Goal: Transaction & Acquisition: Obtain resource

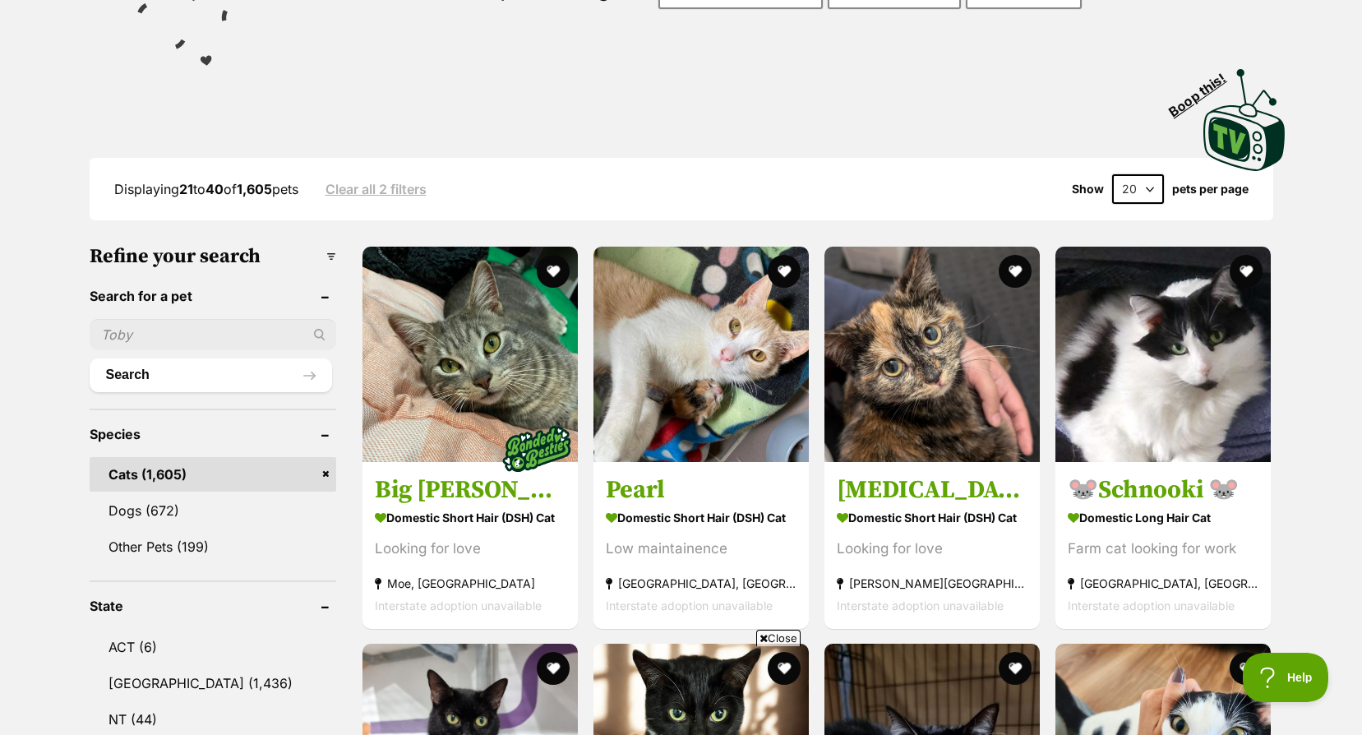
scroll to position [82, 0]
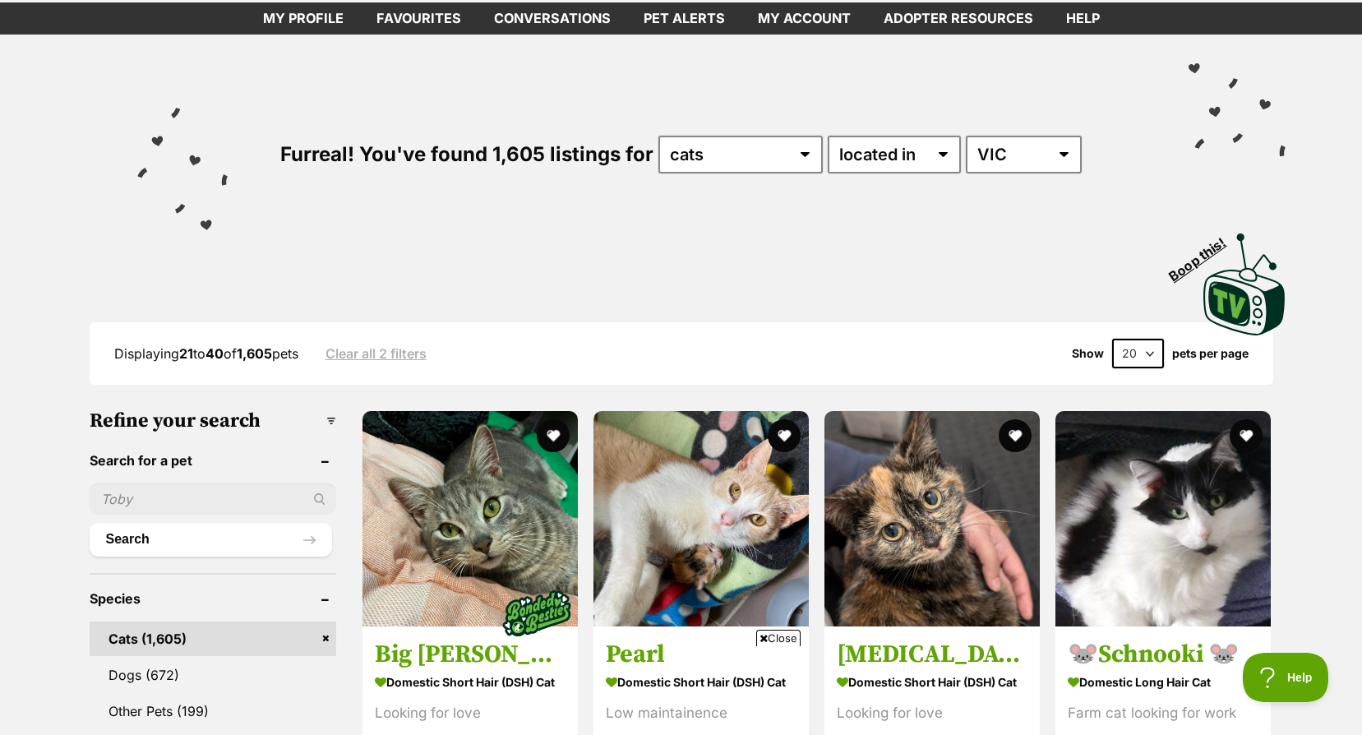
click at [417, 346] on link "Clear all 2 filters" at bounding box center [375, 353] width 101 height 15
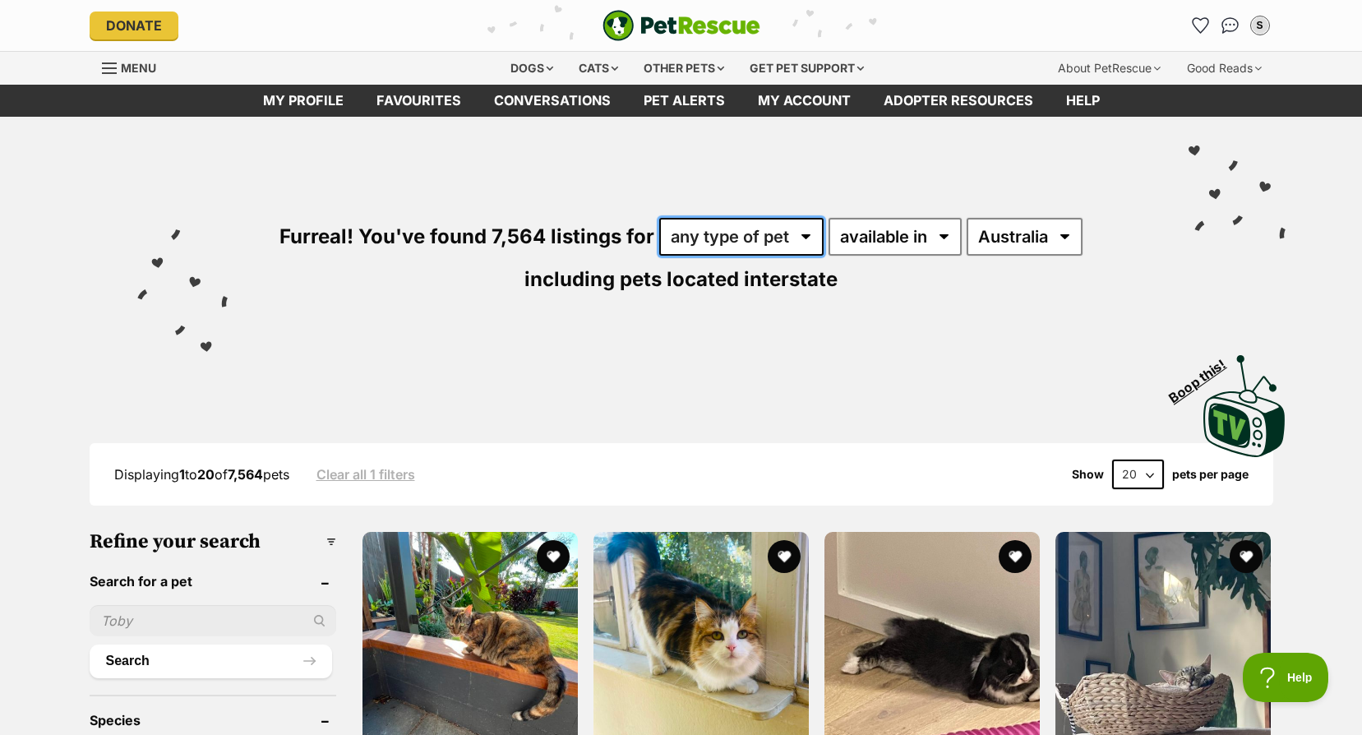
click at [748, 228] on select "any type of pet cats dogs other pets" at bounding box center [741, 237] width 164 height 38
select select "Cats"
click at [659, 218] on select "any type of pet cats dogs other pets" at bounding box center [741, 237] width 164 height 38
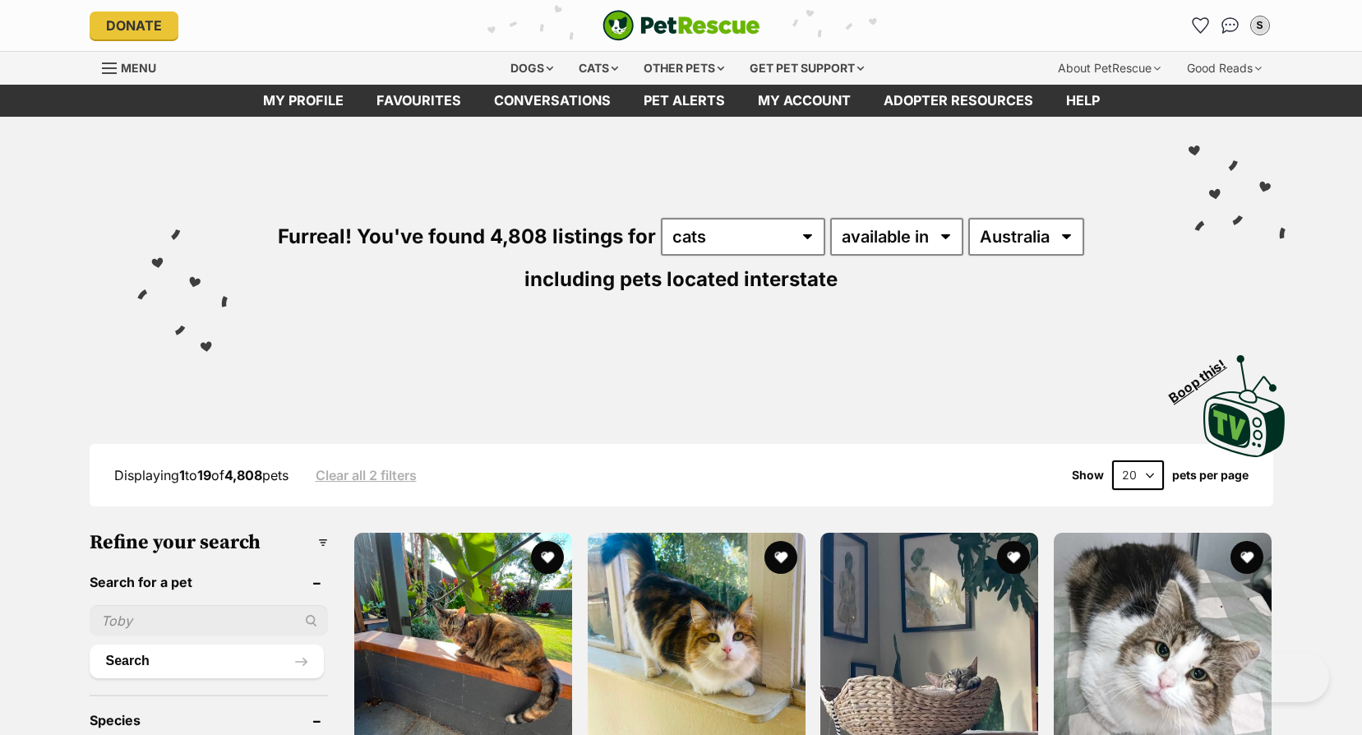
select select "VIC"
click at [968, 218] on select "Australia ACT NSW NT QLD SA TAS VIC WA" at bounding box center [1026, 237] width 116 height 38
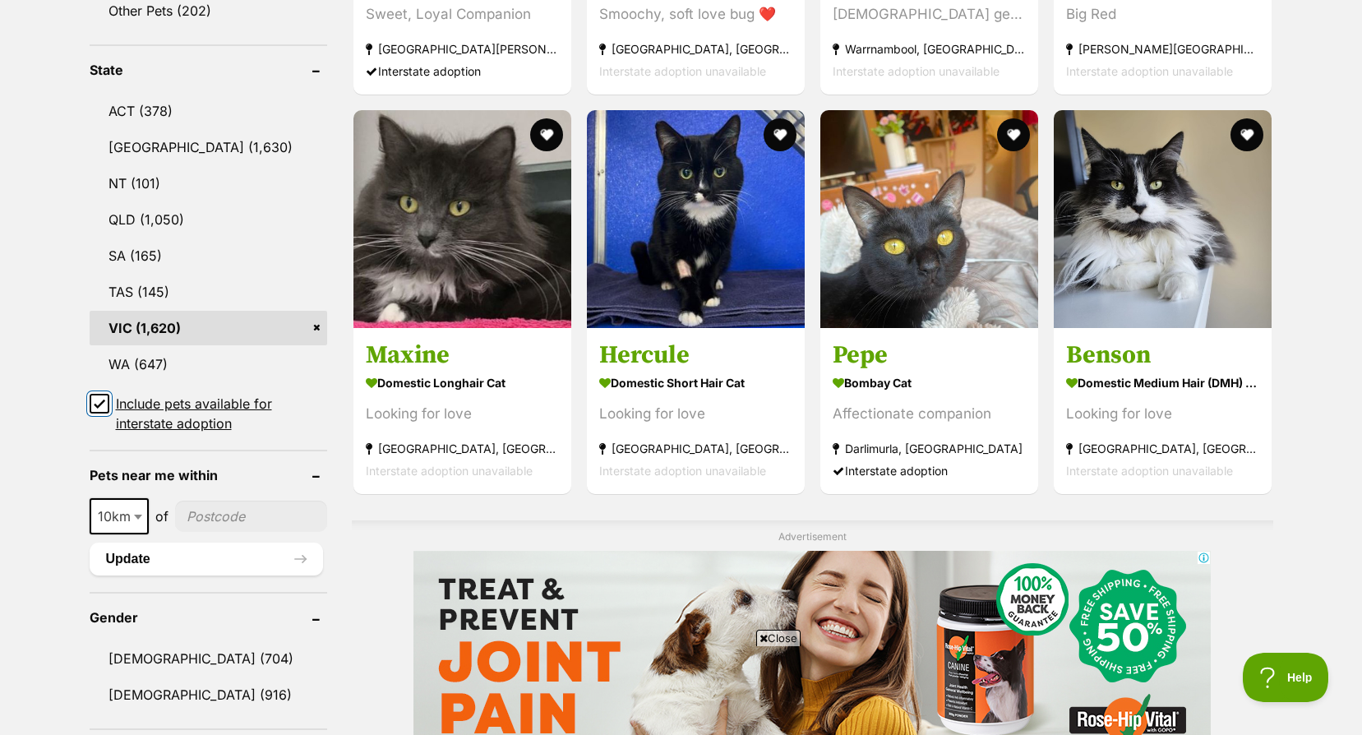
click at [107, 409] on input "Include pets available for interstate adoption" at bounding box center [100, 404] width 20 height 20
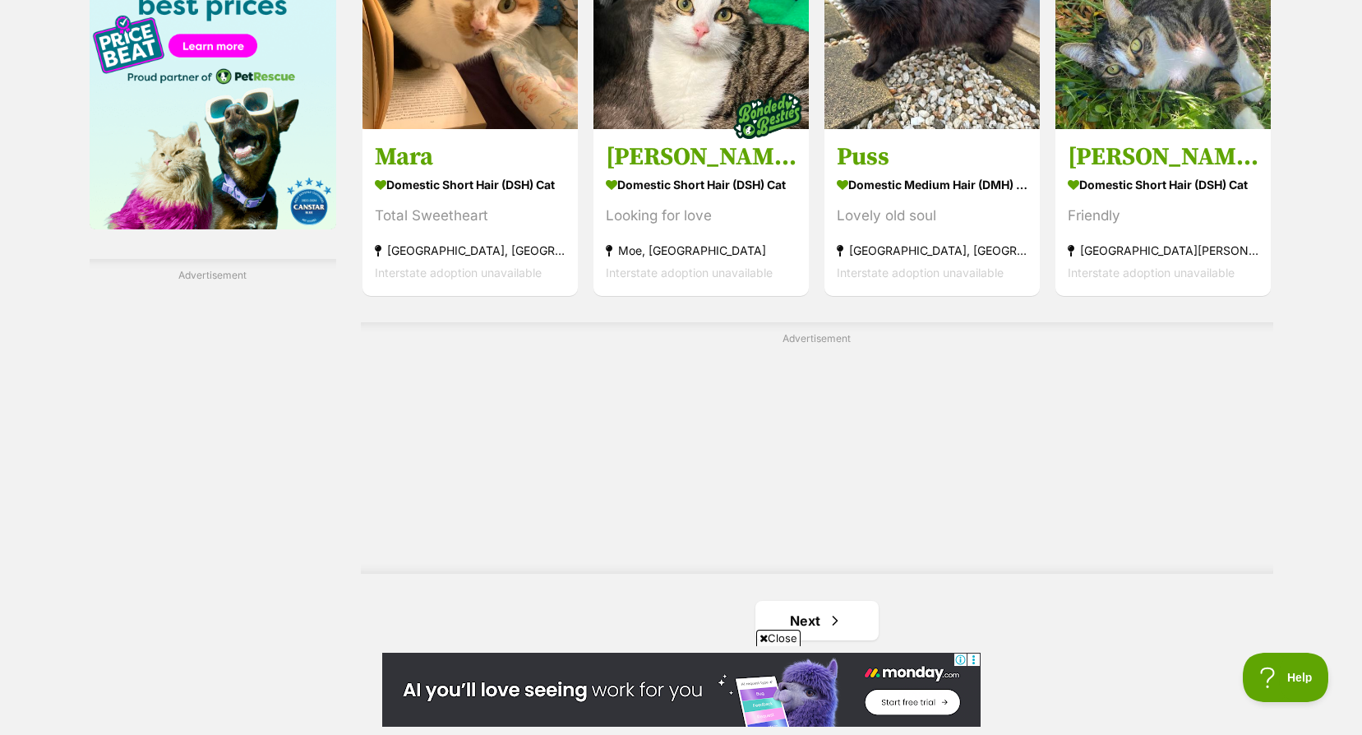
scroll to position [2958, 0]
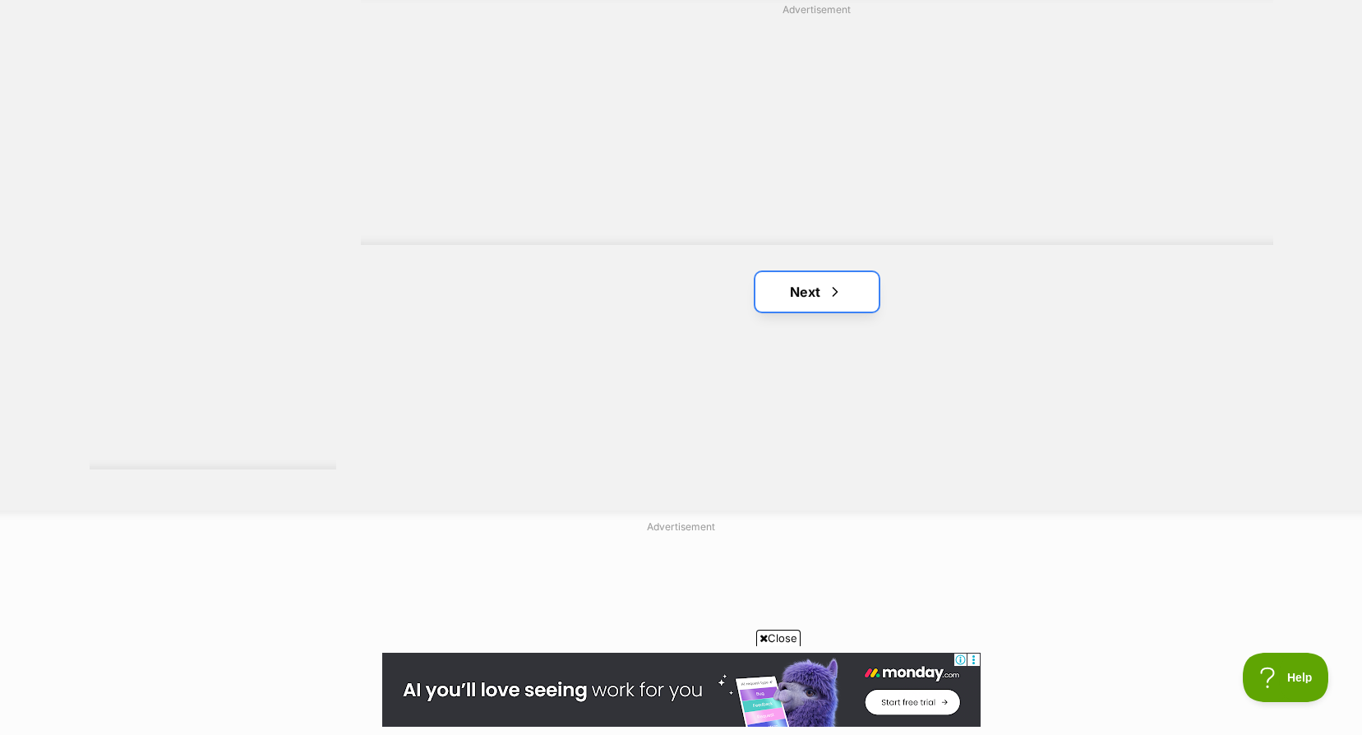
click at [830, 291] on span "Next page" at bounding box center [835, 292] width 16 height 20
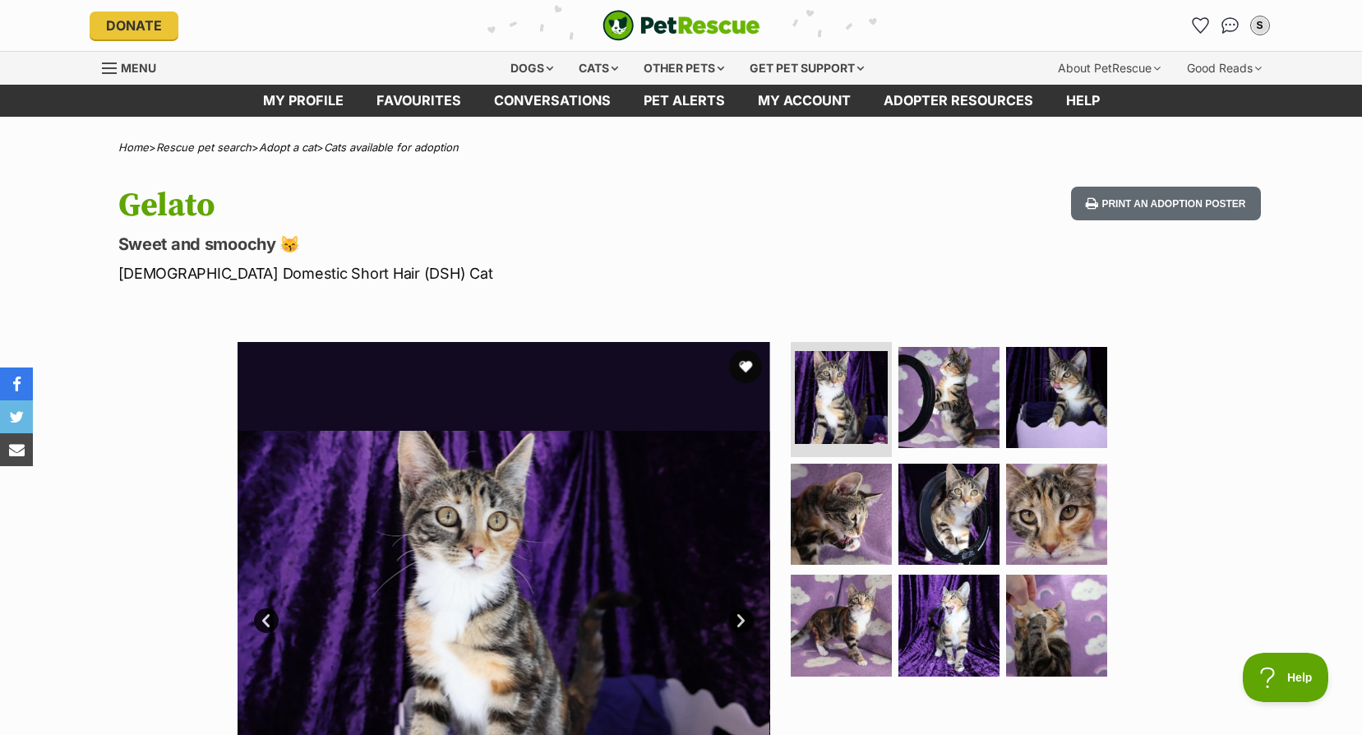
scroll to position [82, 0]
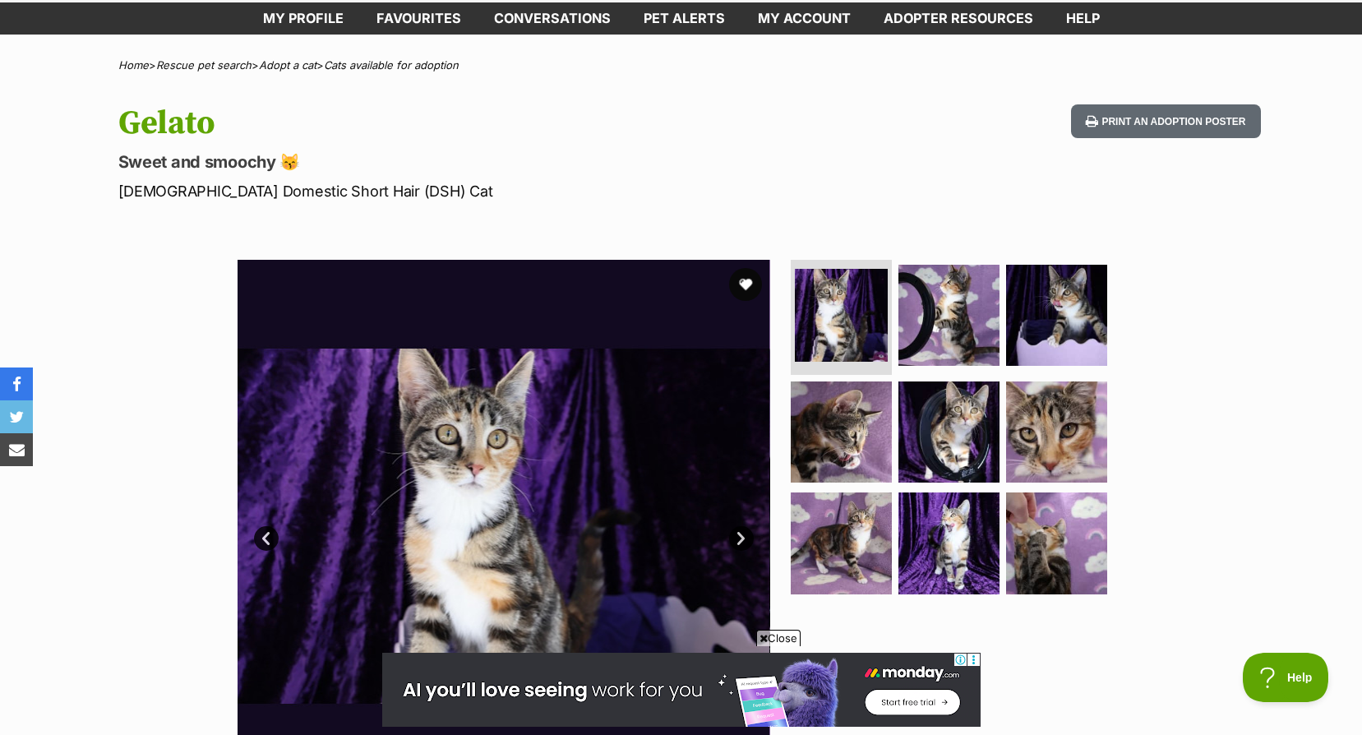
click at [733, 538] on link "Next" at bounding box center [741, 538] width 25 height 25
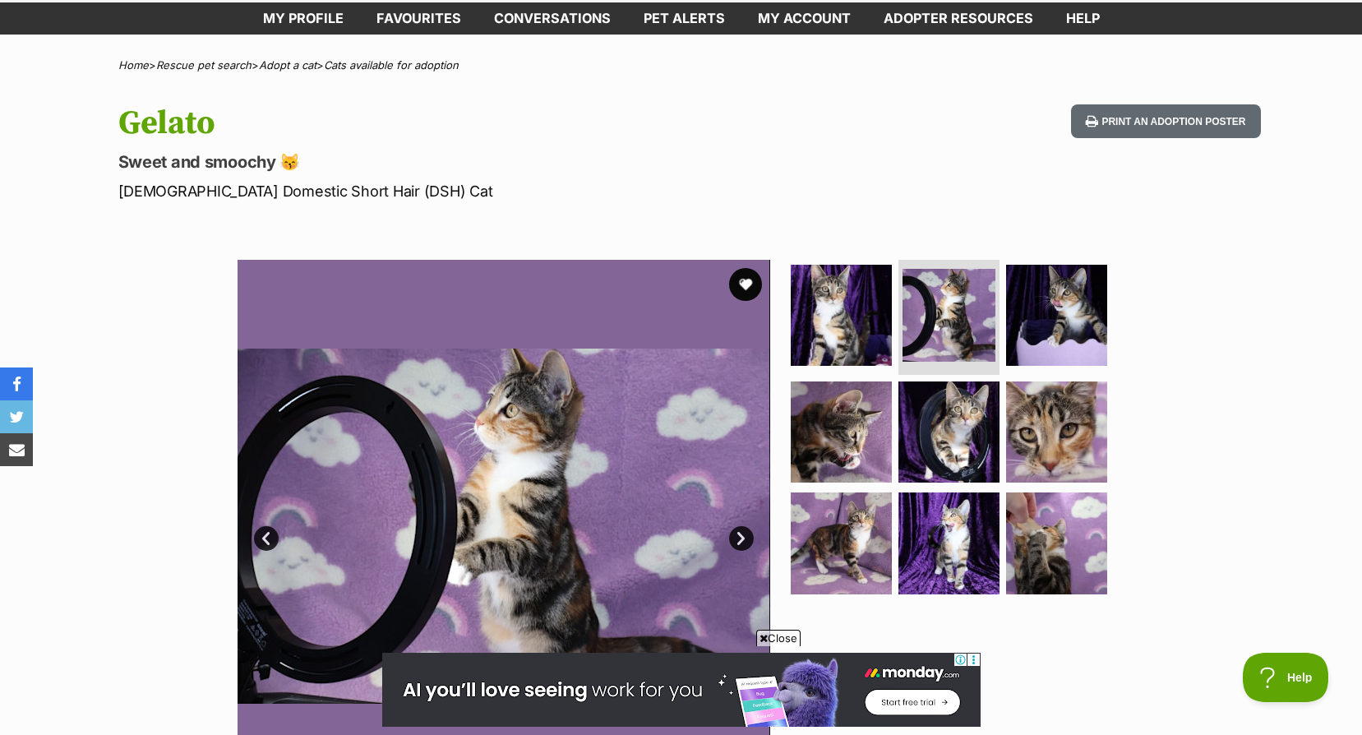
click at [739, 534] on link "Next" at bounding box center [741, 538] width 25 height 25
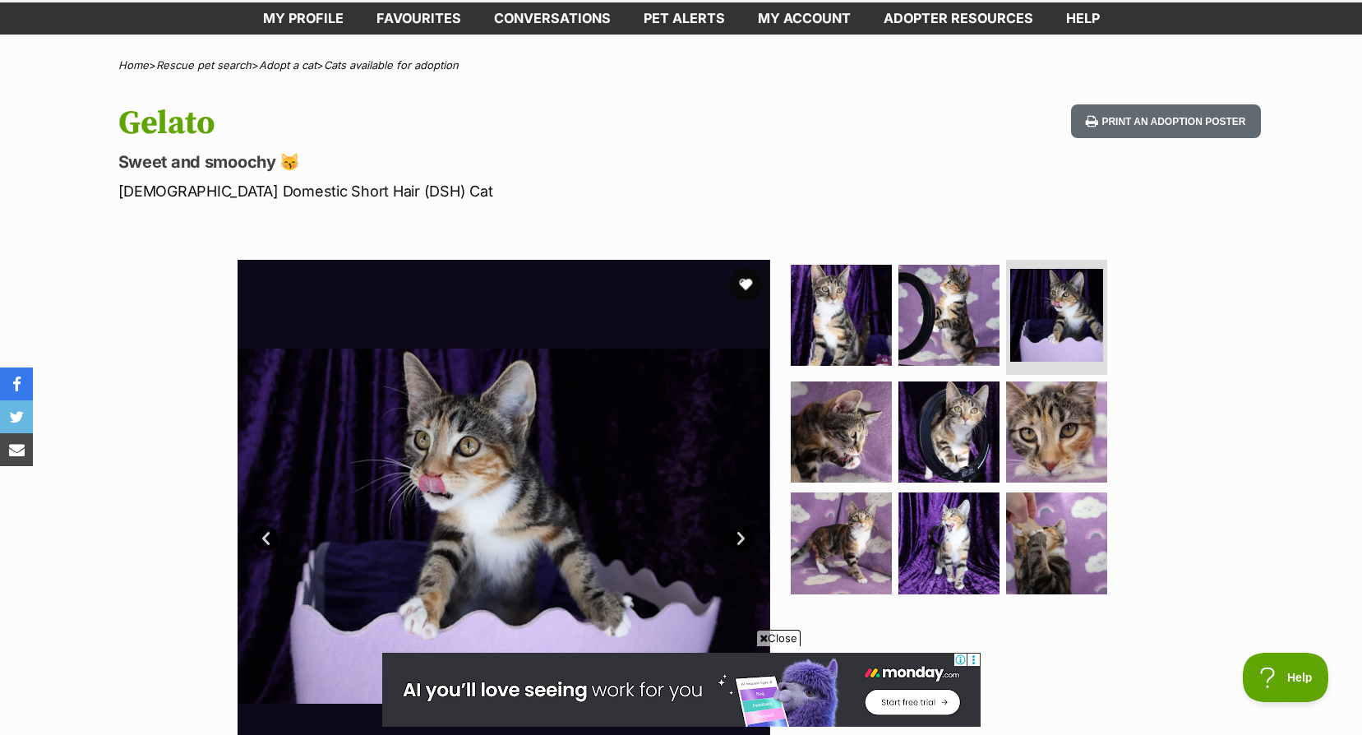
click at [739, 534] on link "Next" at bounding box center [741, 538] width 25 height 25
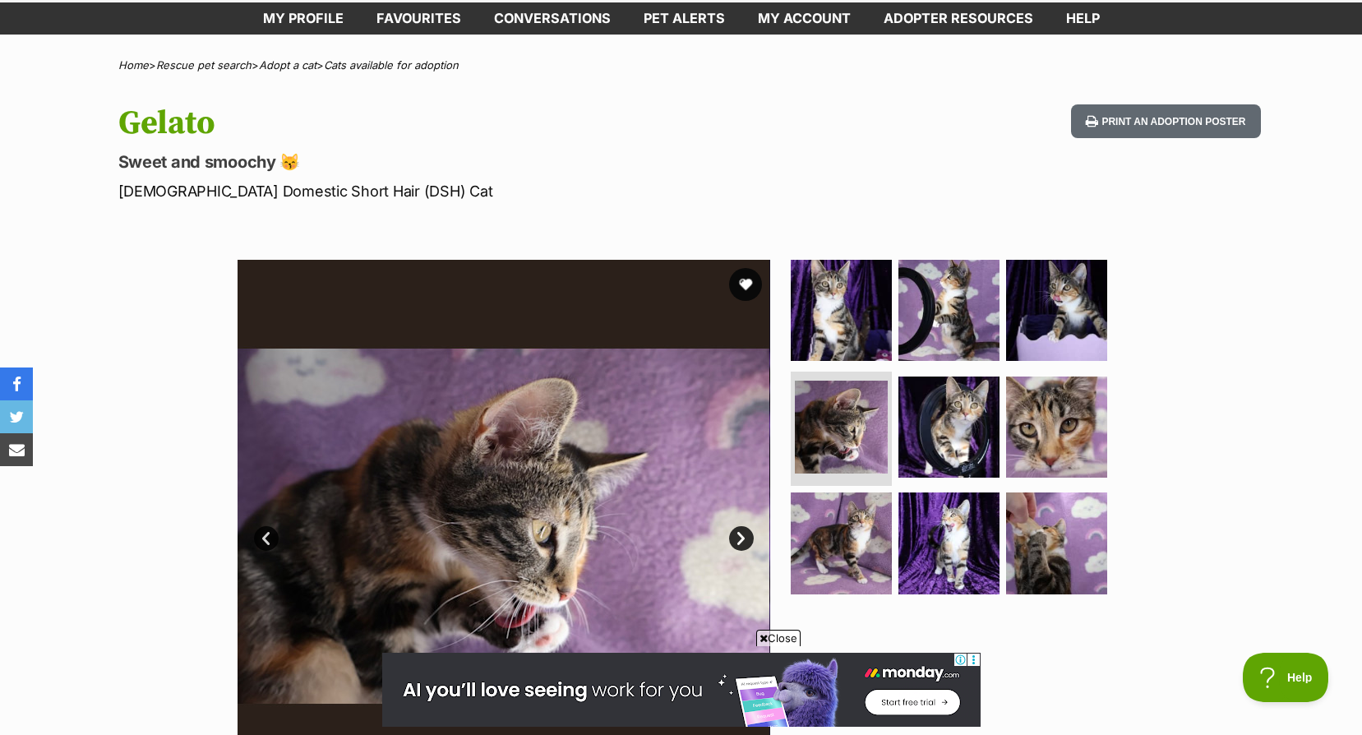
click at [739, 534] on link "Next" at bounding box center [741, 538] width 25 height 25
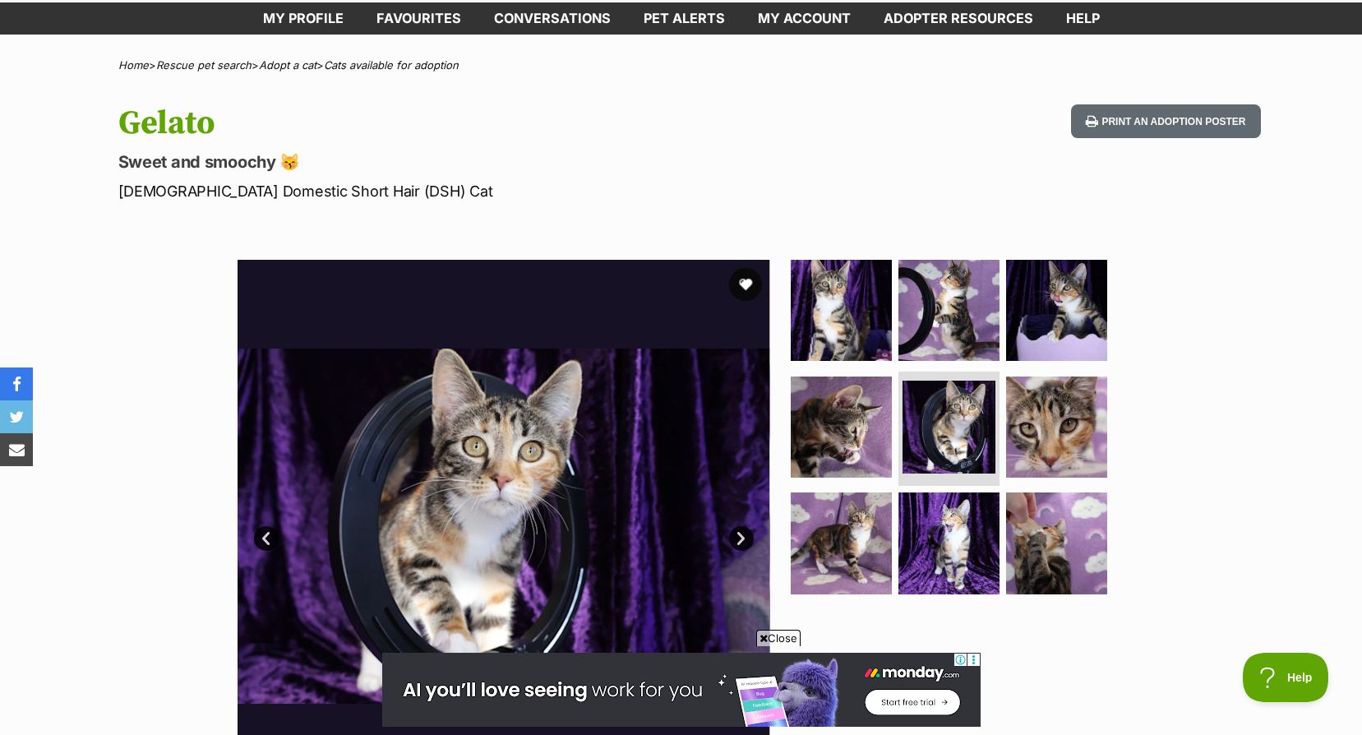
click at [739, 534] on link "Next" at bounding box center [741, 538] width 25 height 25
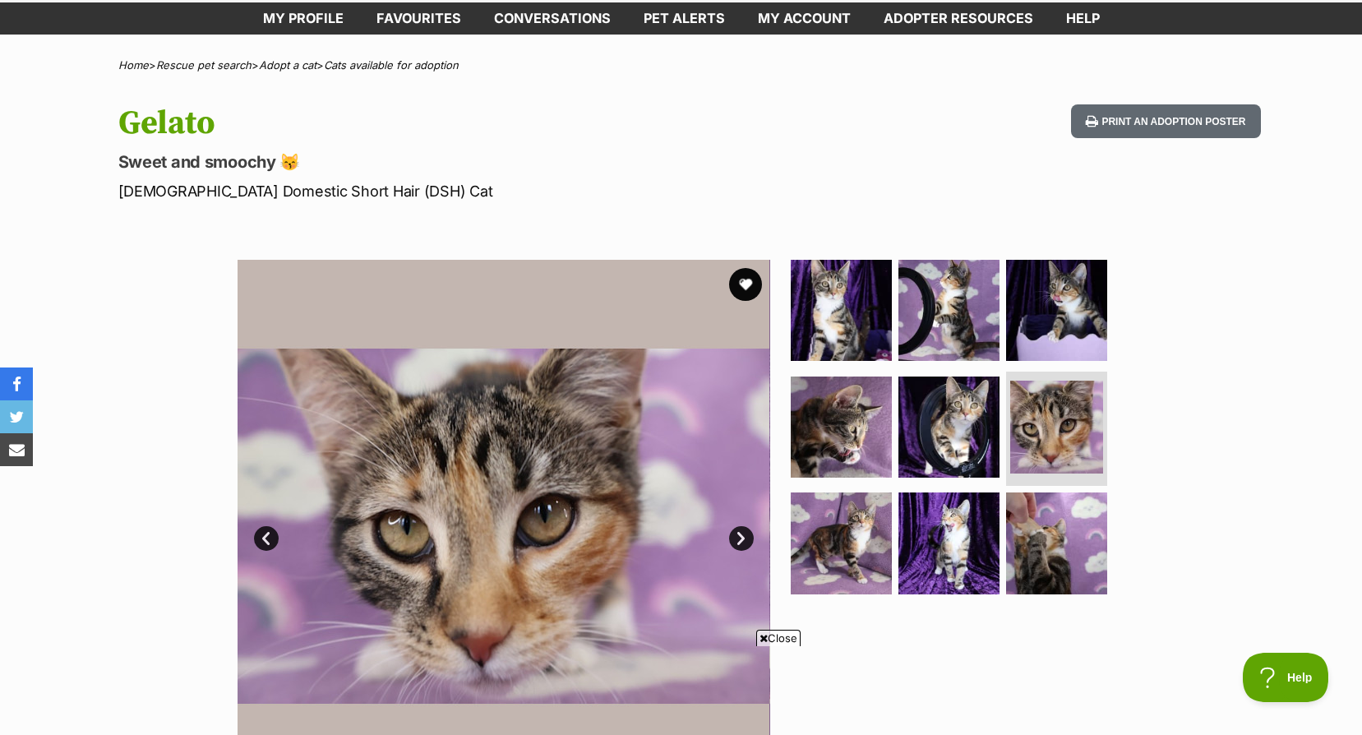
scroll to position [0, 0]
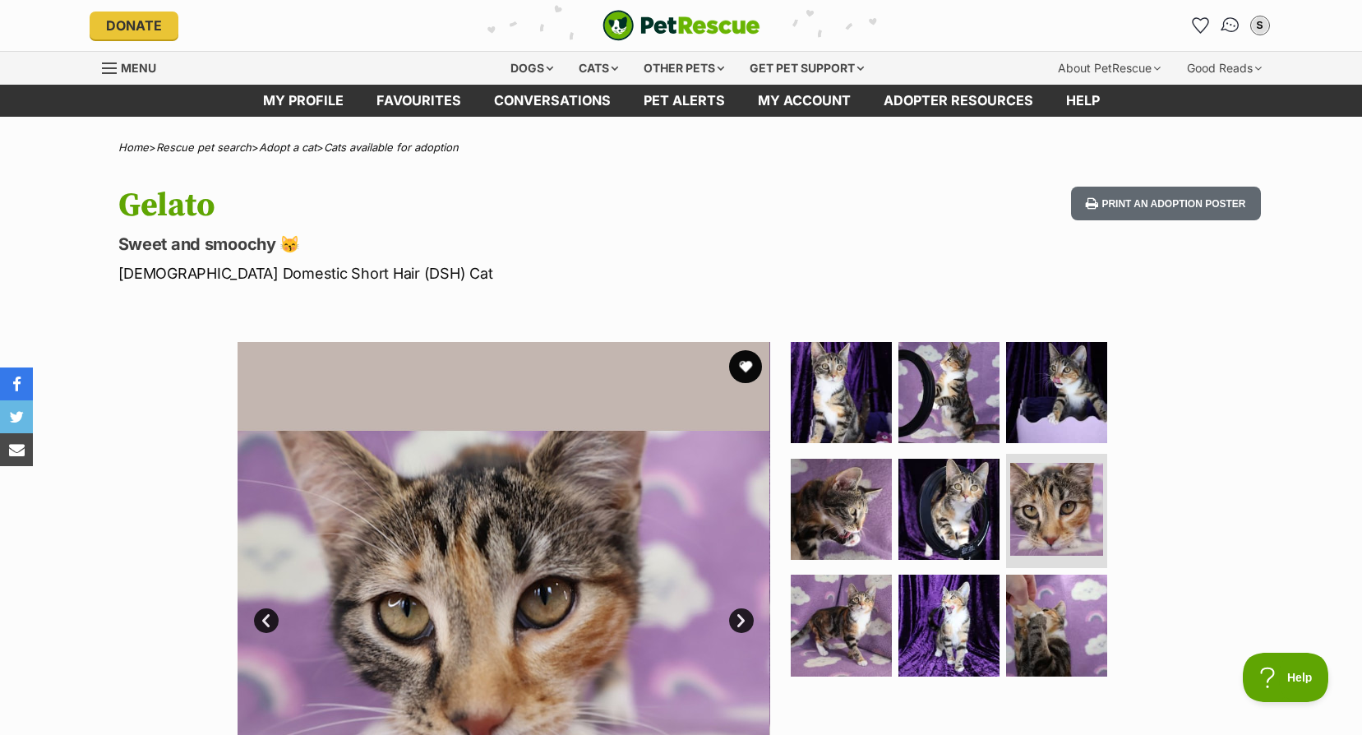
click at [1221, 21] on link "Conversations" at bounding box center [1230, 26] width 34 height 34
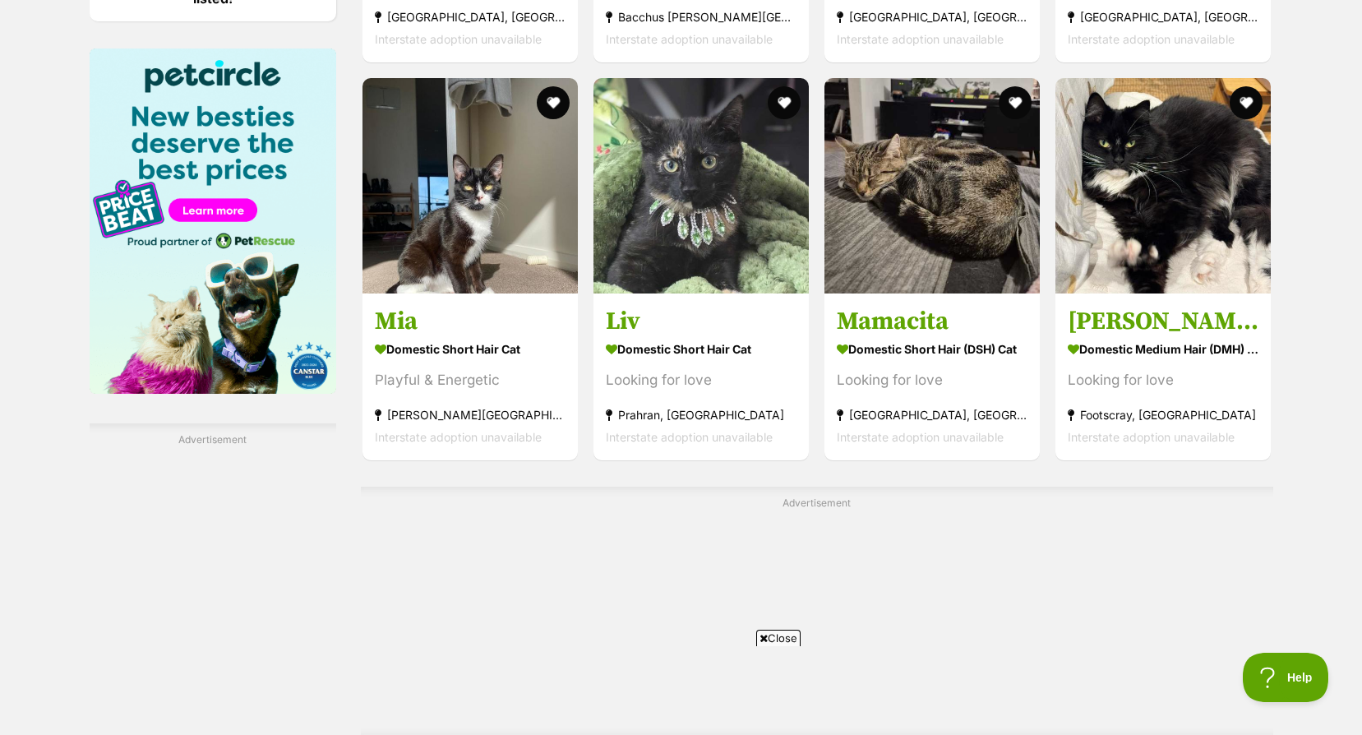
scroll to position [2876, 0]
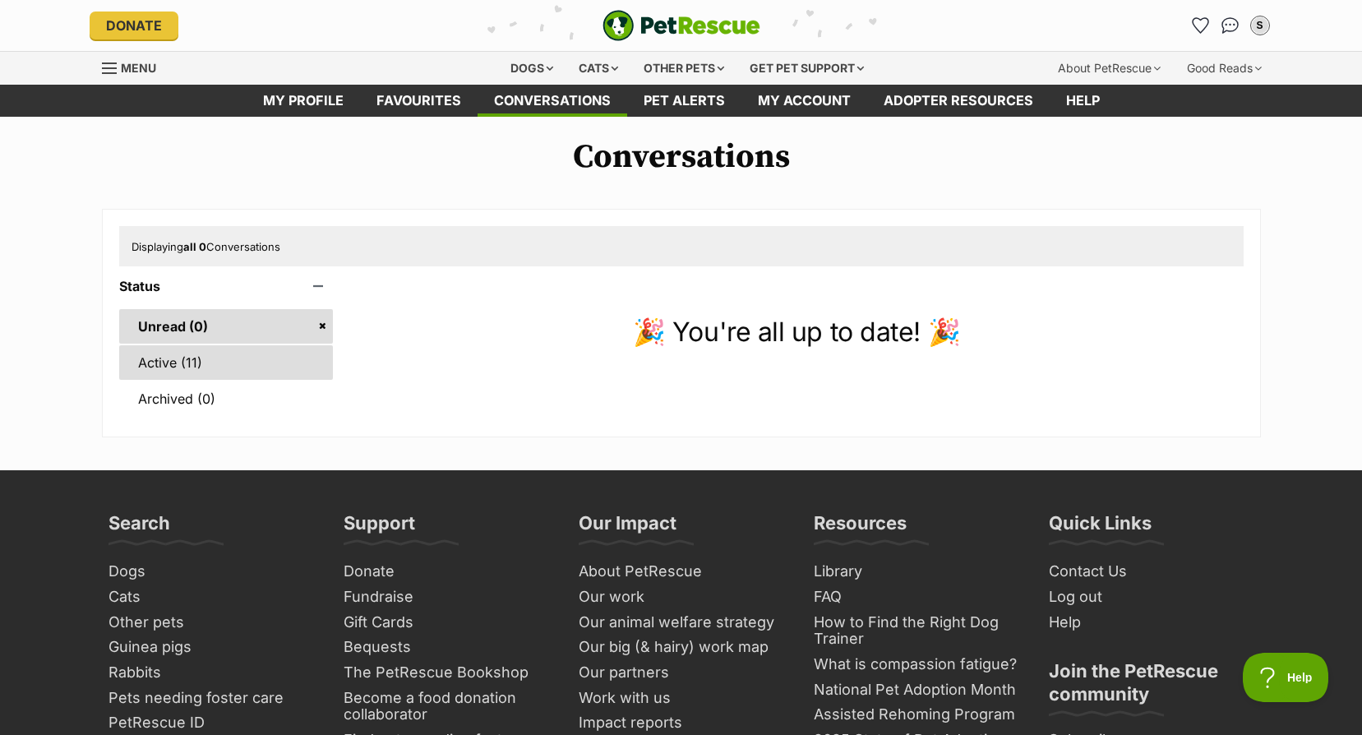
click at [211, 363] on link "Active (11)" at bounding box center [226, 362] width 214 height 35
click at [216, 368] on link "Active (11)" at bounding box center [226, 362] width 214 height 35
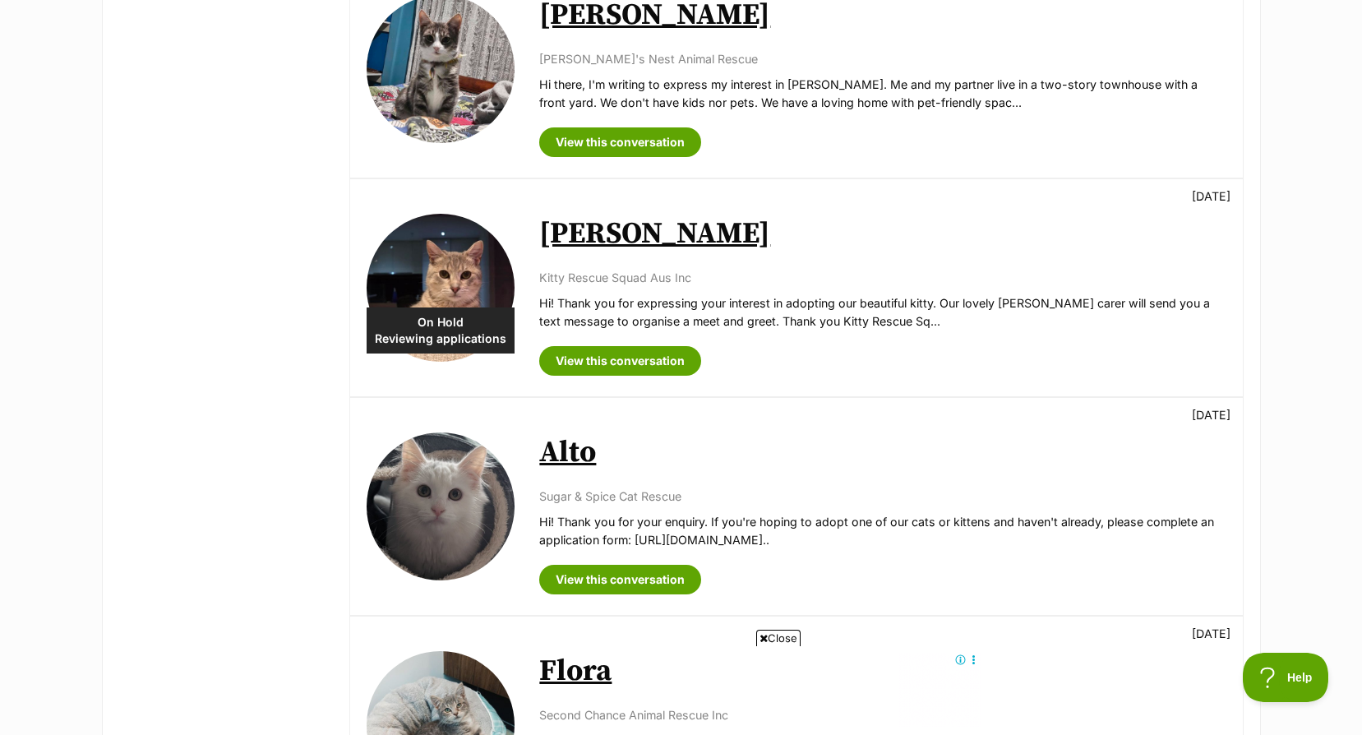
scroll to position [1890, 0]
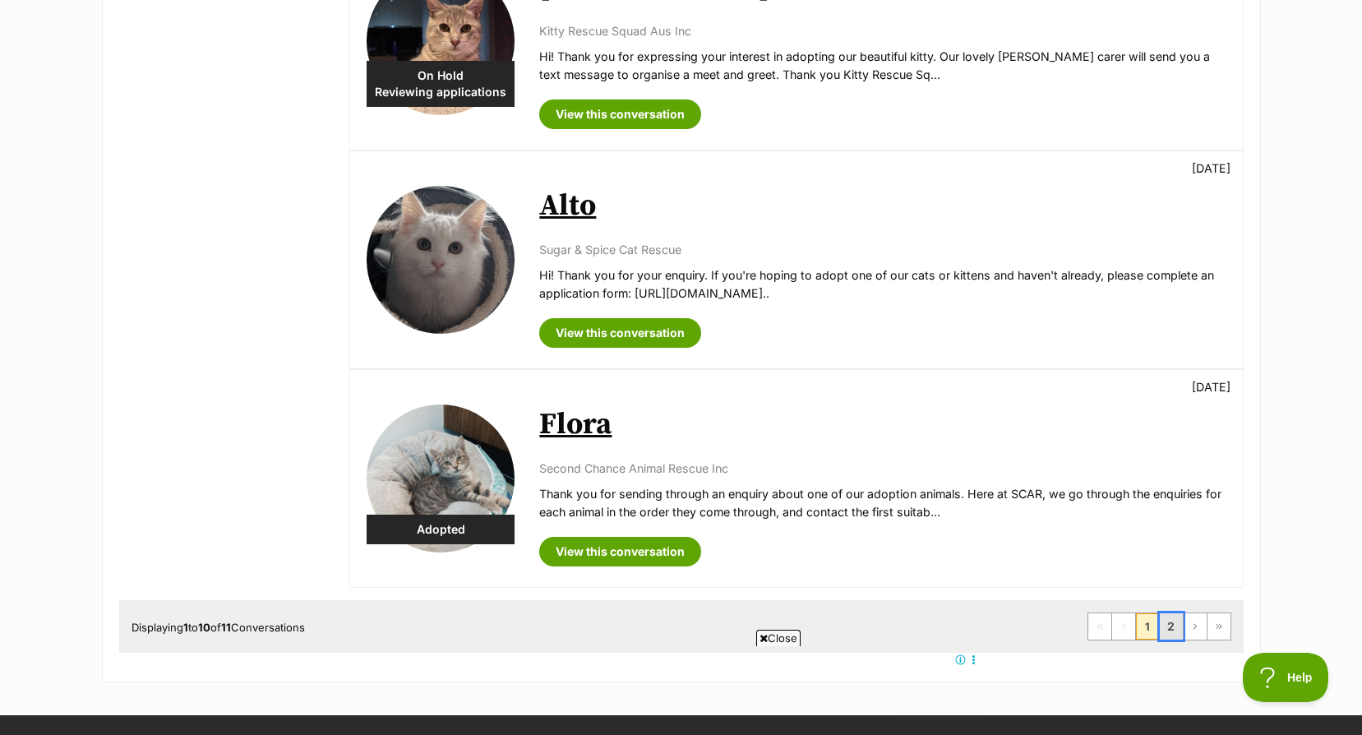
click at [1174, 624] on link "2" at bounding box center [1170, 626] width 23 height 26
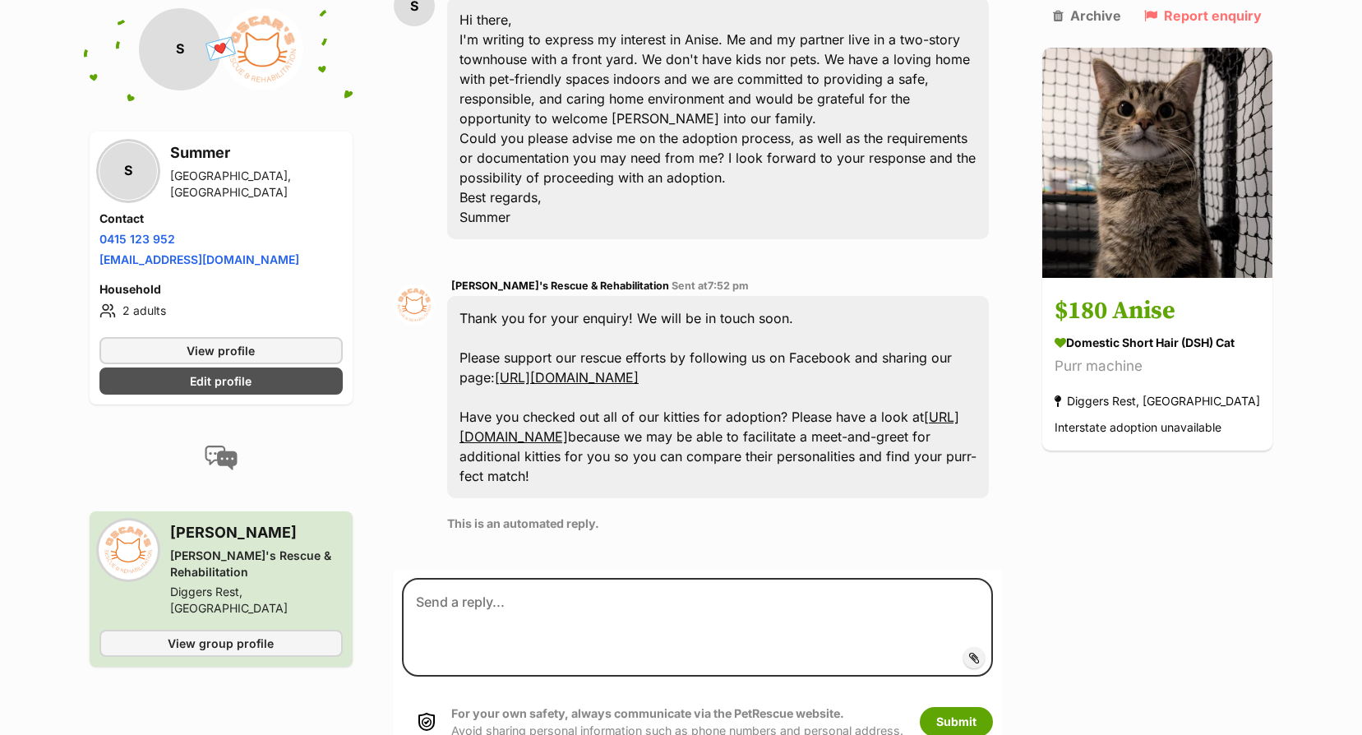
scroll to position [89, 0]
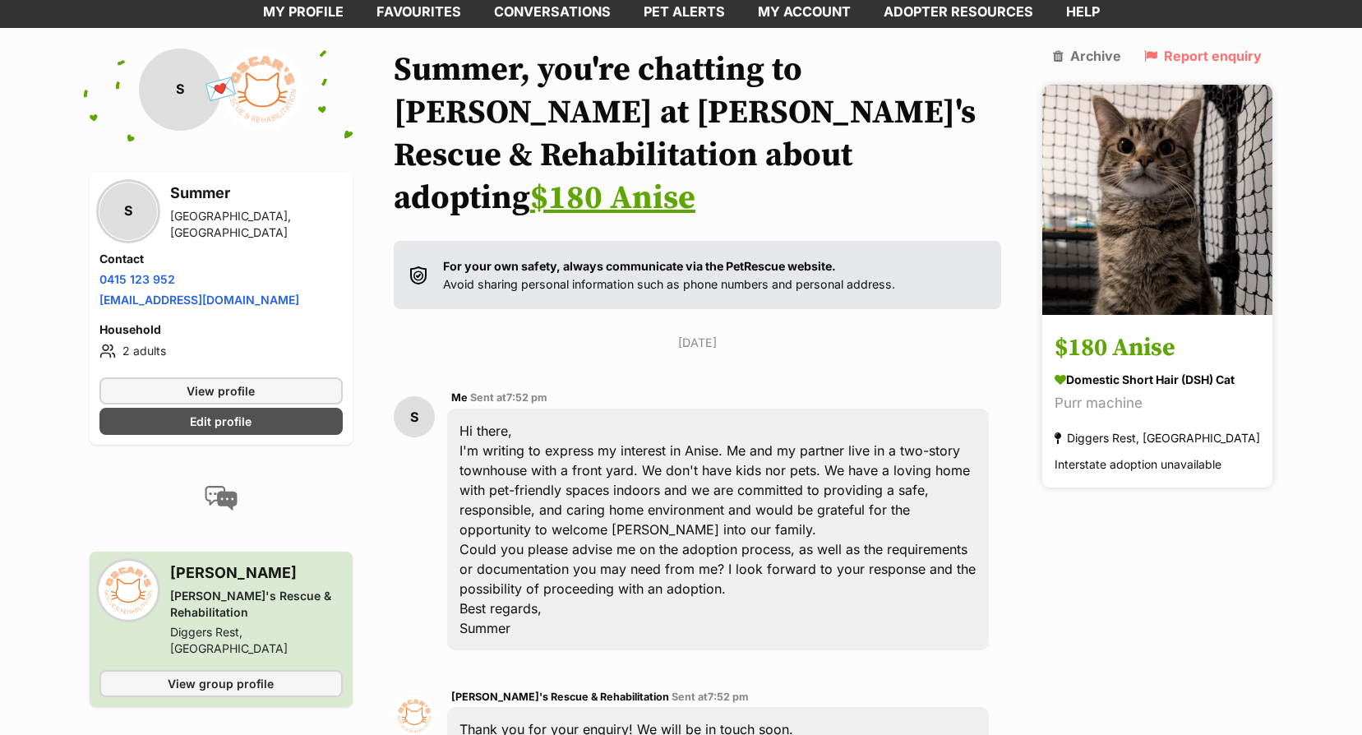
click at [1145, 330] on h3 "$180 Anise" at bounding box center [1156, 348] width 205 height 37
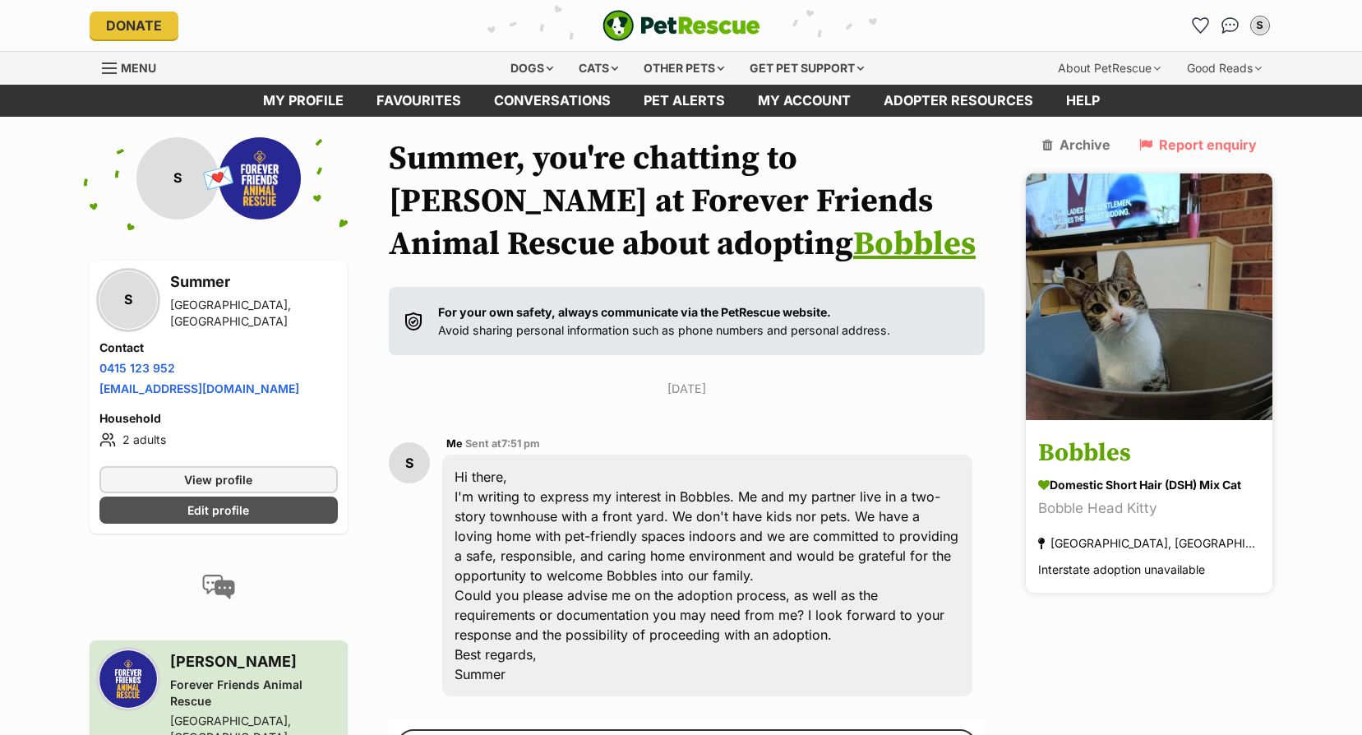
click at [1114, 443] on h3 "Bobbles" at bounding box center [1149, 453] width 222 height 37
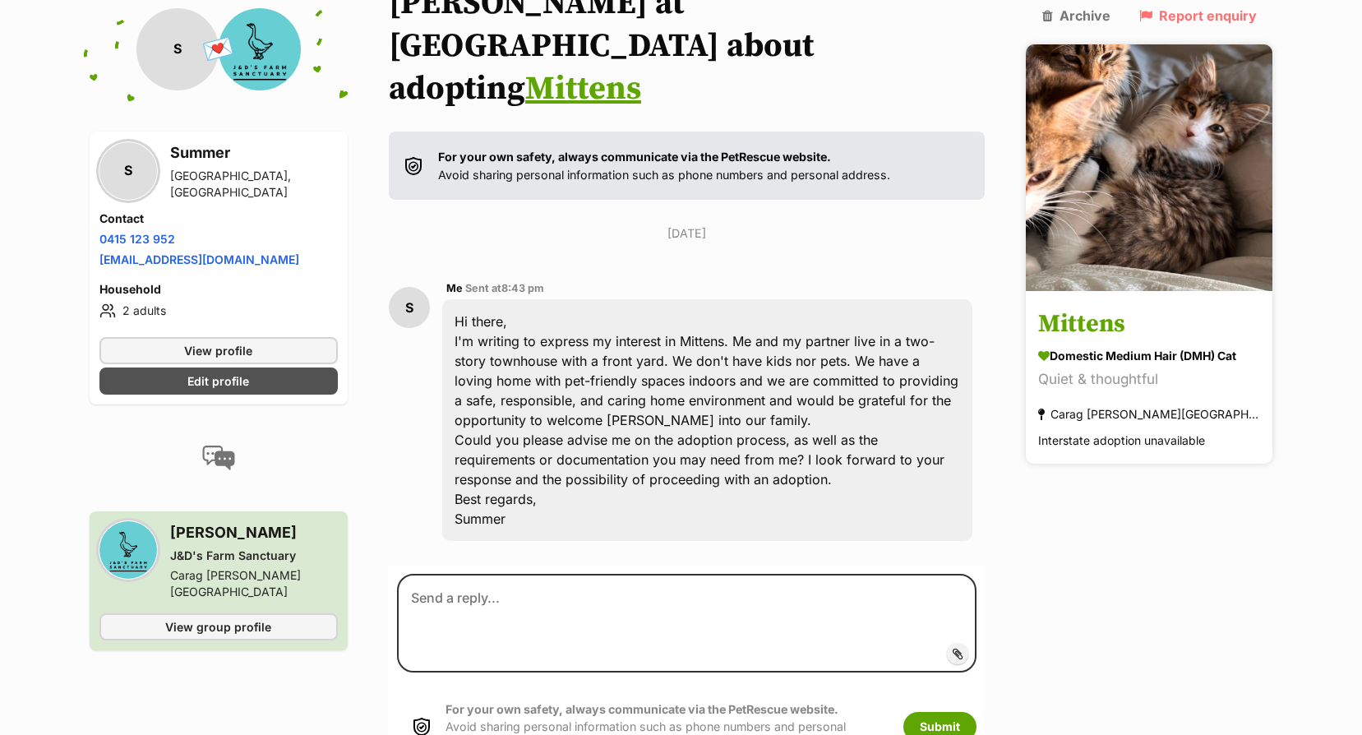
click at [1112, 306] on h3 "Mittens" at bounding box center [1149, 324] width 222 height 37
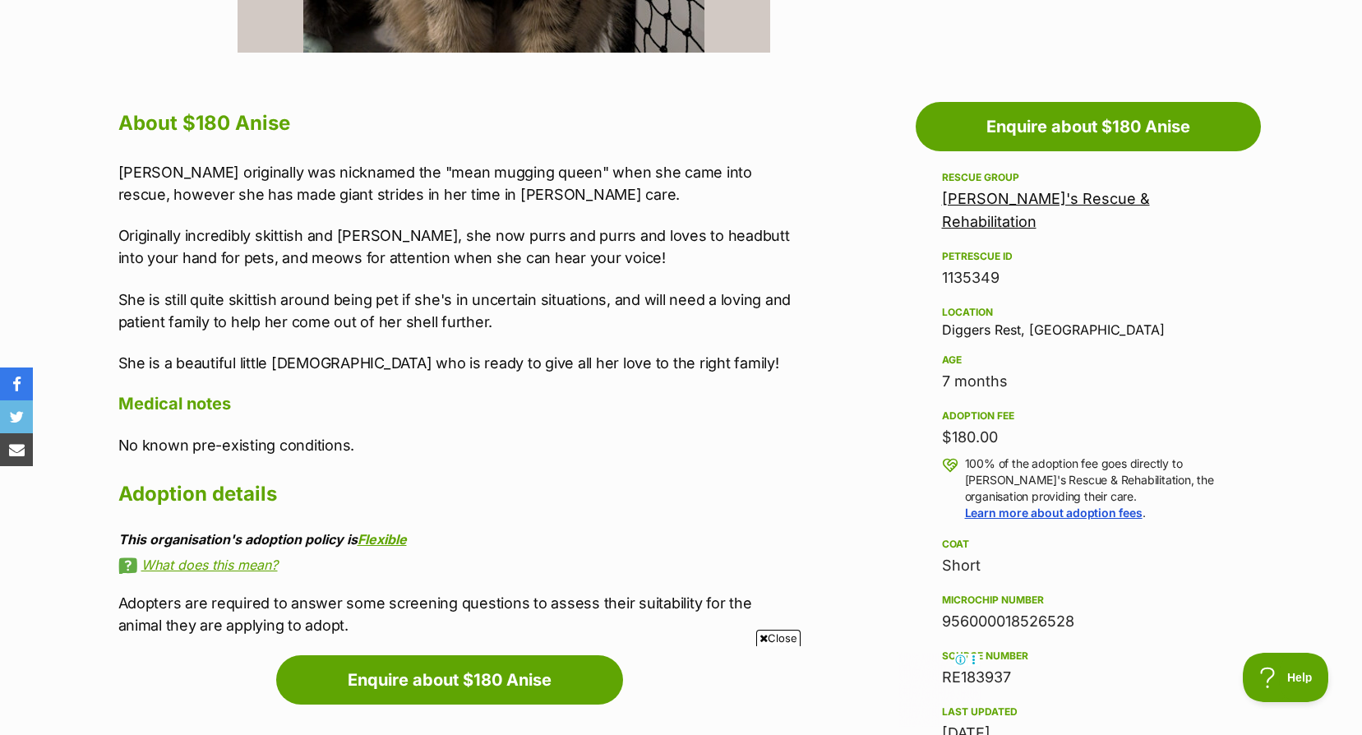
scroll to position [904, 0]
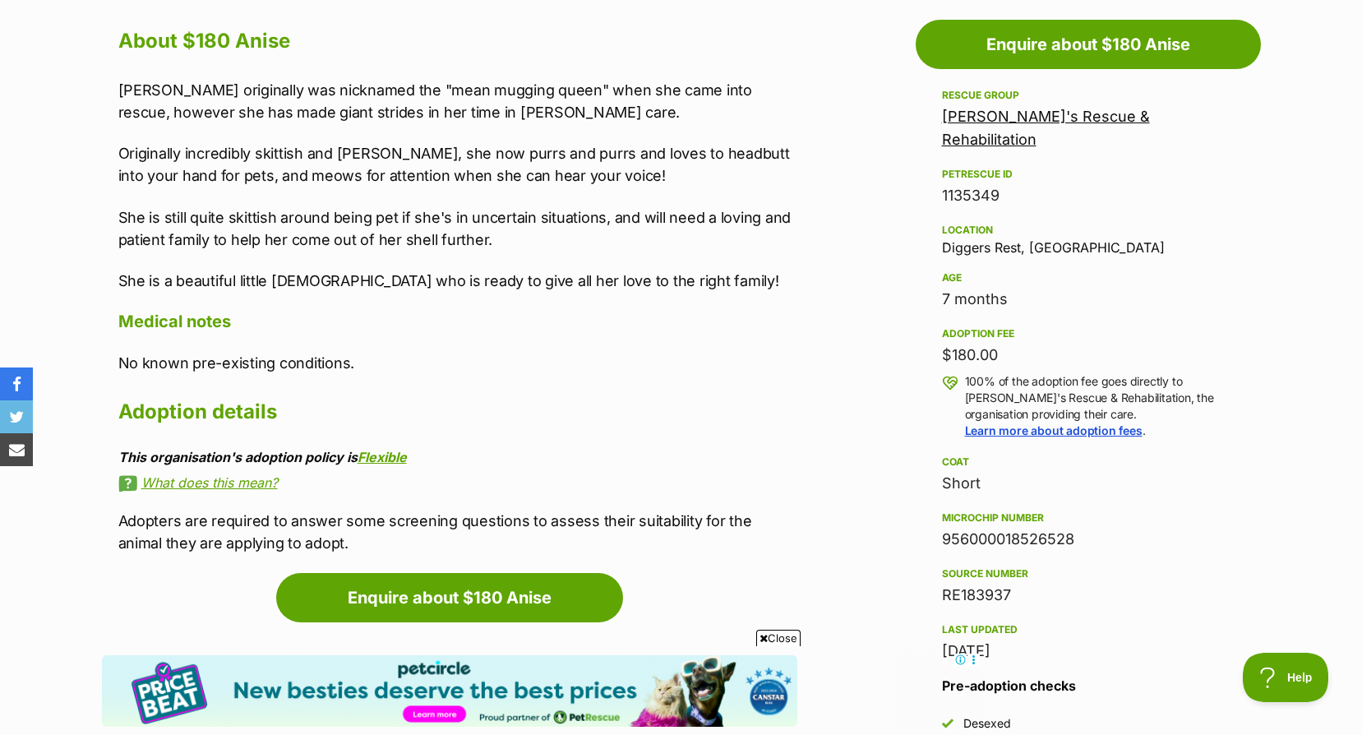
click at [1088, 117] on link "[PERSON_NAME]'s Rescue & Rehabilitation" at bounding box center [1046, 128] width 208 height 40
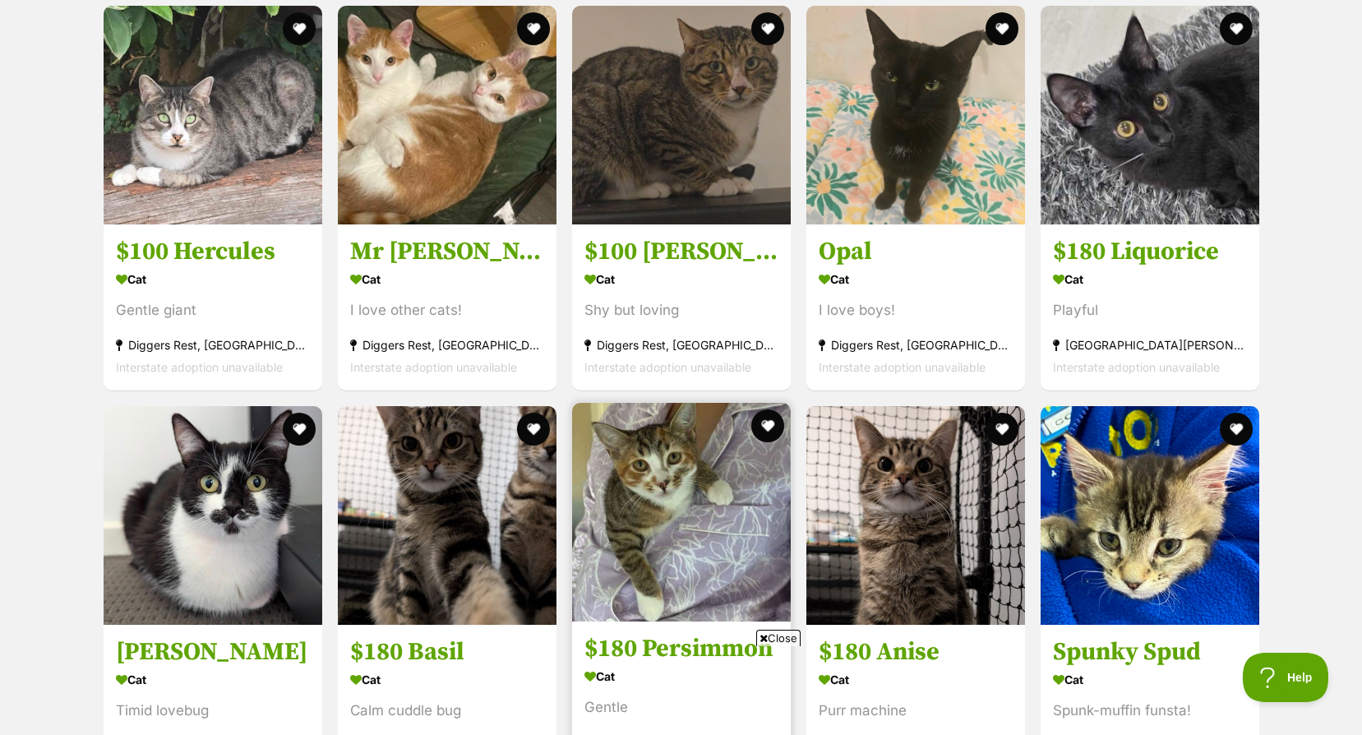
scroll to position [2136, 0]
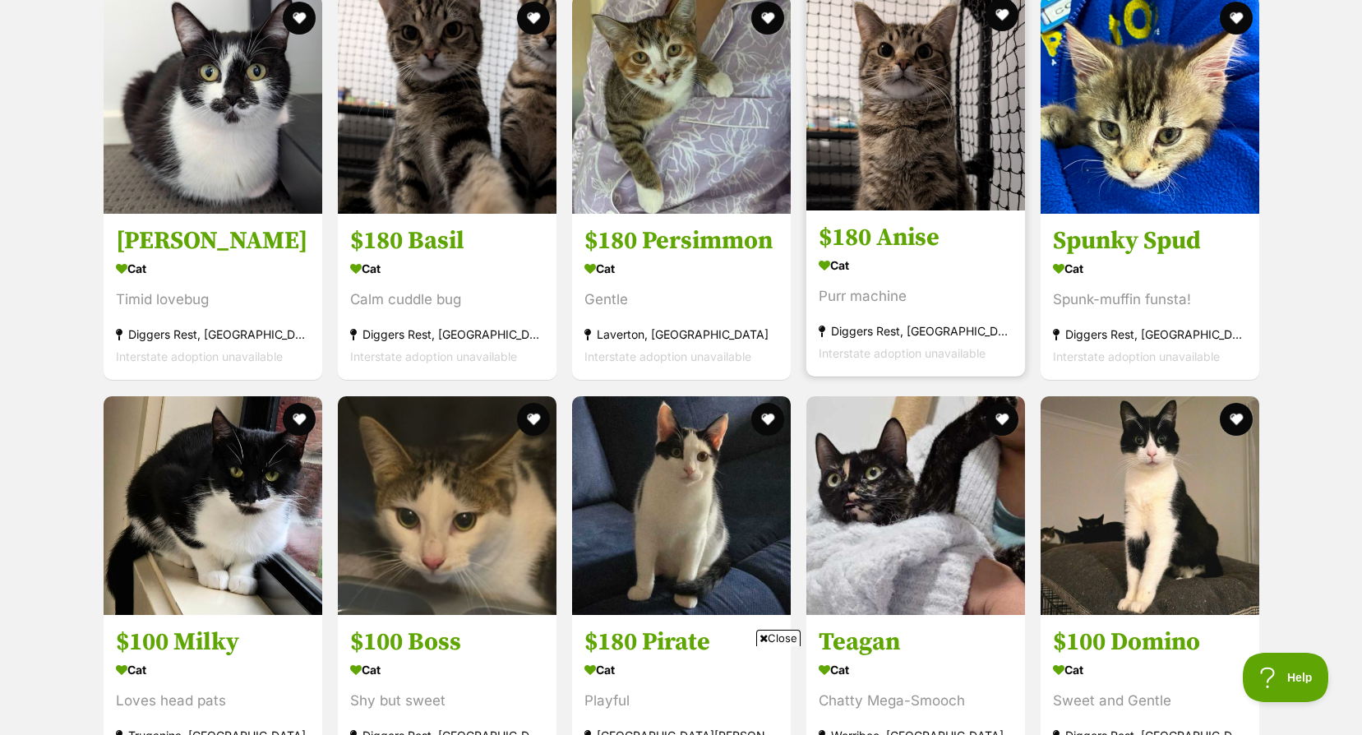
click at [891, 121] on img at bounding box center [915, 101] width 219 height 219
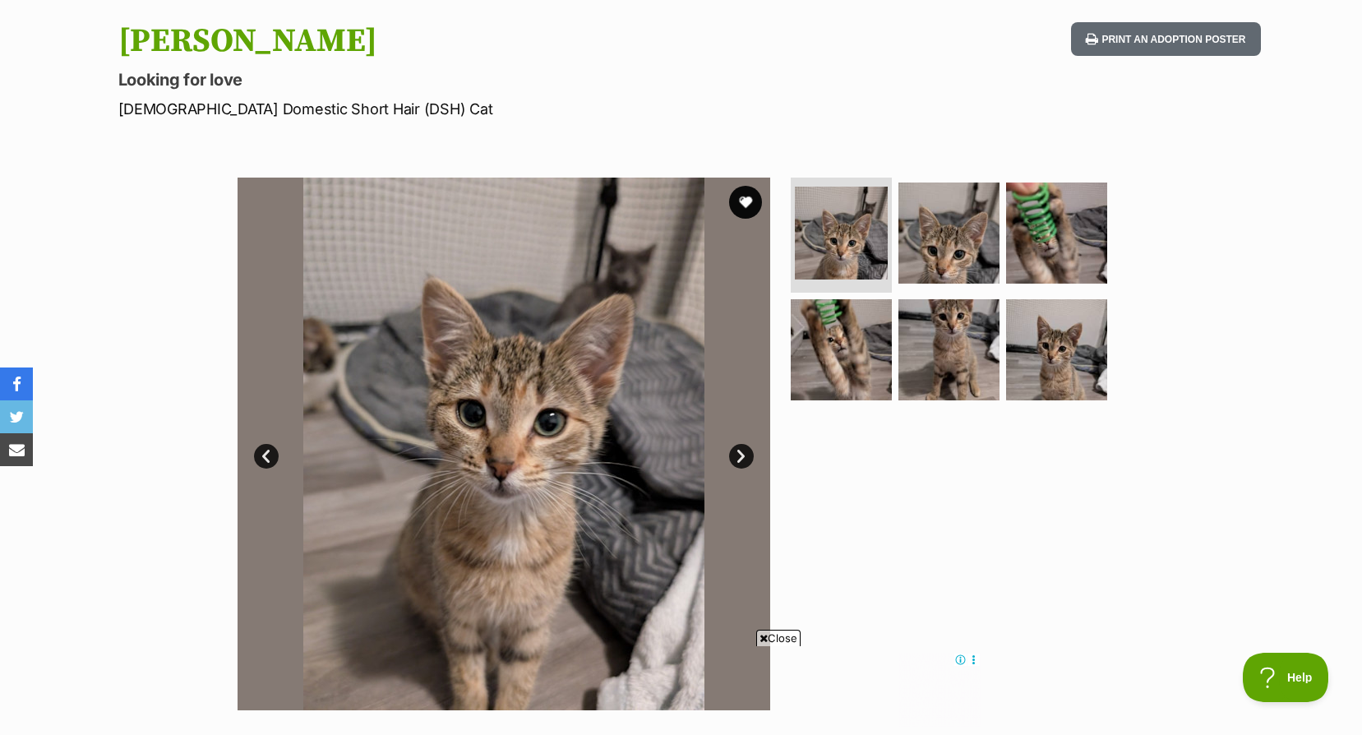
click at [738, 459] on link "Next" at bounding box center [741, 456] width 25 height 25
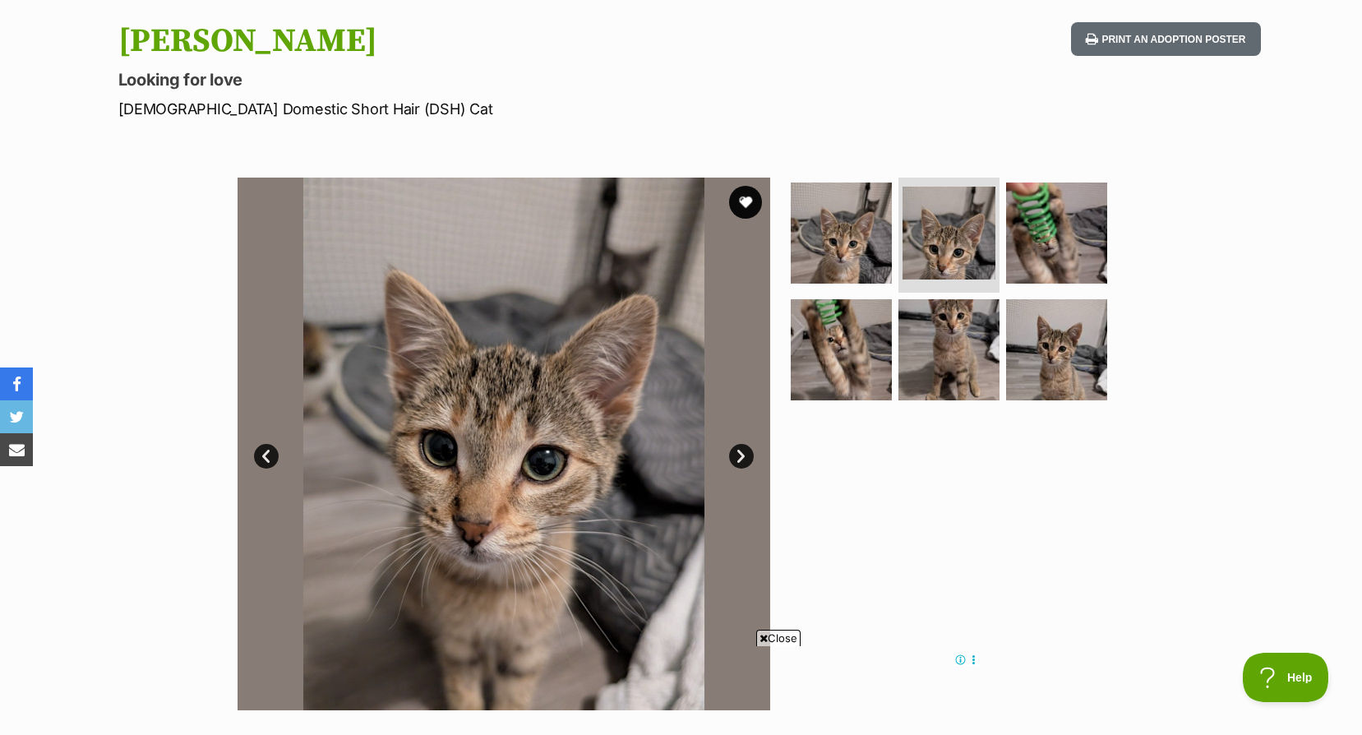
click at [738, 459] on link "Next" at bounding box center [741, 456] width 25 height 25
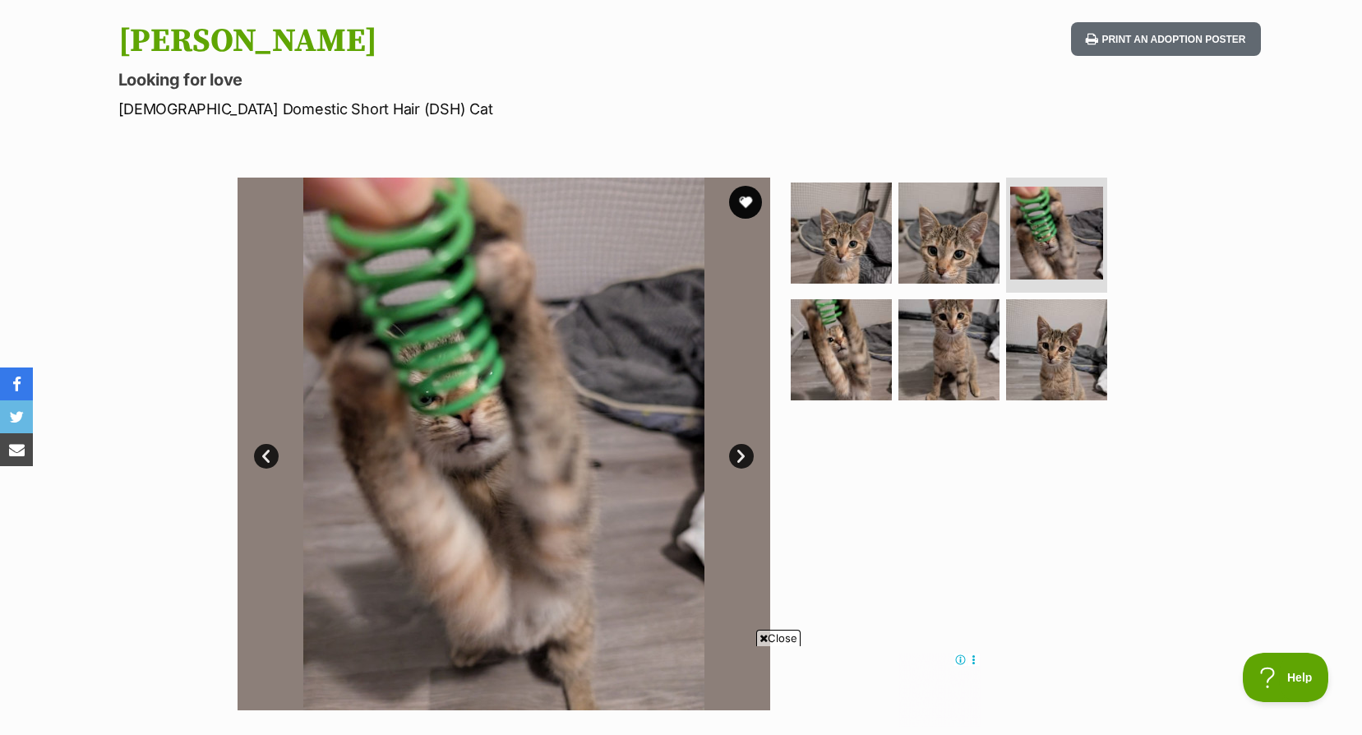
click at [738, 459] on link "Next" at bounding box center [741, 456] width 25 height 25
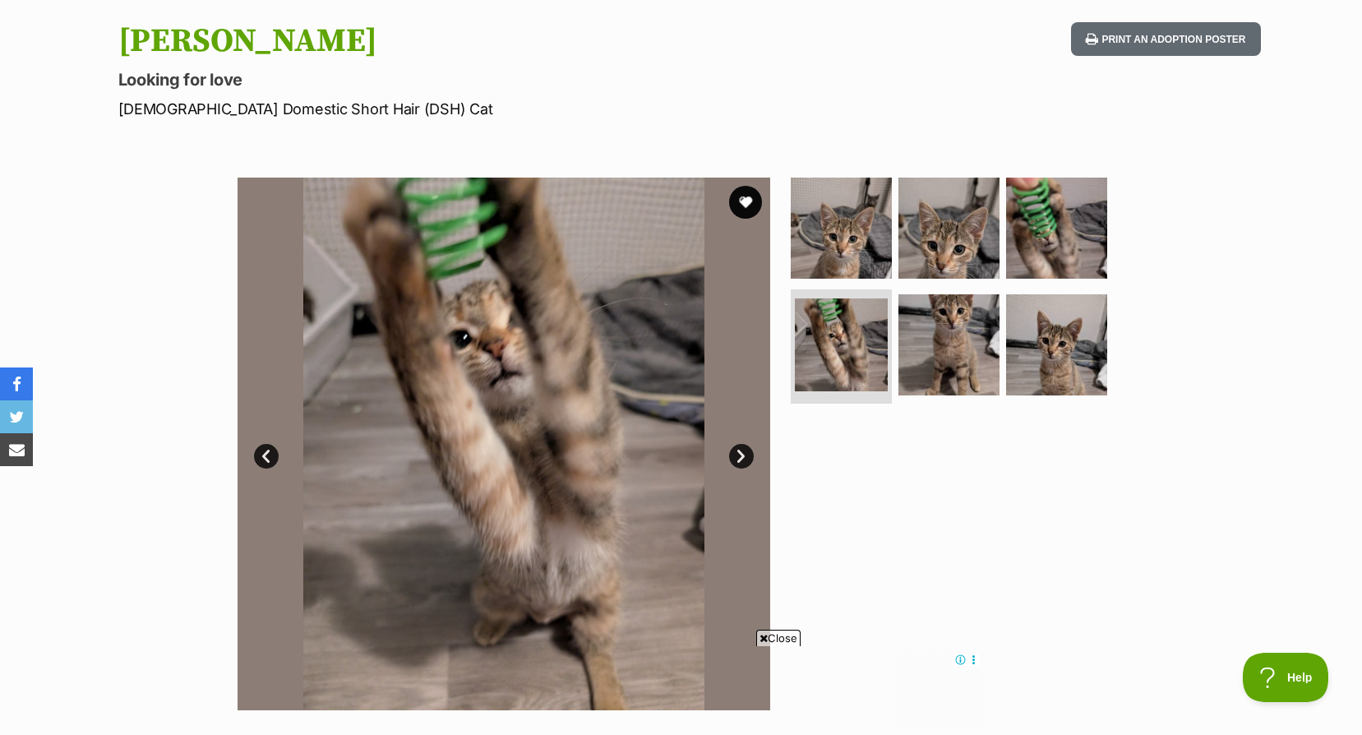
click at [738, 459] on link "Next" at bounding box center [741, 456] width 25 height 25
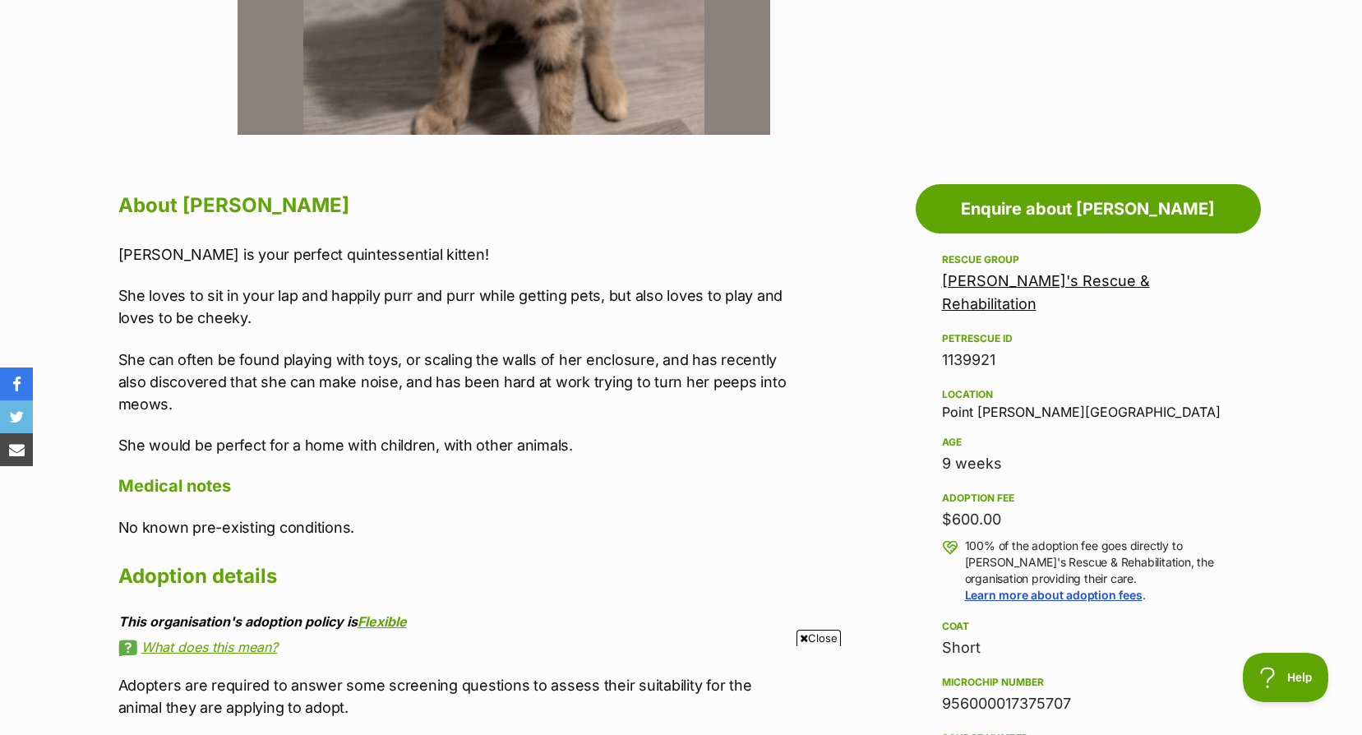
scroll to position [411, 0]
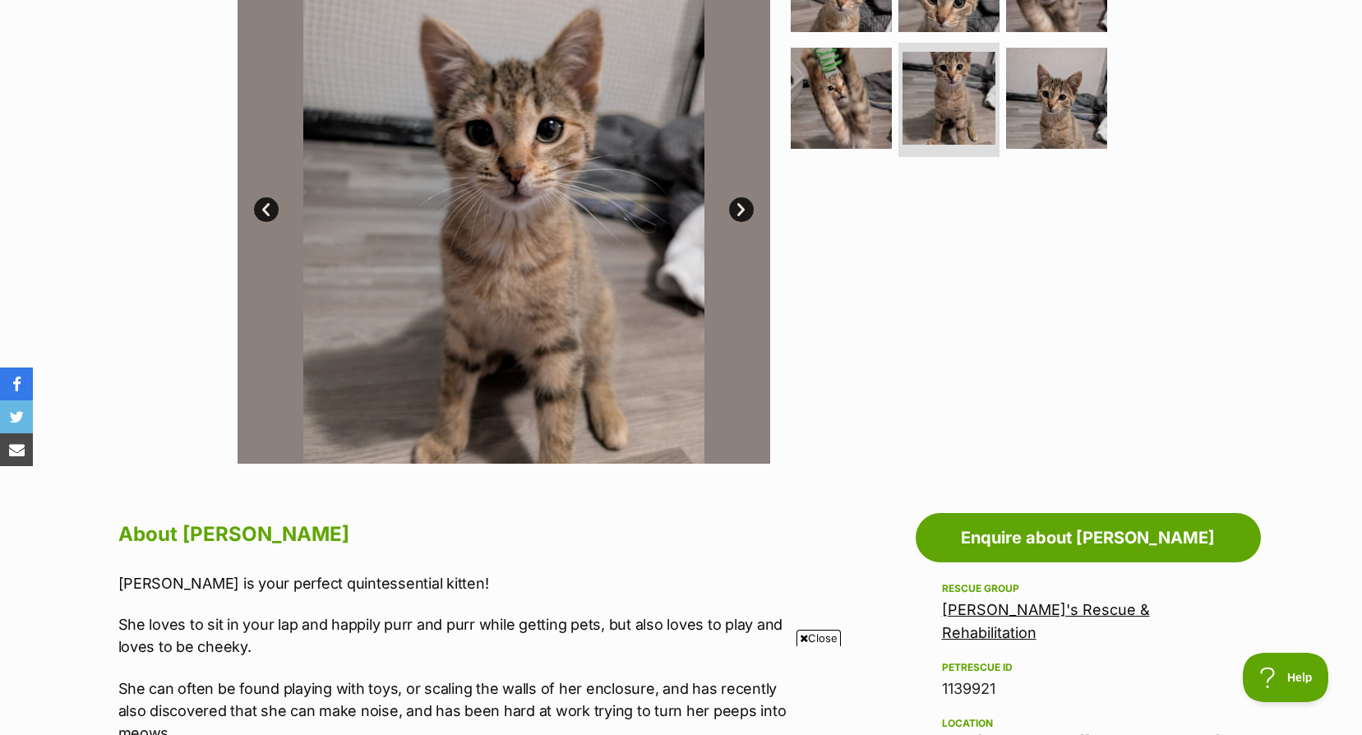
click at [731, 211] on link "Next" at bounding box center [741, 209] width 25 height 25
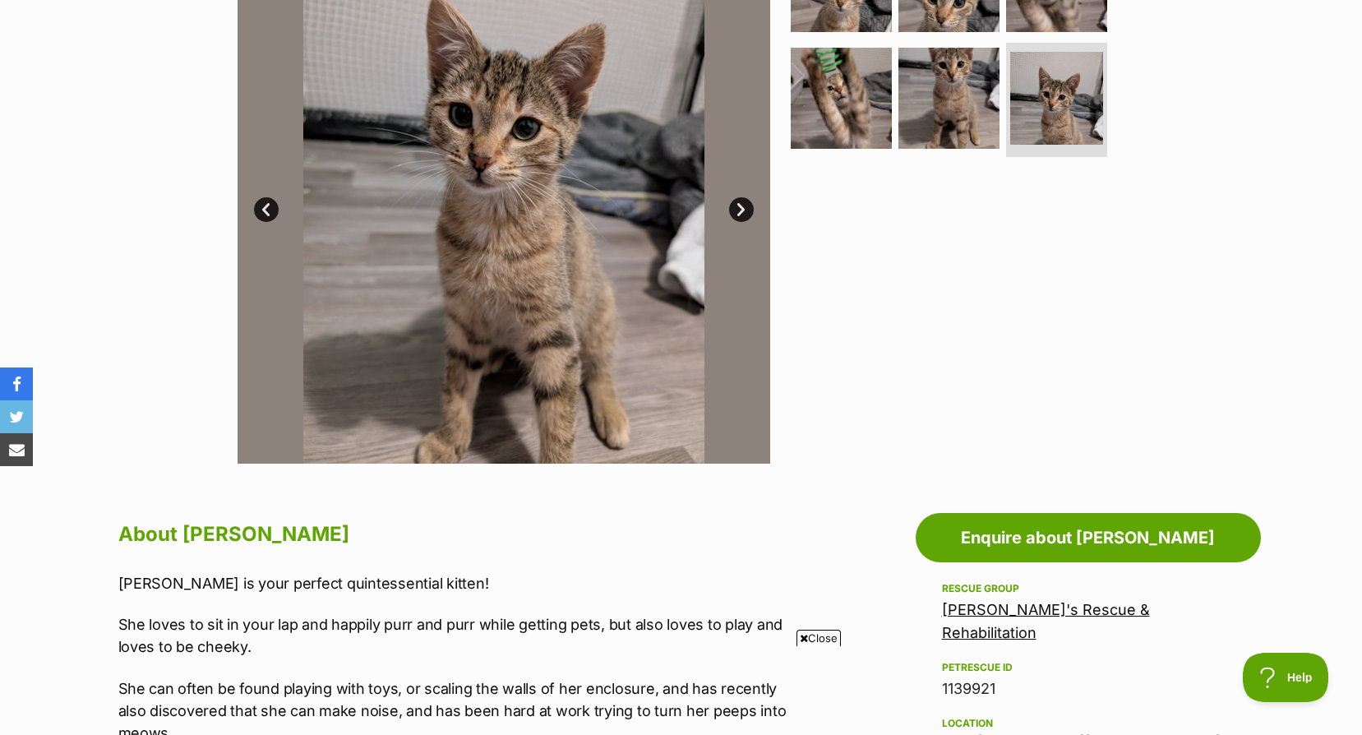
click at [731, 211] on link "Next" at bounding box center [741, 209] width 25 height 25
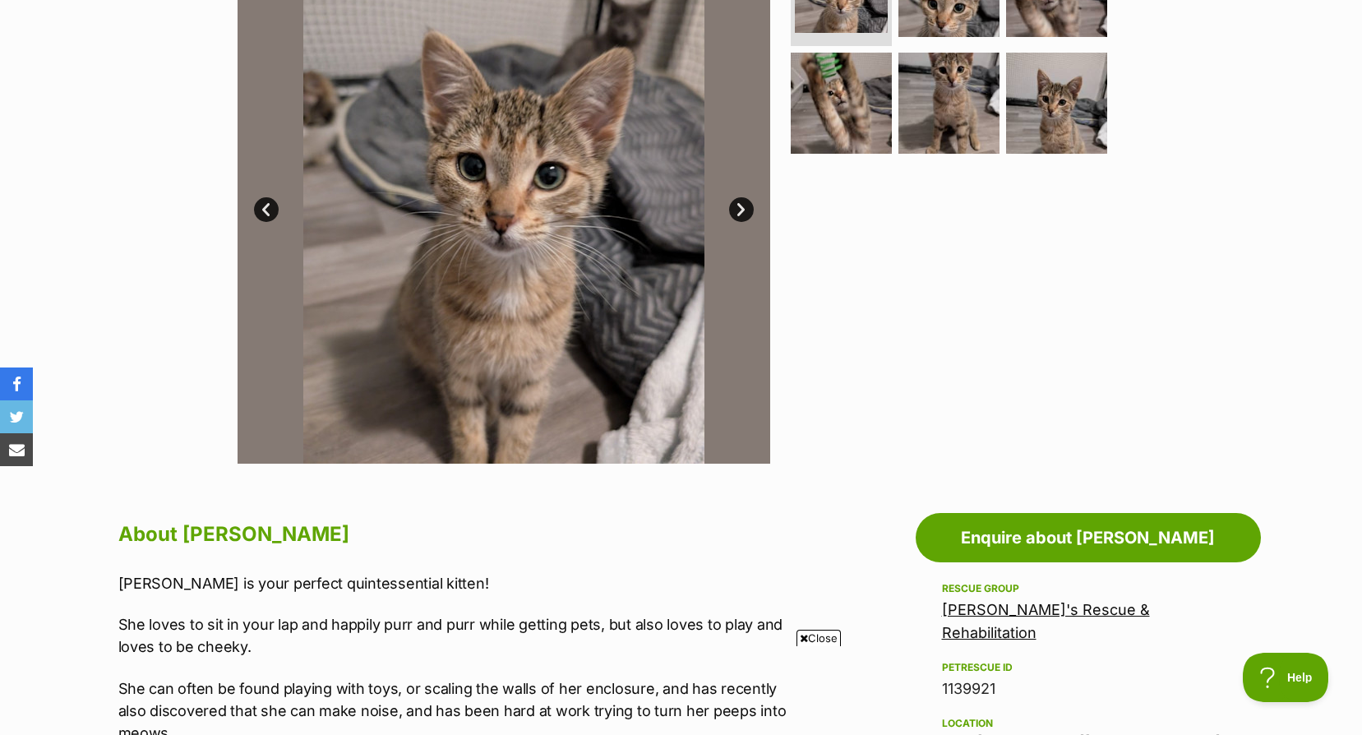
click at [731, 211] on link "Next" at bounding box center [741, 209] width 25 height 25
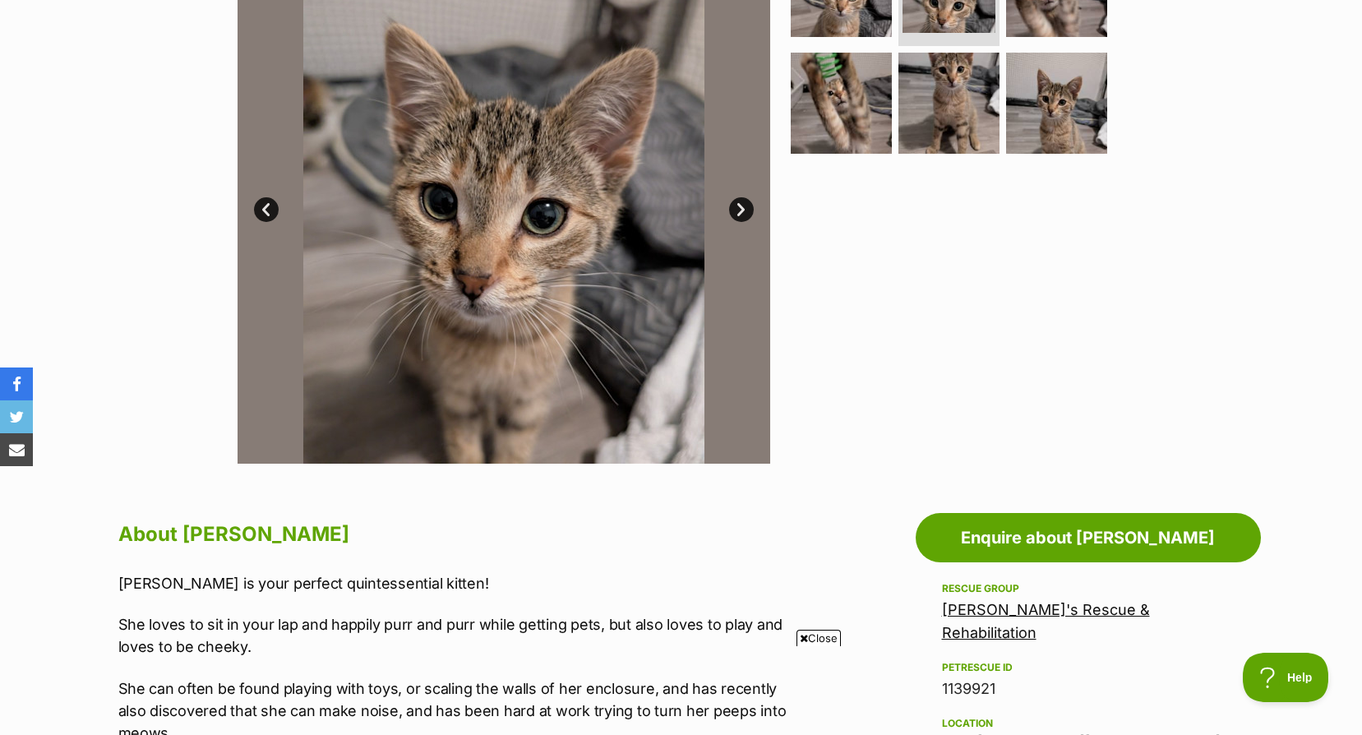
click at [731, 211] on link "Next" at bounding box center [741, 209] width 25 height 25
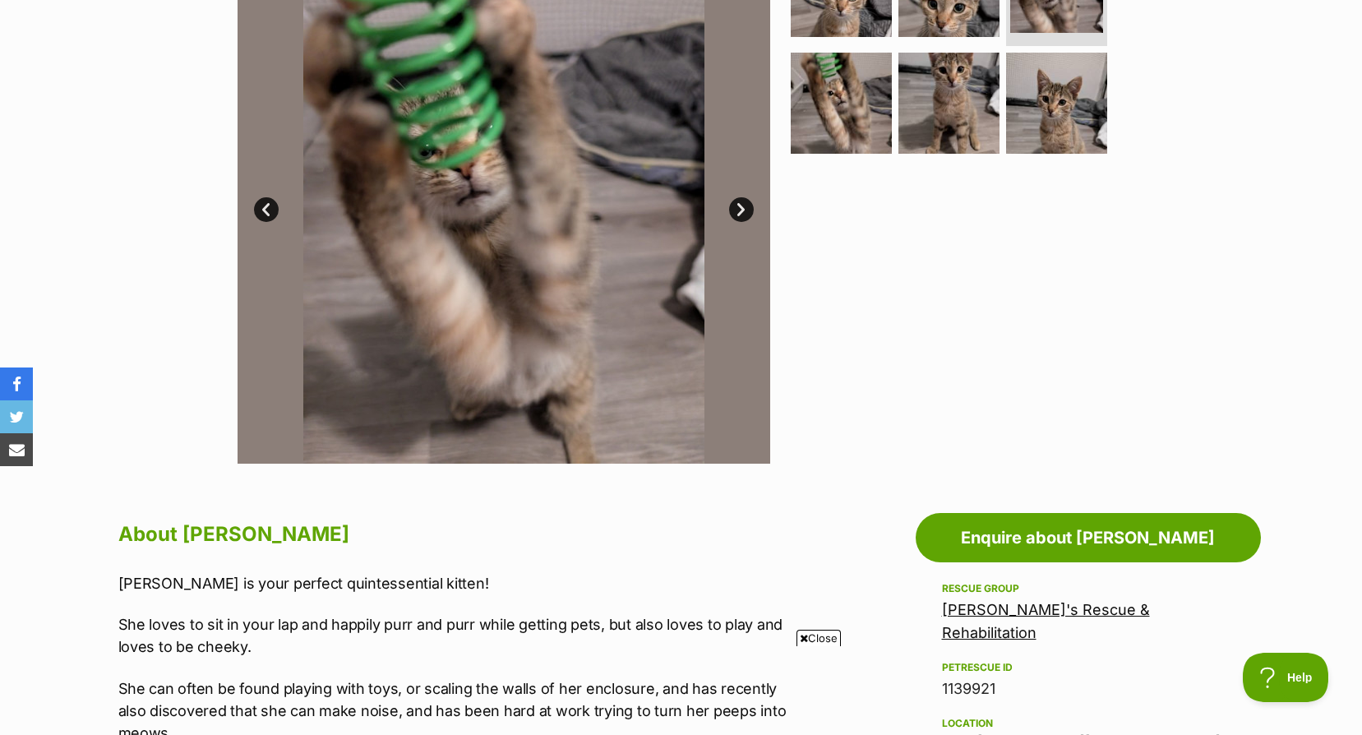
click at [731, 211] on link "Next" at bounding box center [741, 209] width 25 height 25
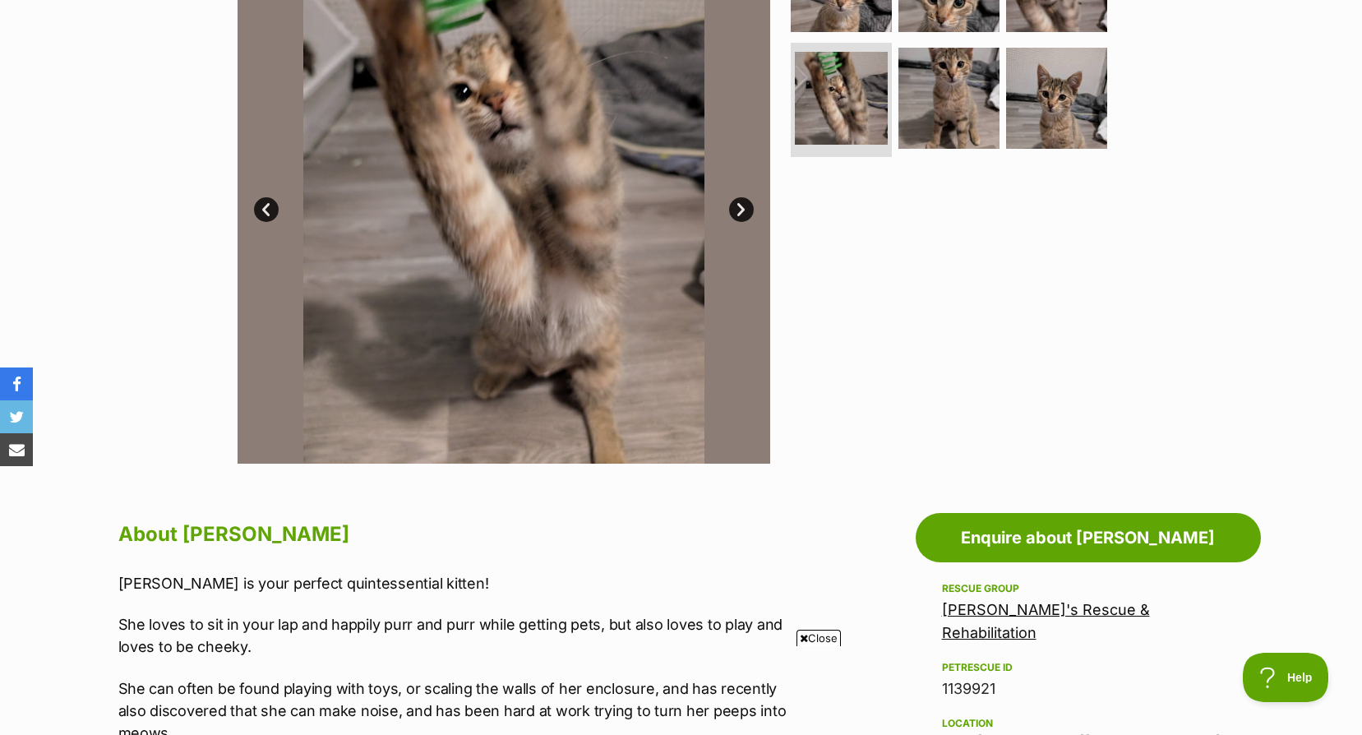
click at [731, 211] on link "Next" at bounding box center [741, 209] width 25 height 25
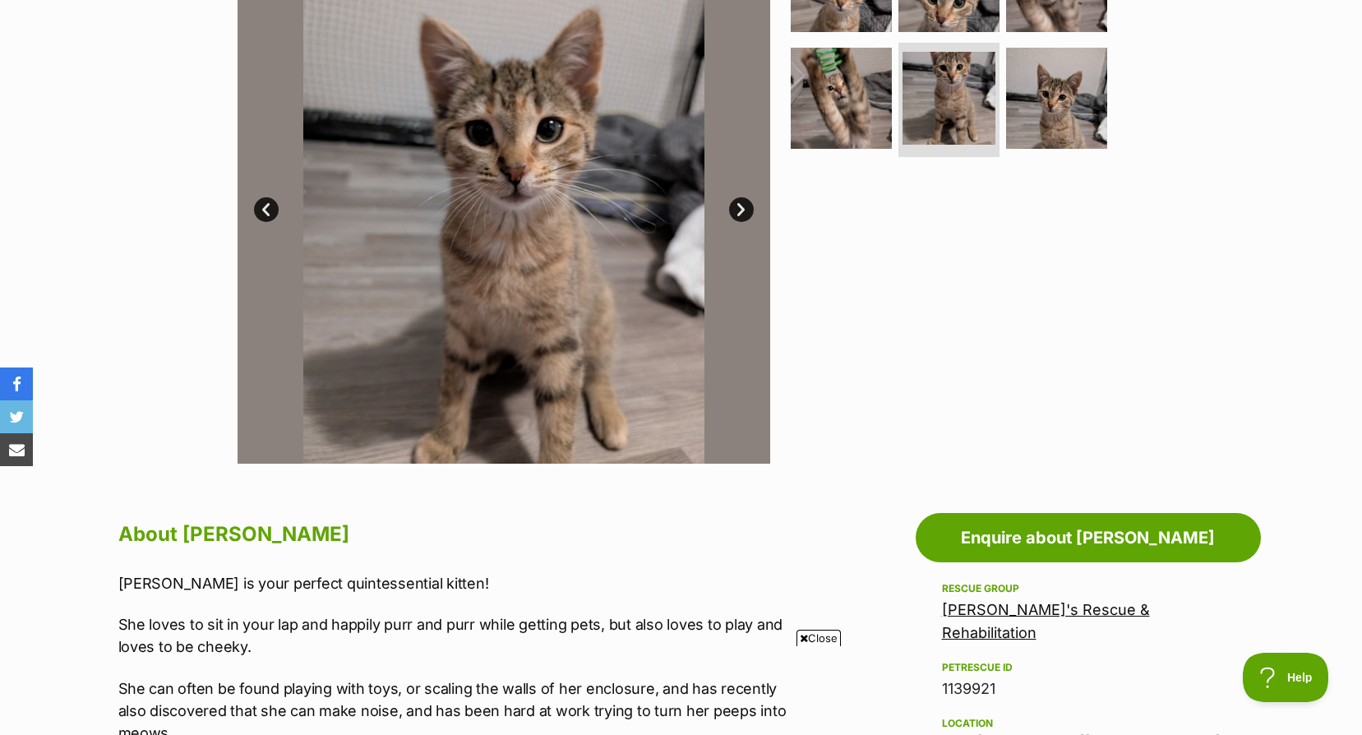
scroll to position [247, 0]
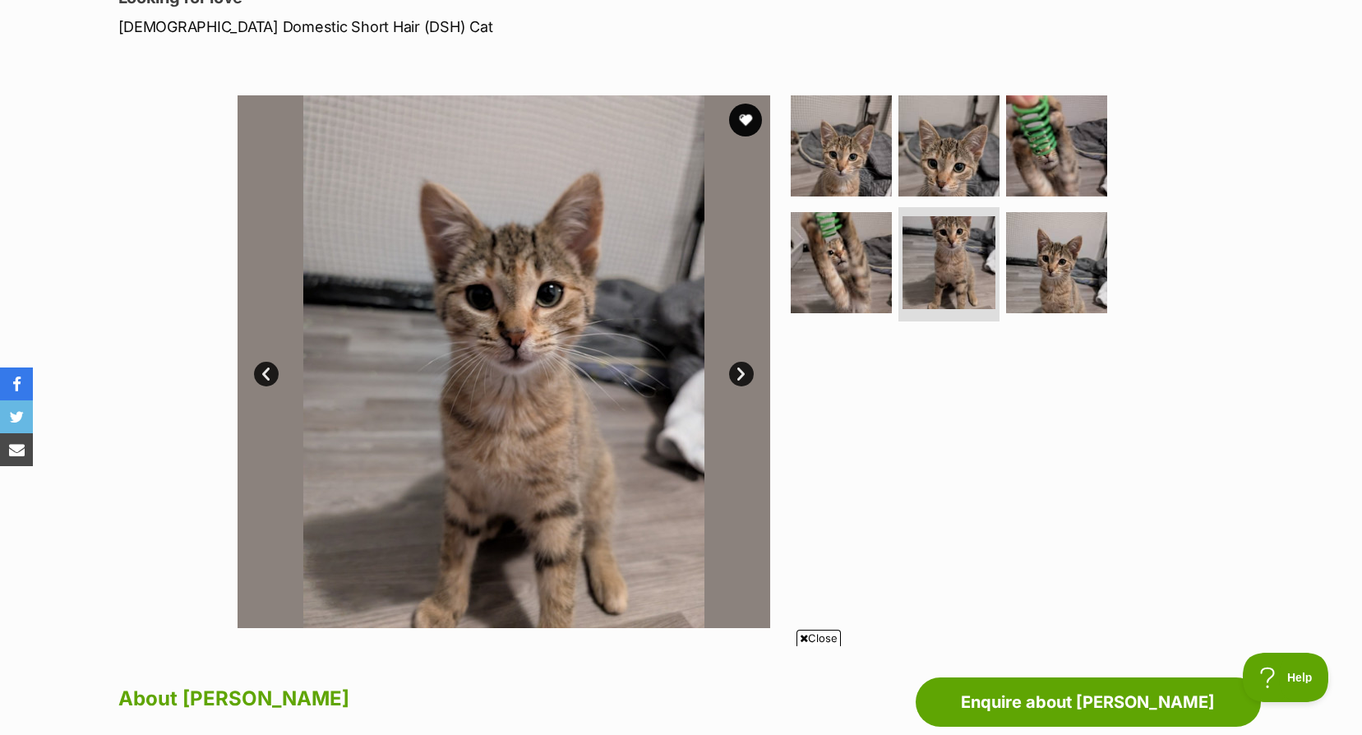
click at [760, 110] on img at bounding box center [503, 361] width 532 height 532
click at [751, 120] on button "favourite" at bounding box center [745, 120] width 36 height 36
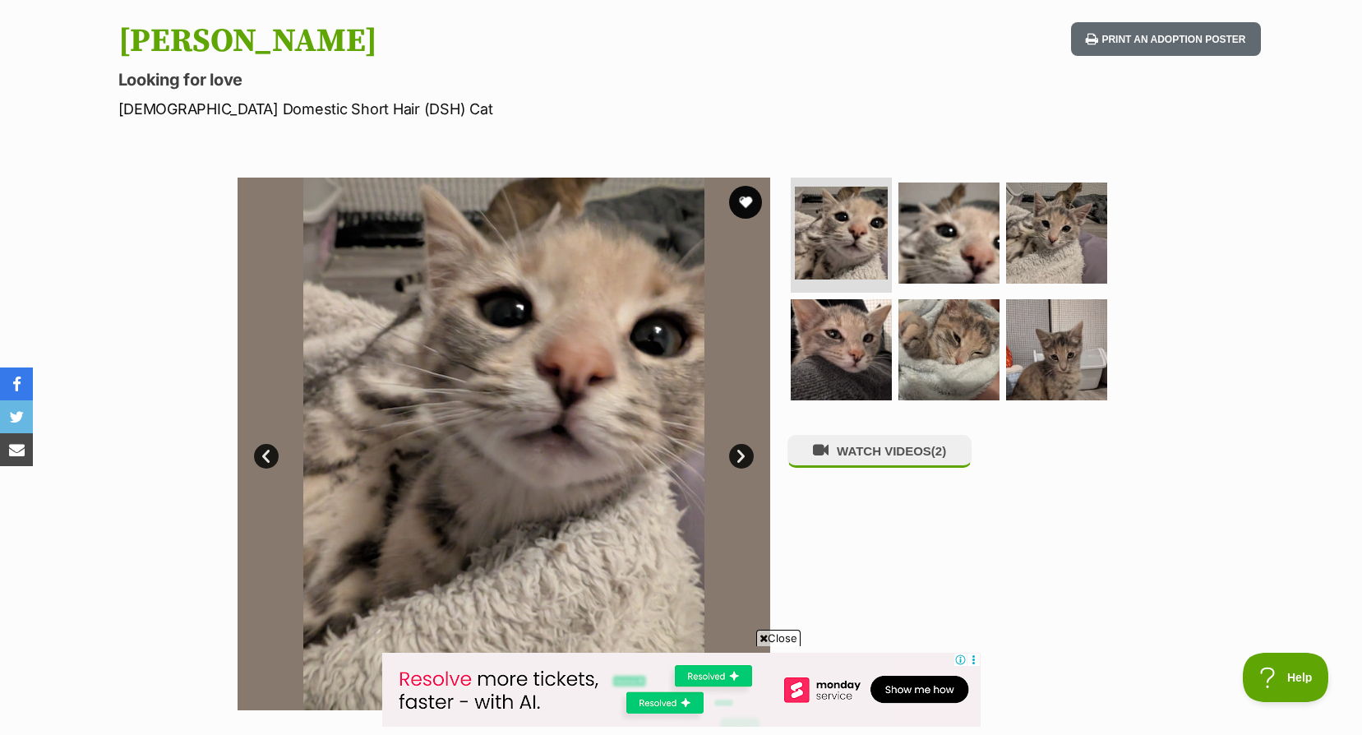
click at [742, 448] on link "Next" at bounding box center [741, 456] width 25 height 25
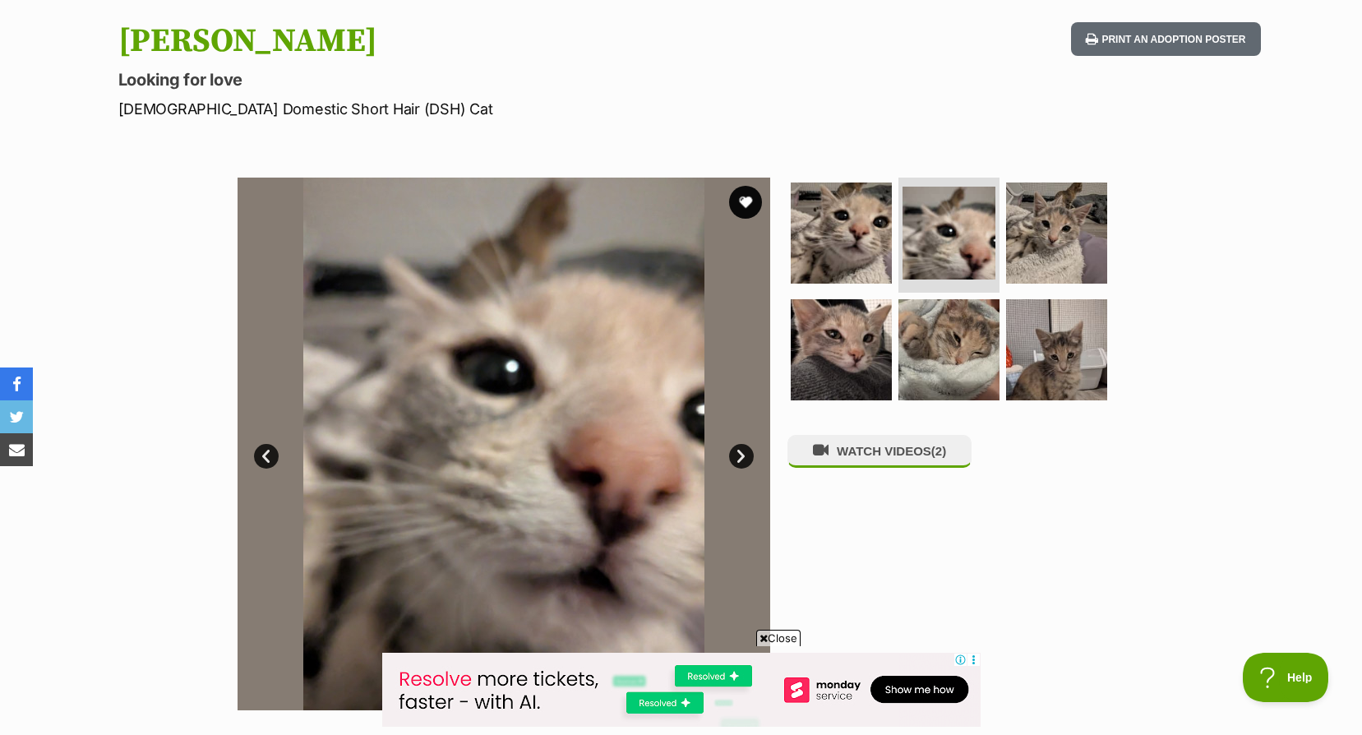
click at [742, 448] on link "Next" at bounding box center [741, 456] width 25 height 25
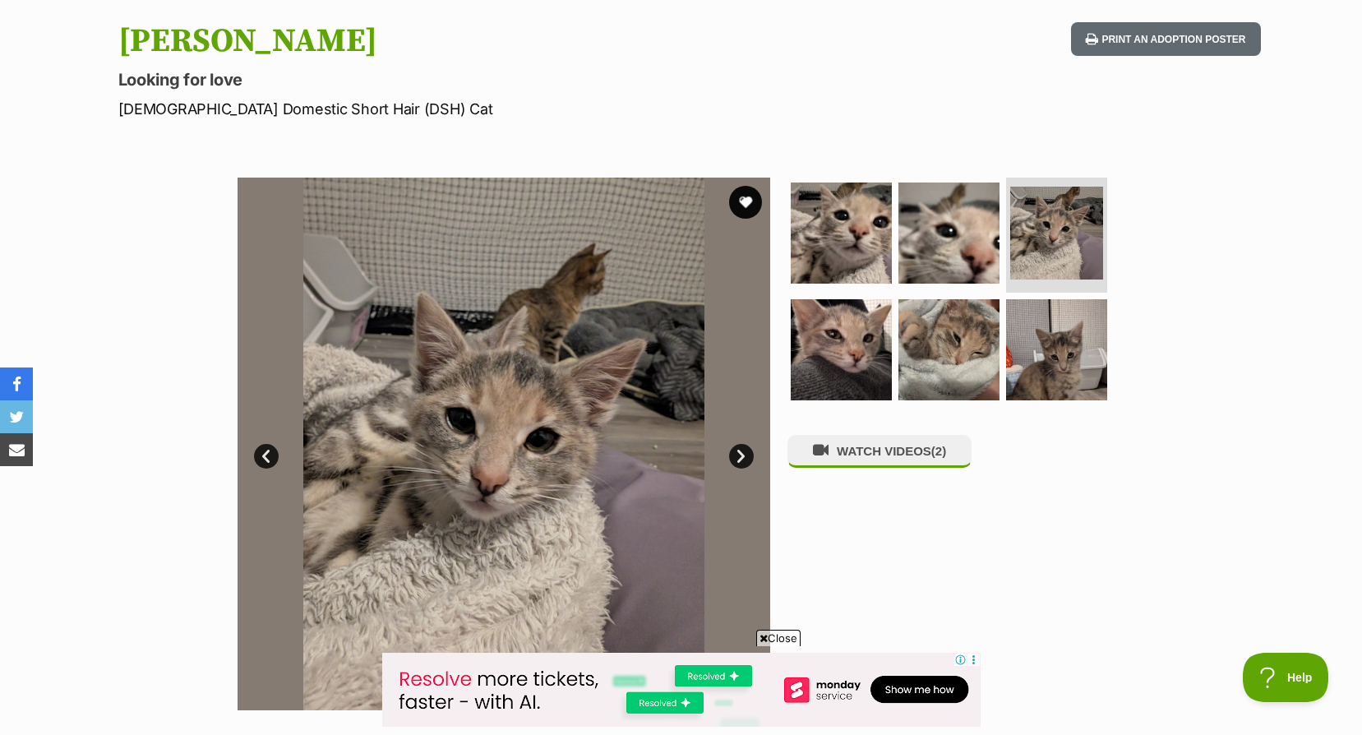
click at [742, 448] on link "Next" at bounding box center [741, 456] width 25 height 25
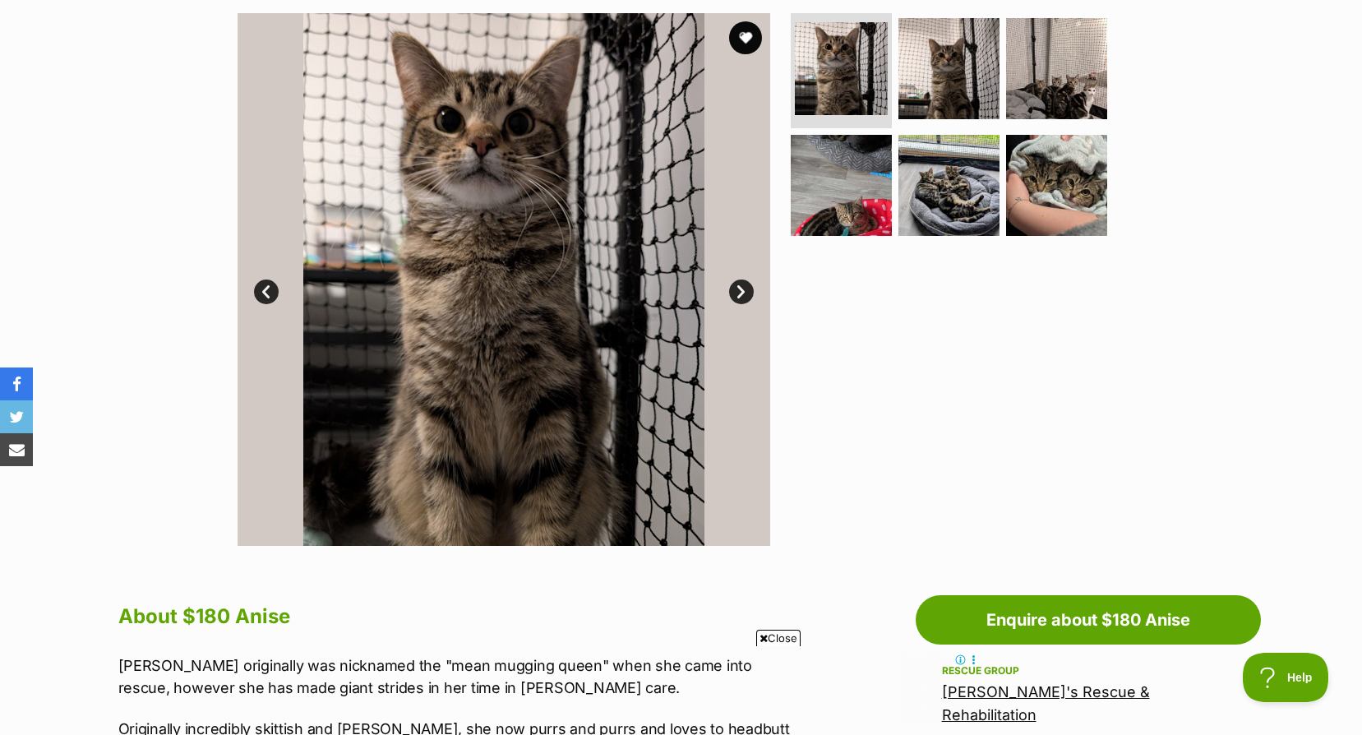
click at [738, 286] on link "Next" at bounding box center [741, 291] width 25 height 25
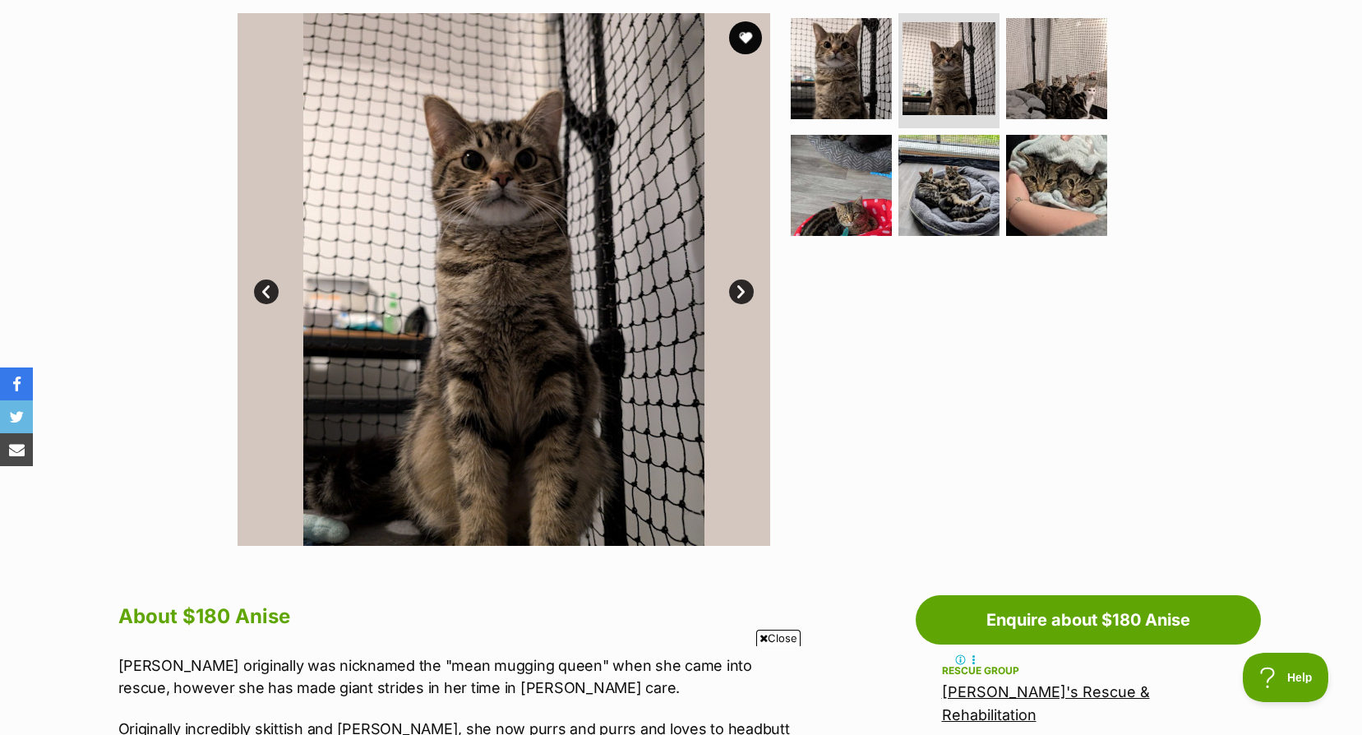
click at [738, 286] on link "Next" at bounding box center [741, 291] width 25 height 25
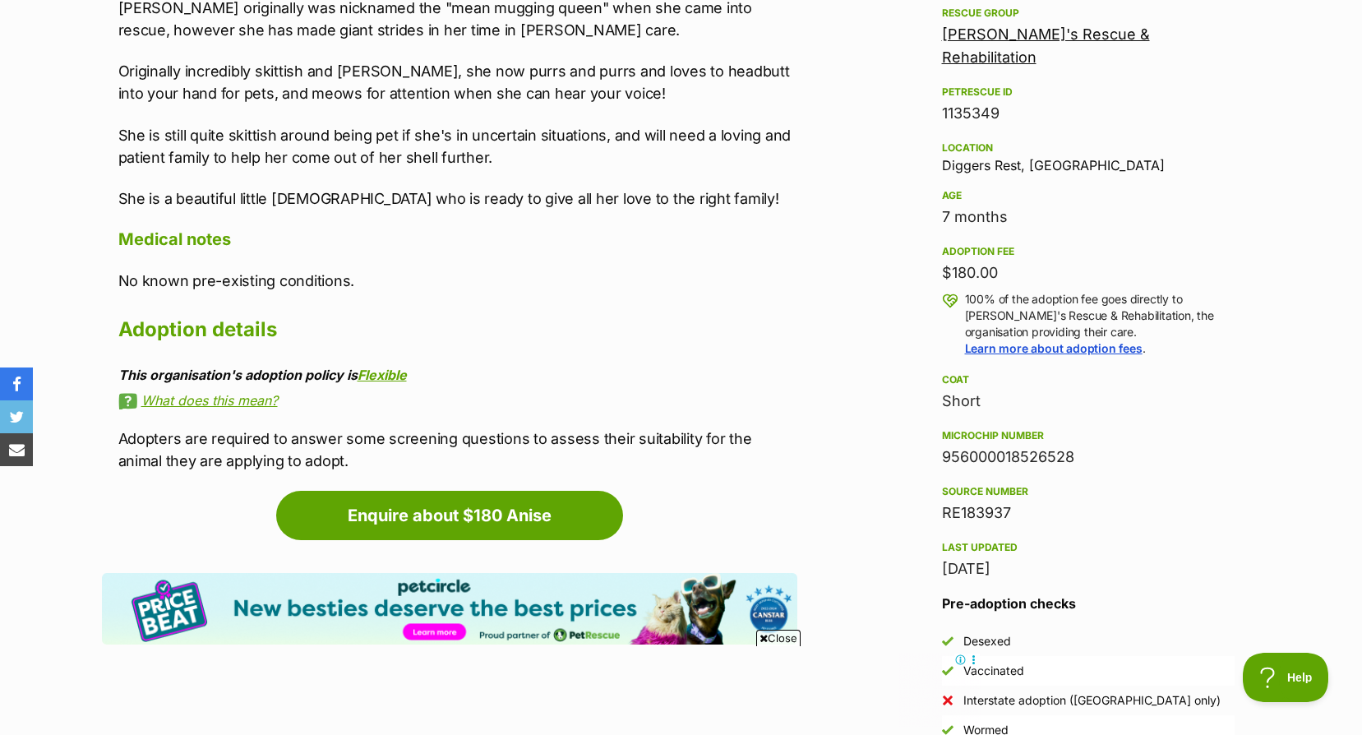
scroll to position [1150, 0]
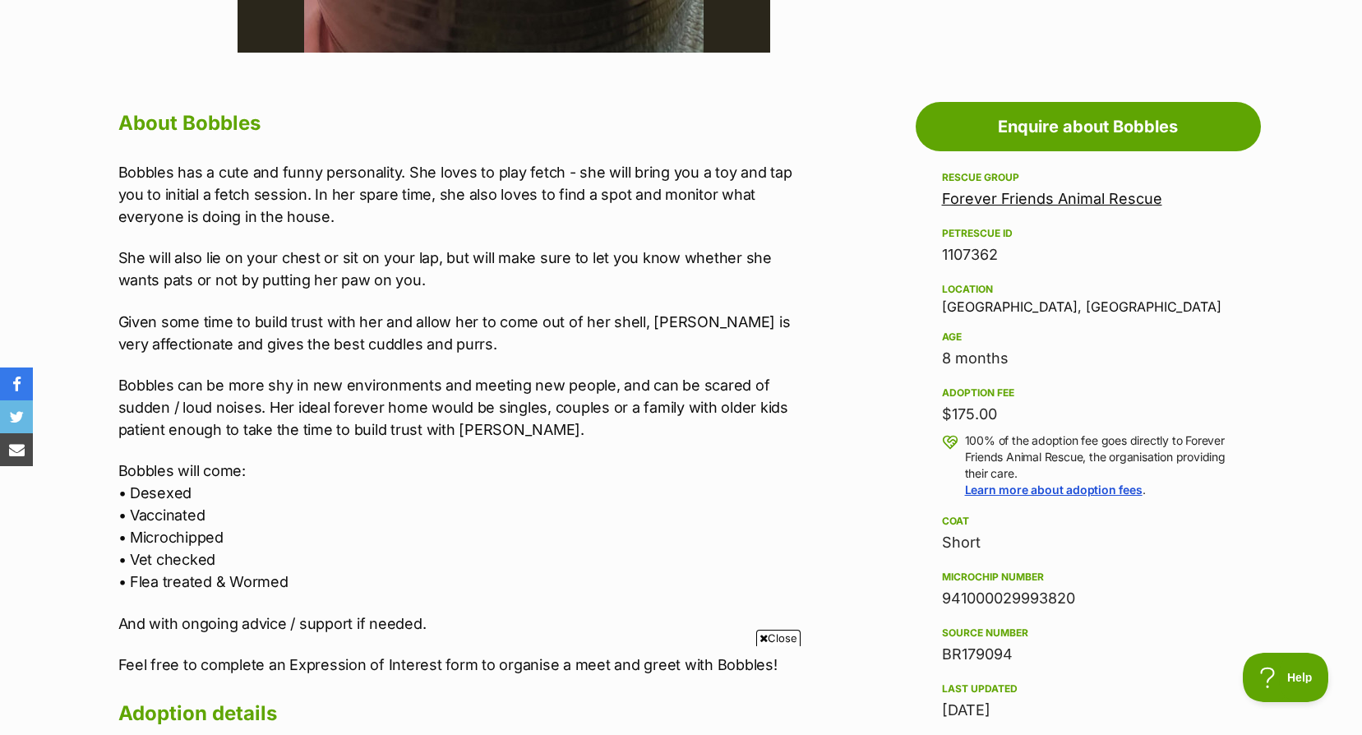
scroll to position [1150, 0]
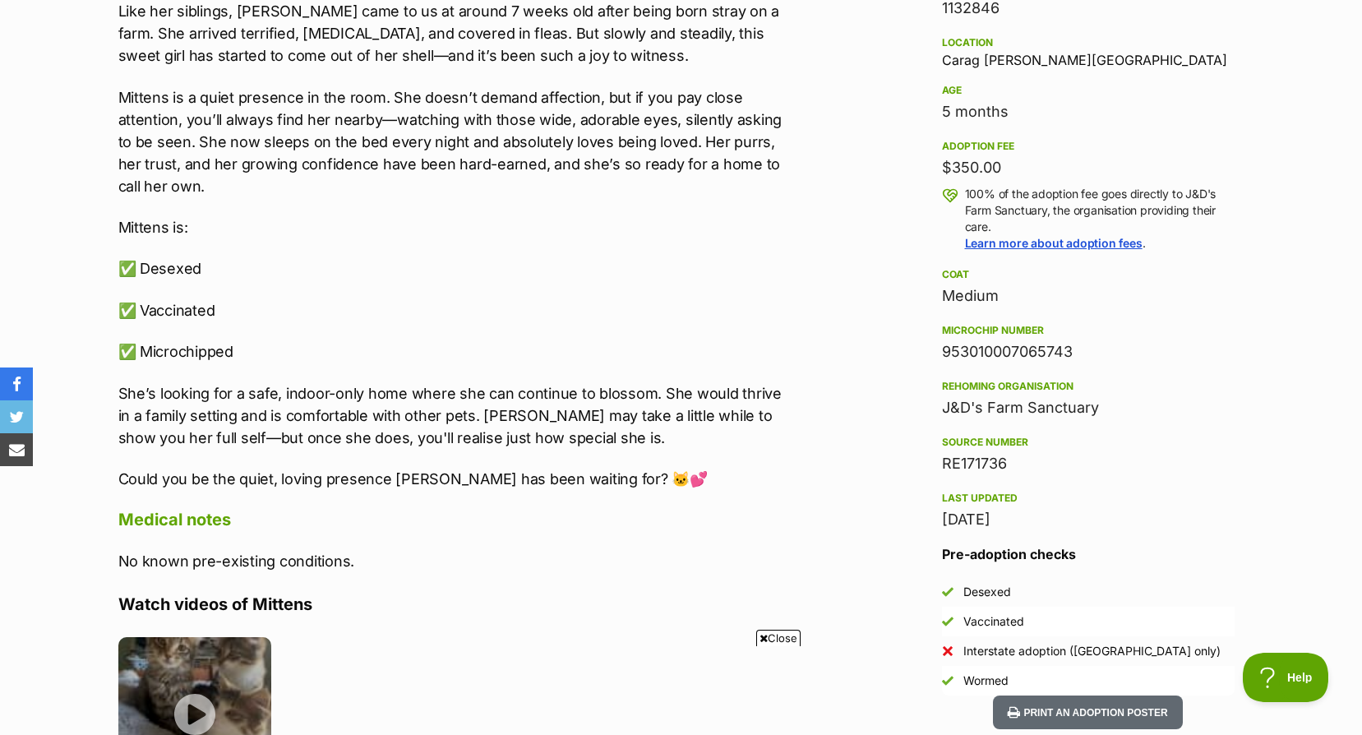
scroll to position [986, 0]
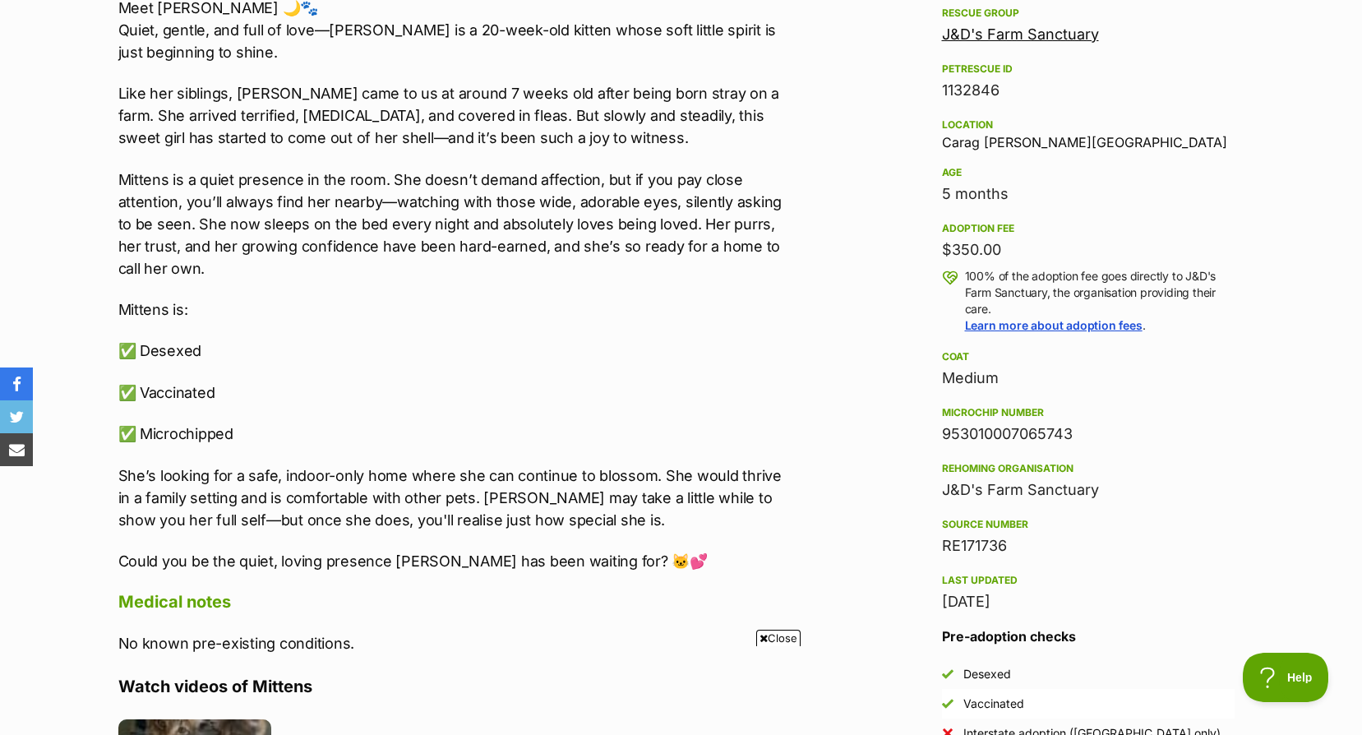
click at [1060, 32] on link "J&D's Farm Sanctuary" at bounding box center [1020, 33] width 157 height 17
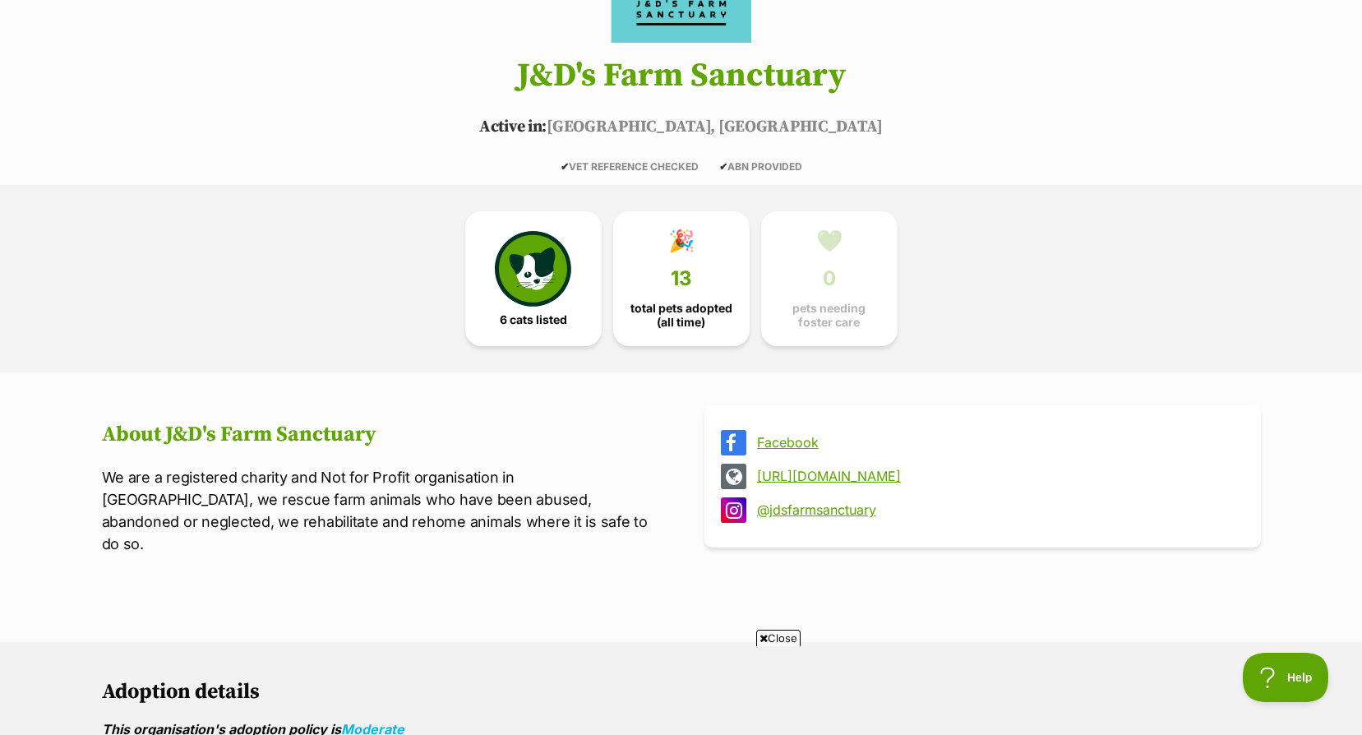
scroll to position [657, 0]
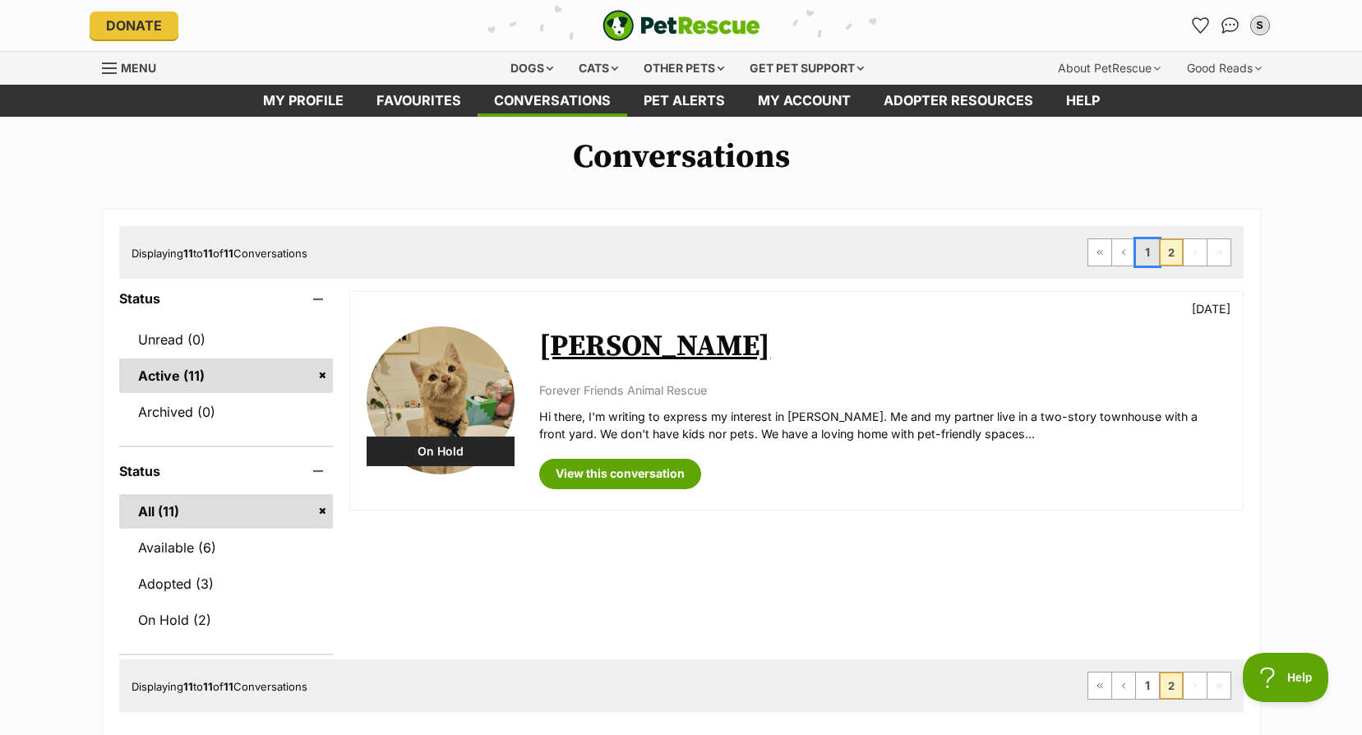
click at [1149, 253] on link "1" at bounding box center [1147, 252] width 23 height 26
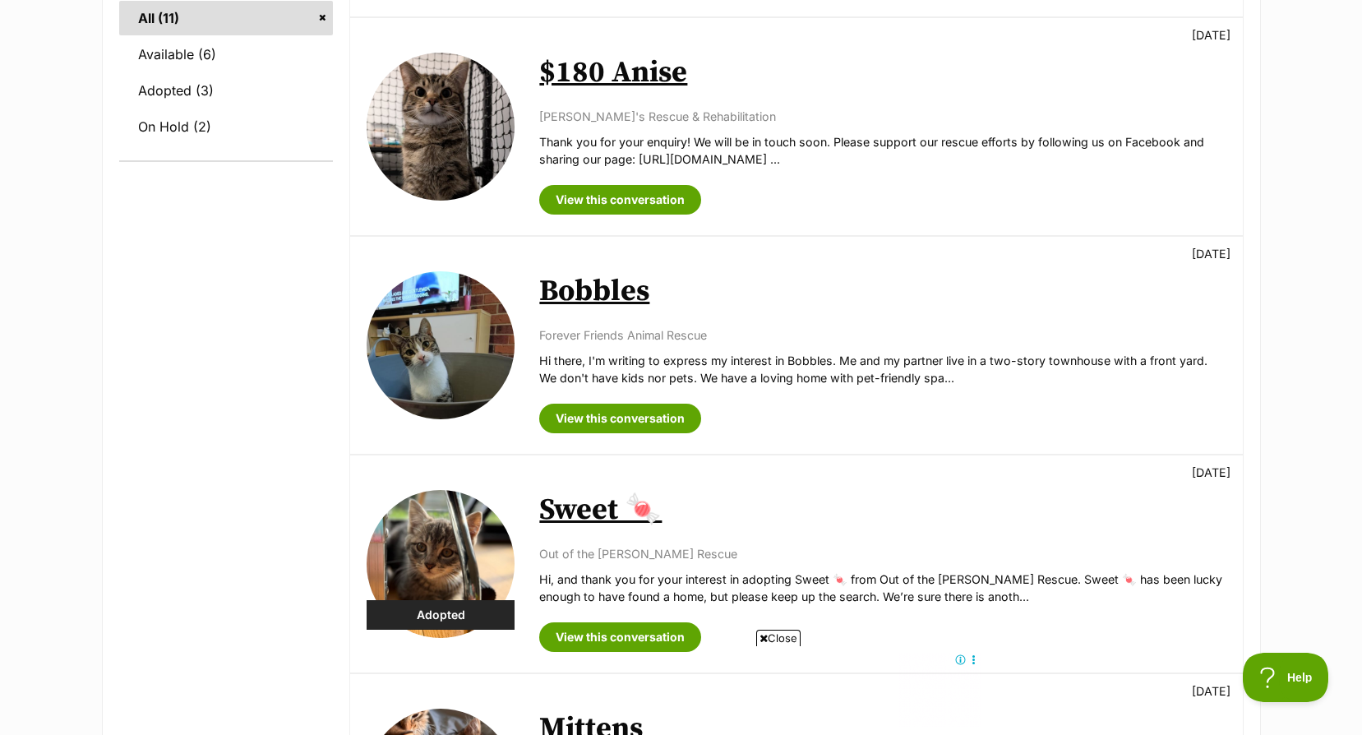
click at [590, 281] on link "Bobbles" at bounding box center [594, 291] width 110 height 37
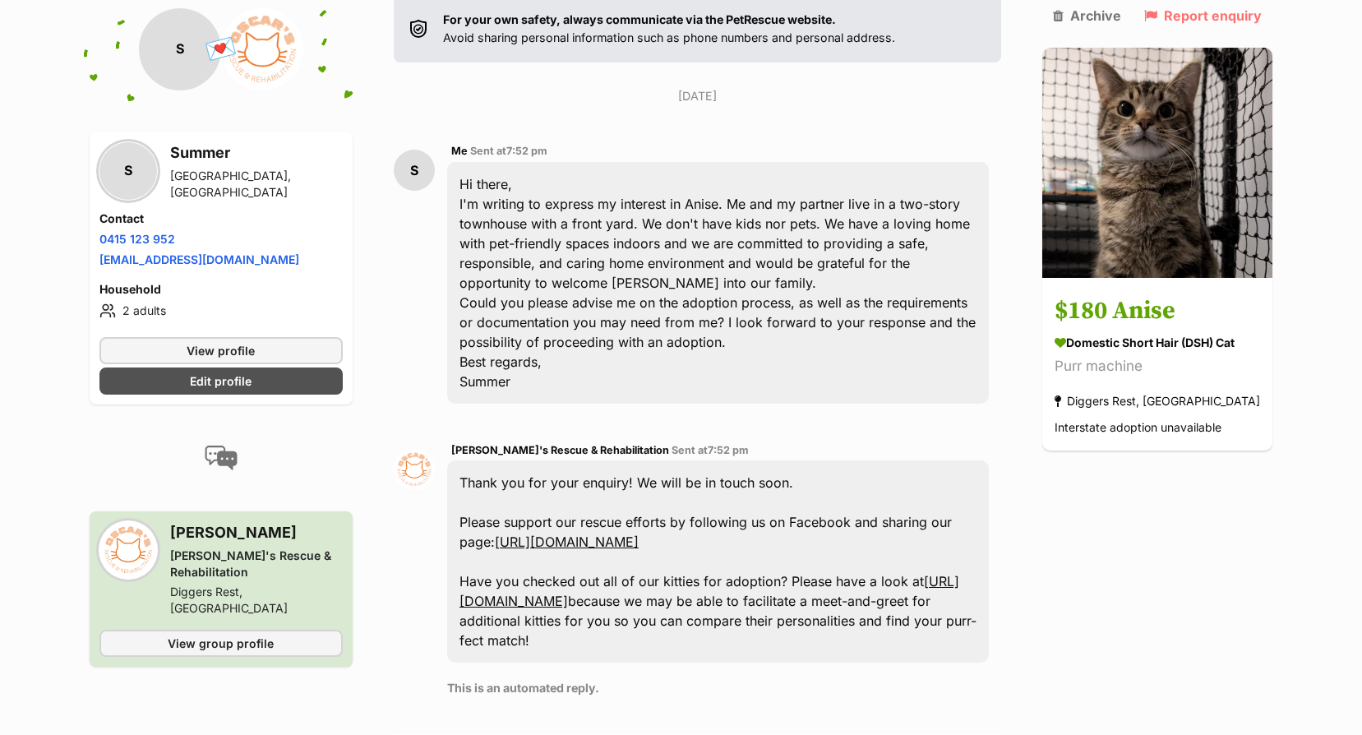
scroll to position [253, 0]
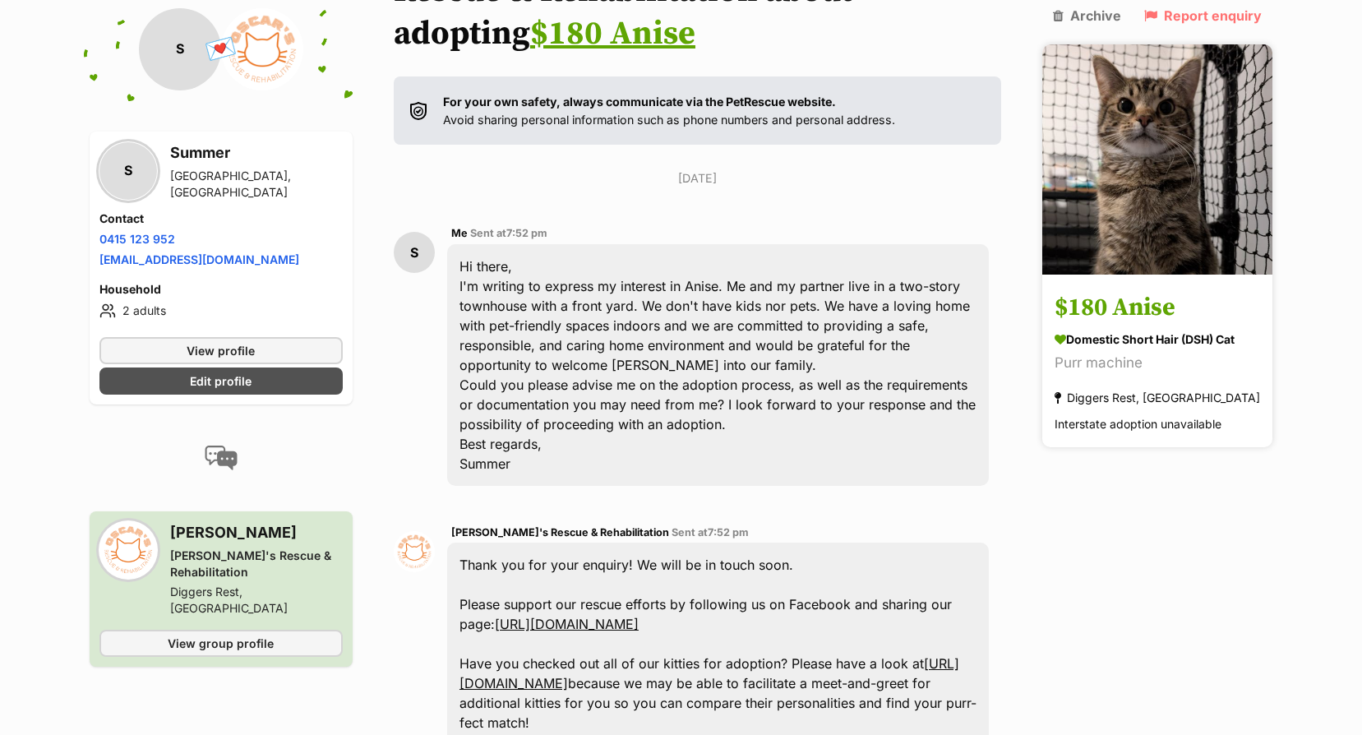
click at [1136, 413] on div "Interstate adoption unavailable" at bounding box center [1137, 424] width 167 height 22
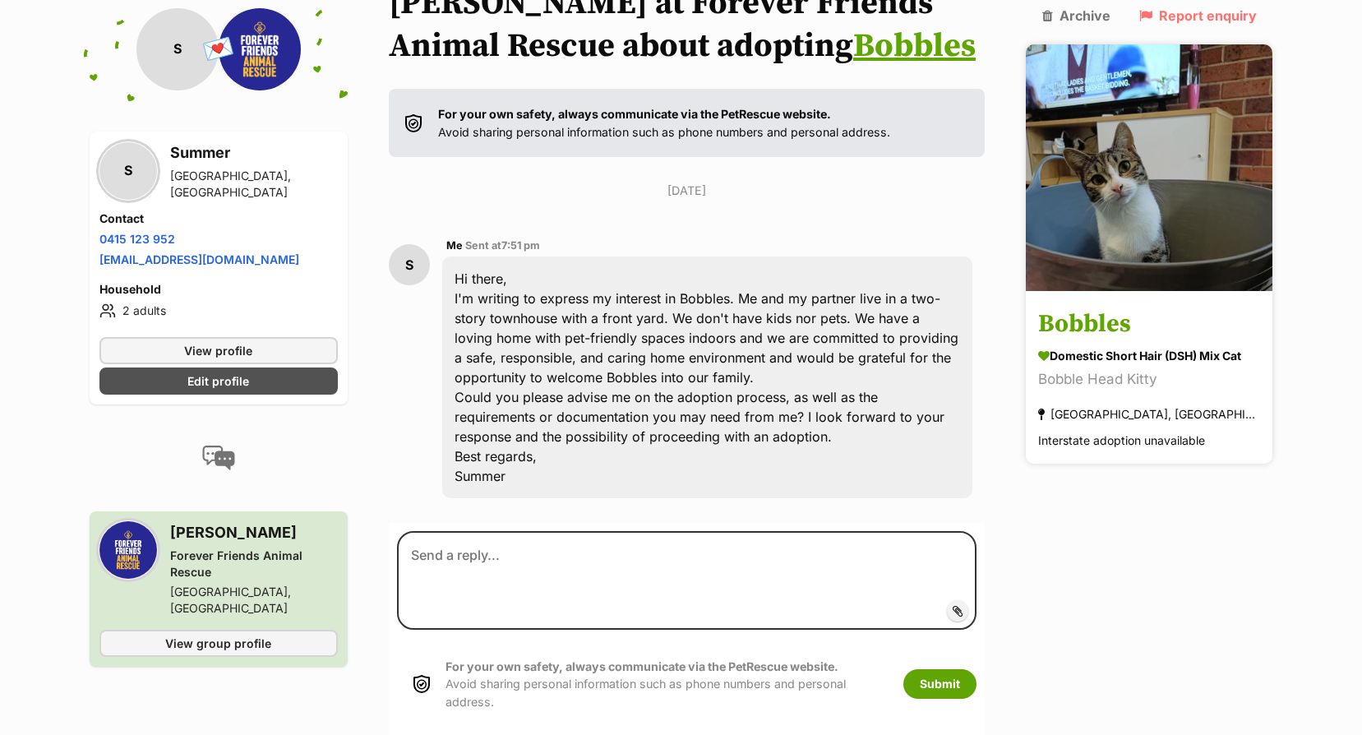
click at [1125, 333] on link "Bobbles Domestic Short Hair (DSH) Mix Cat Bobble Head Kitty [GEOGRAPHIC_DATA], …" at bounding box center [1148, 379] width 247 height 170
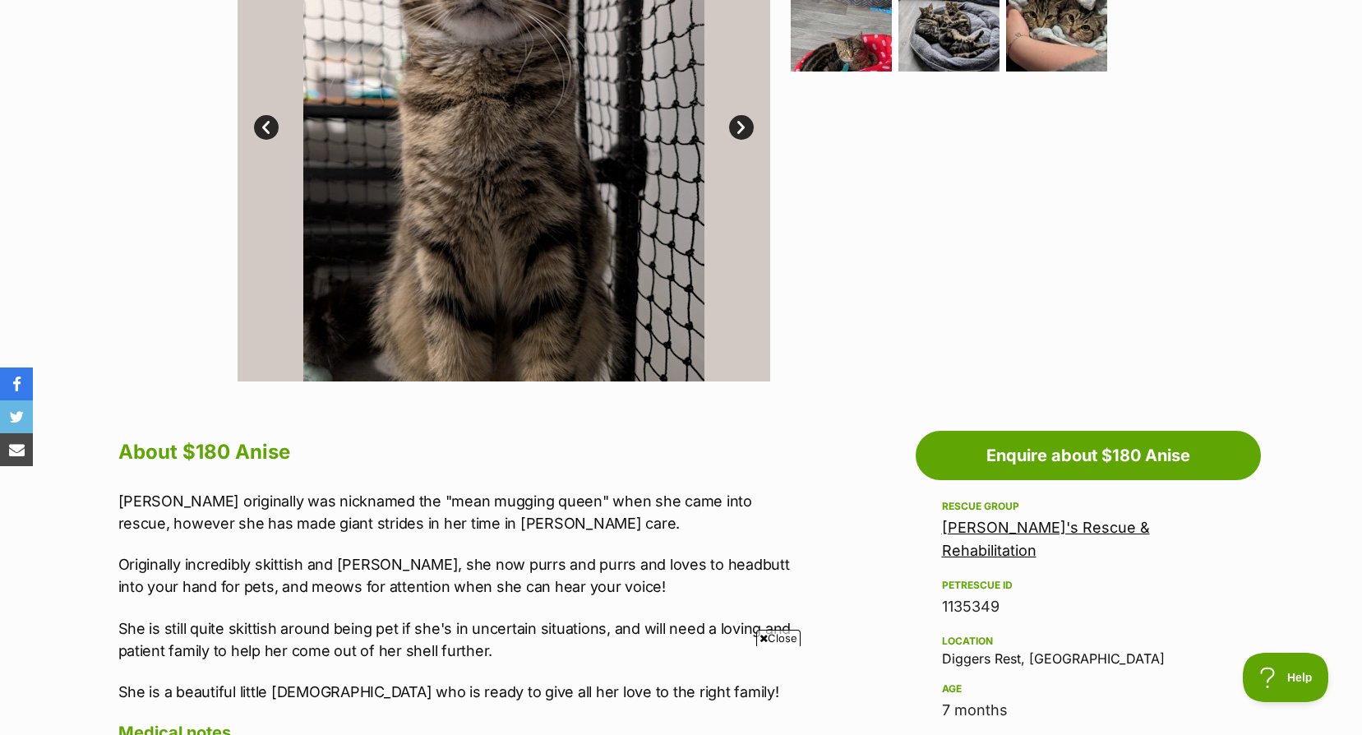
click at [956, 529] on link "[PERSON_NAME]'s Rescue & Rehabilitation" at bounding box center [1046, 538] width 208 height 40
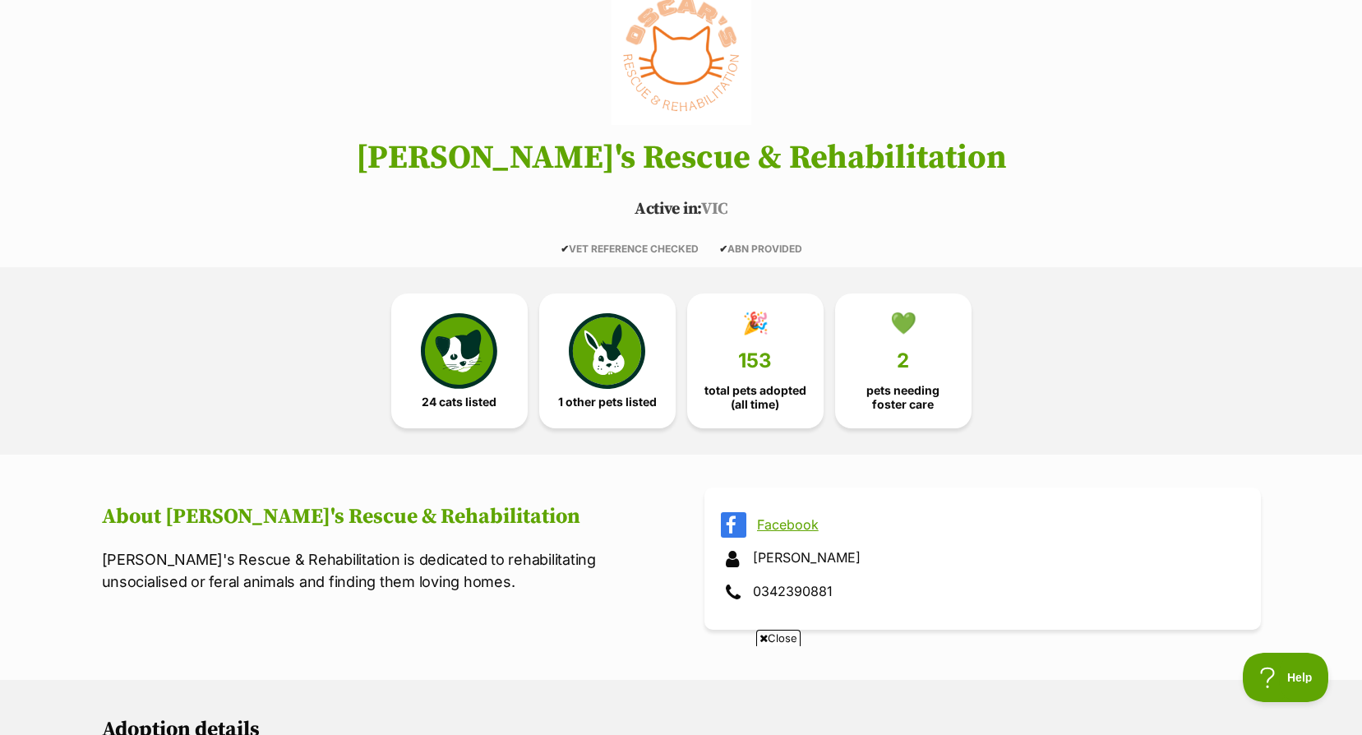
click at [811, 525] on link "Facebook" at bounding box center [997, 524] width 481 height 15
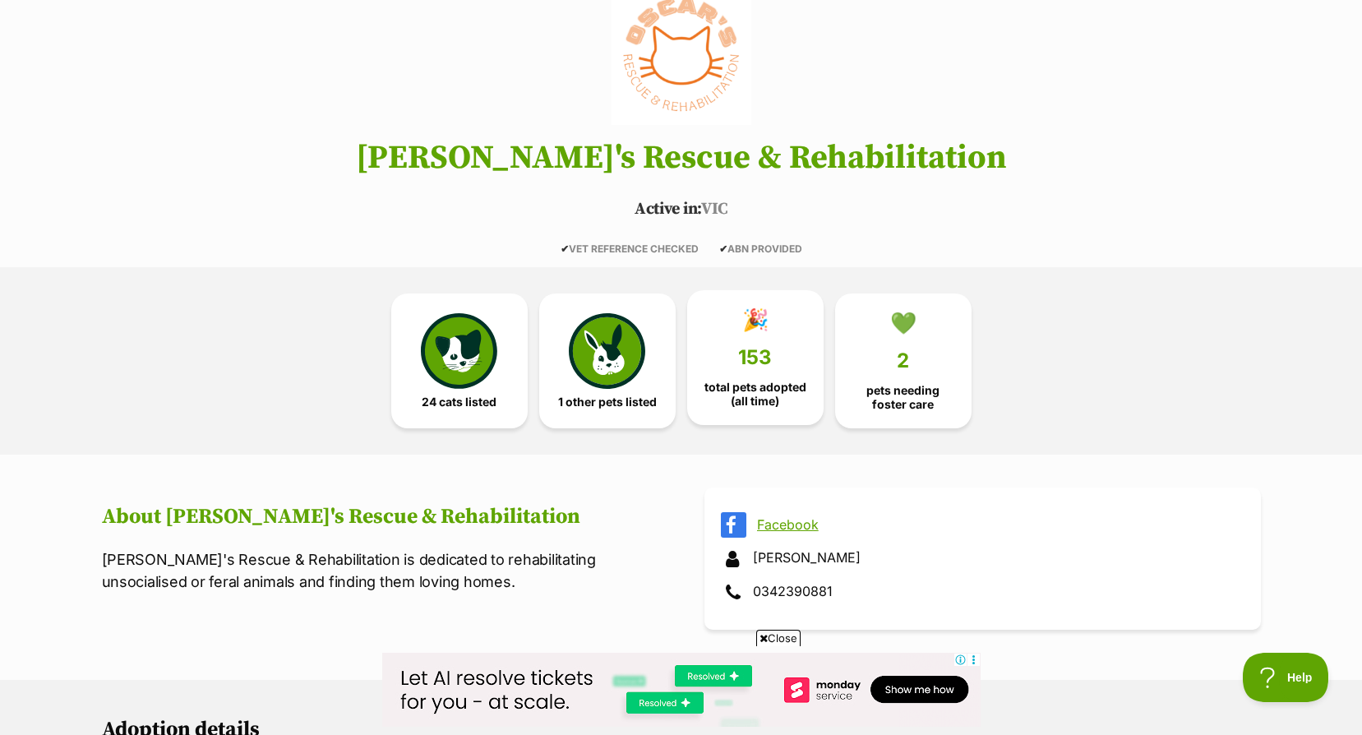
scroll to position [329, 0]
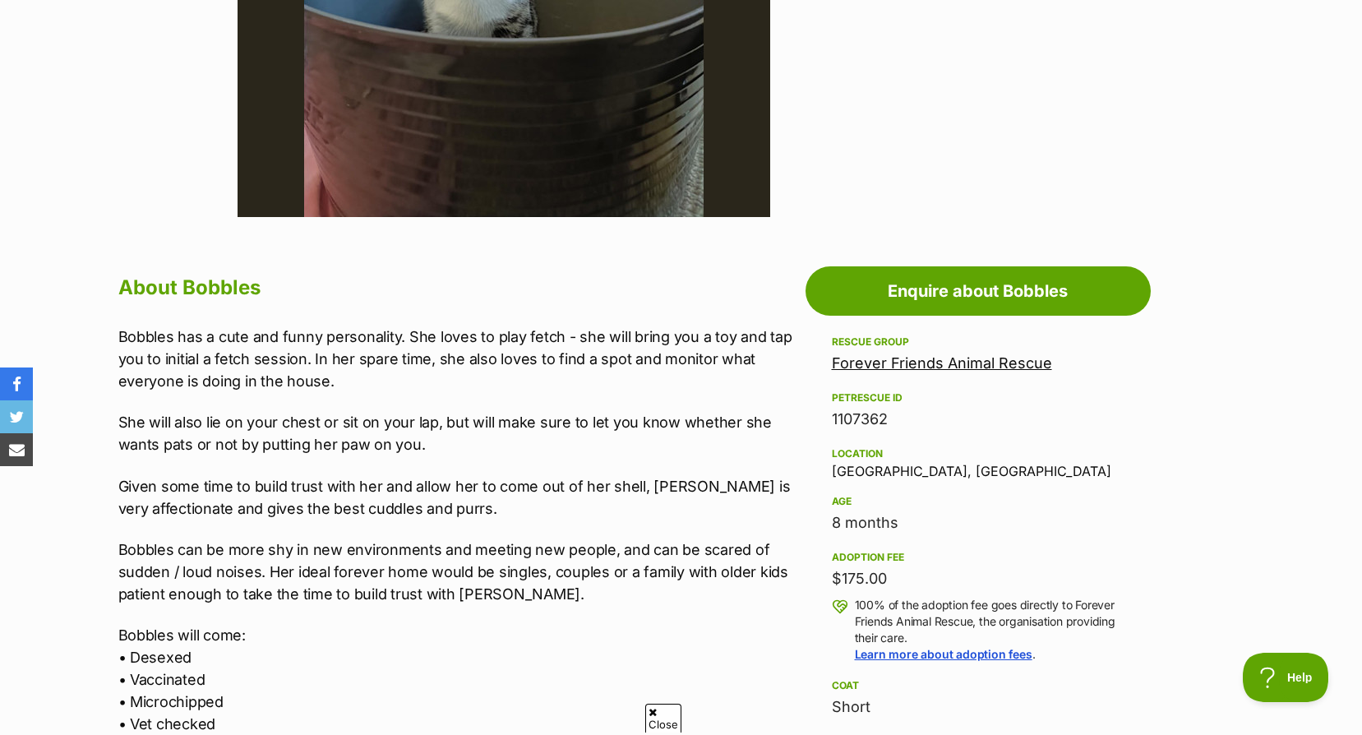
click at [971, 362] on link "Forever Friends Animal Rescue" at bounding box center [942, 362] width 220 height 17
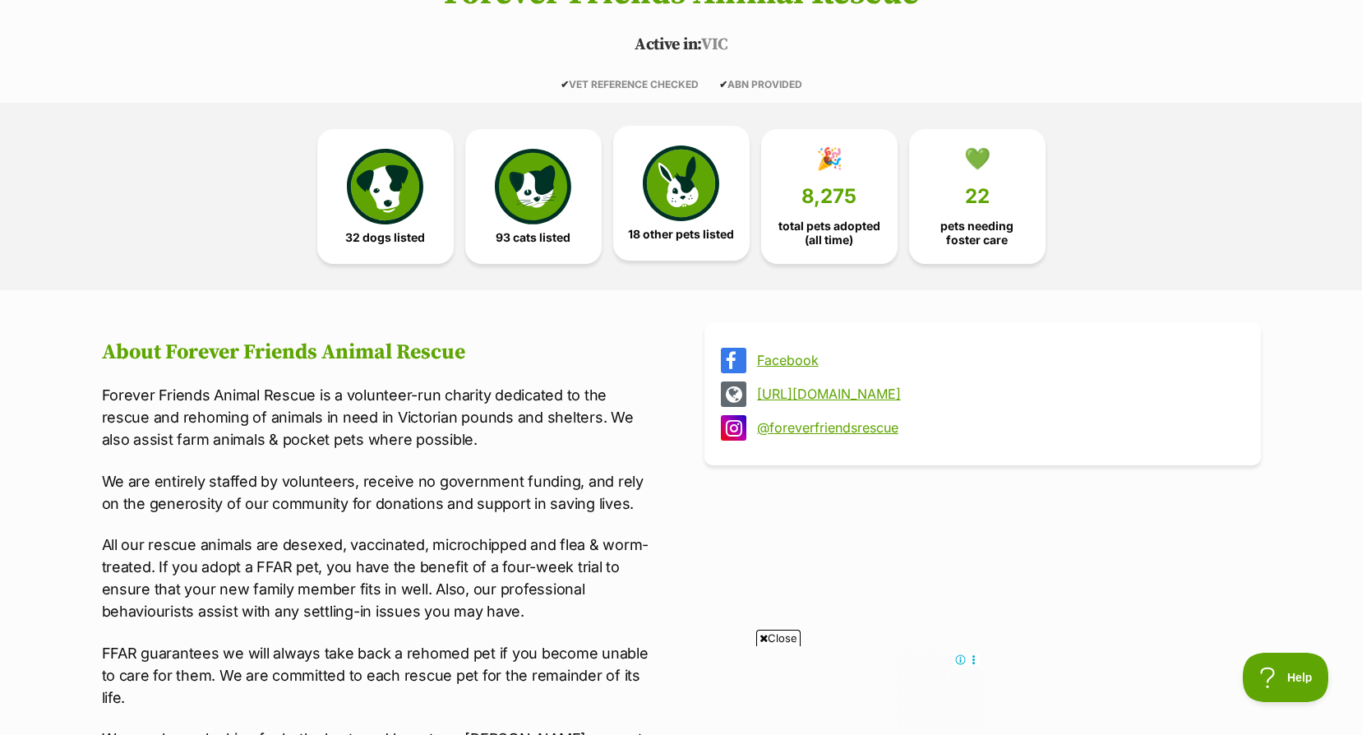
scroll to position [411, 0]
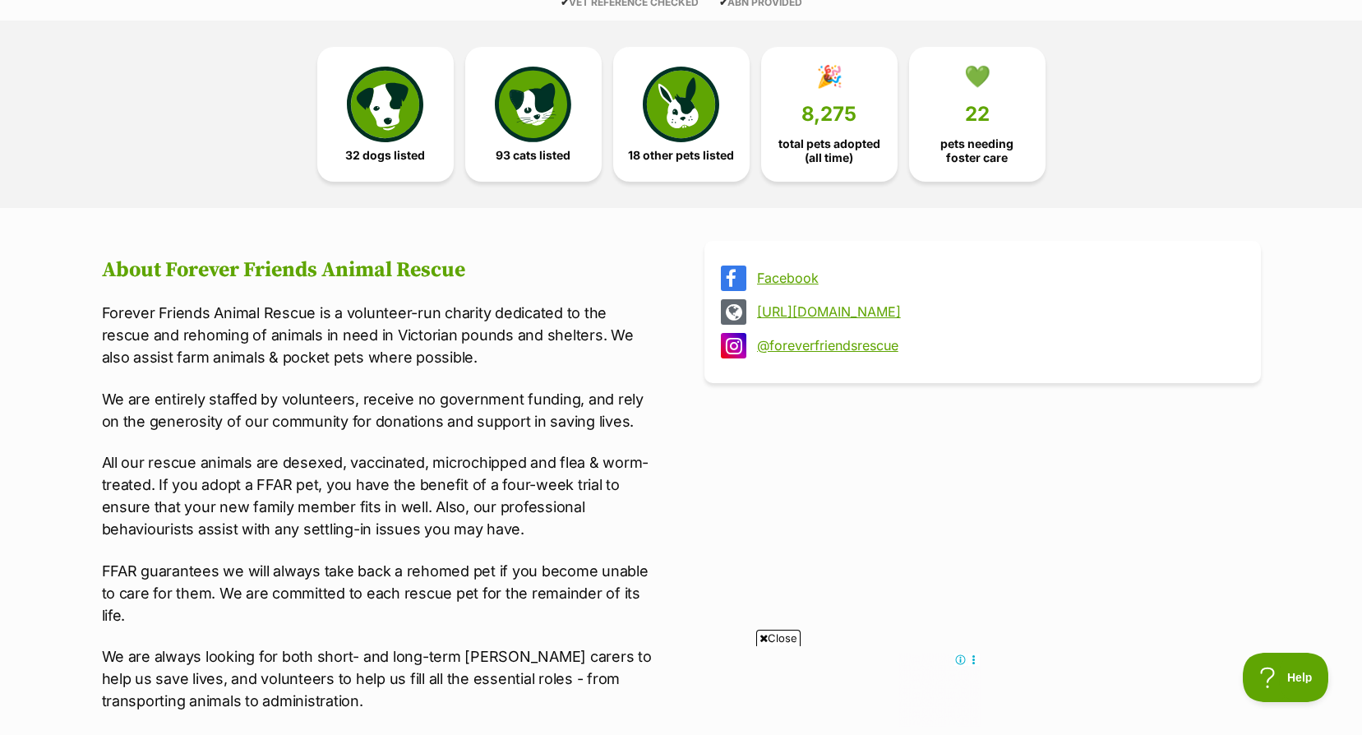
click at [790, 282] on link "Facebook" at bounding box center [997, 277] width 481 height 15
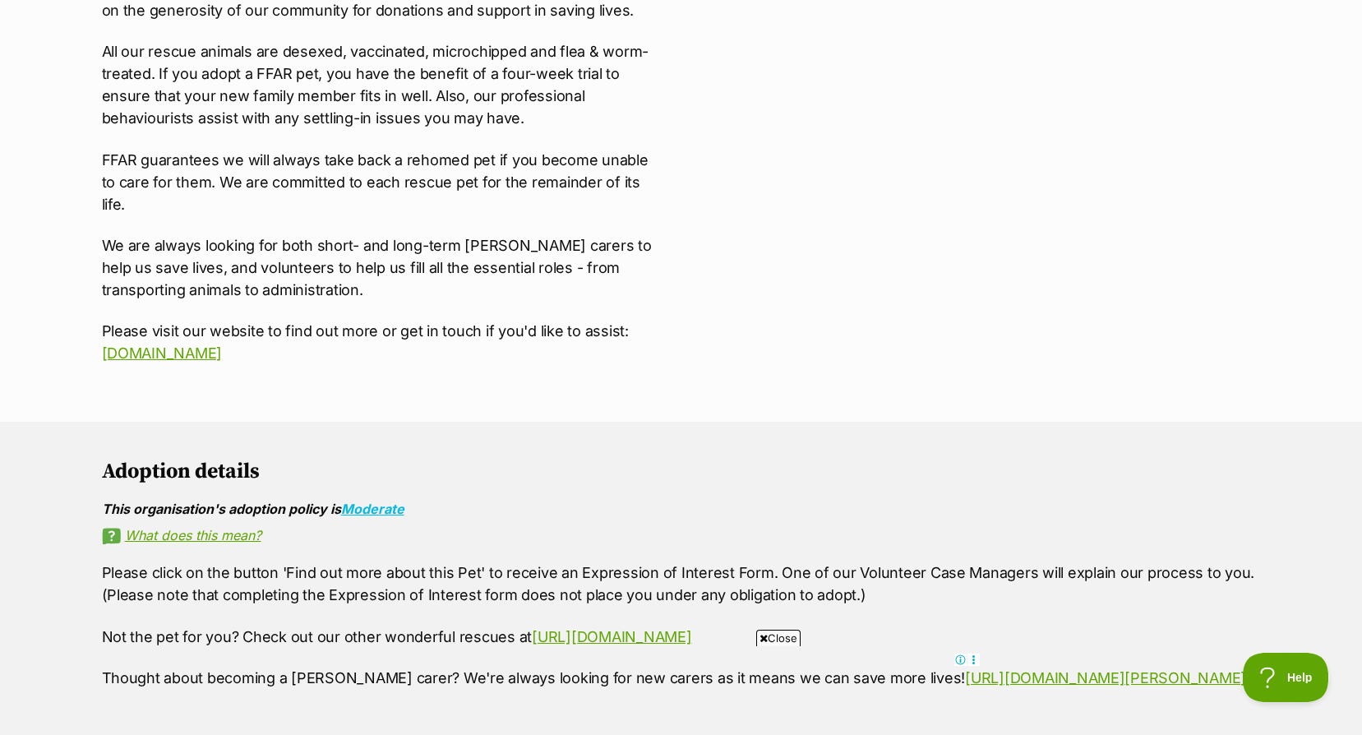
scroll to position [904, 0]
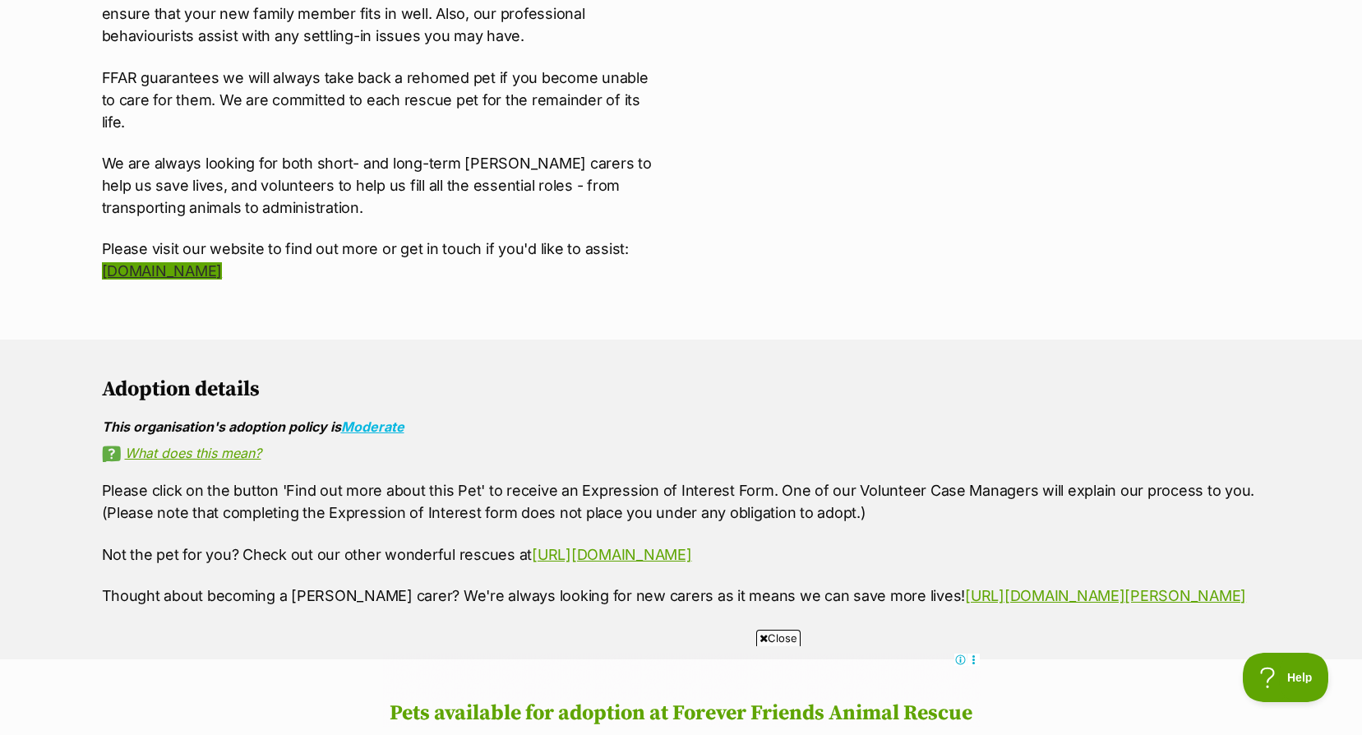
click at [223, 265] on link "[DOMAIN_NAME]" at bounding box center [162, 270] width 121 height 17
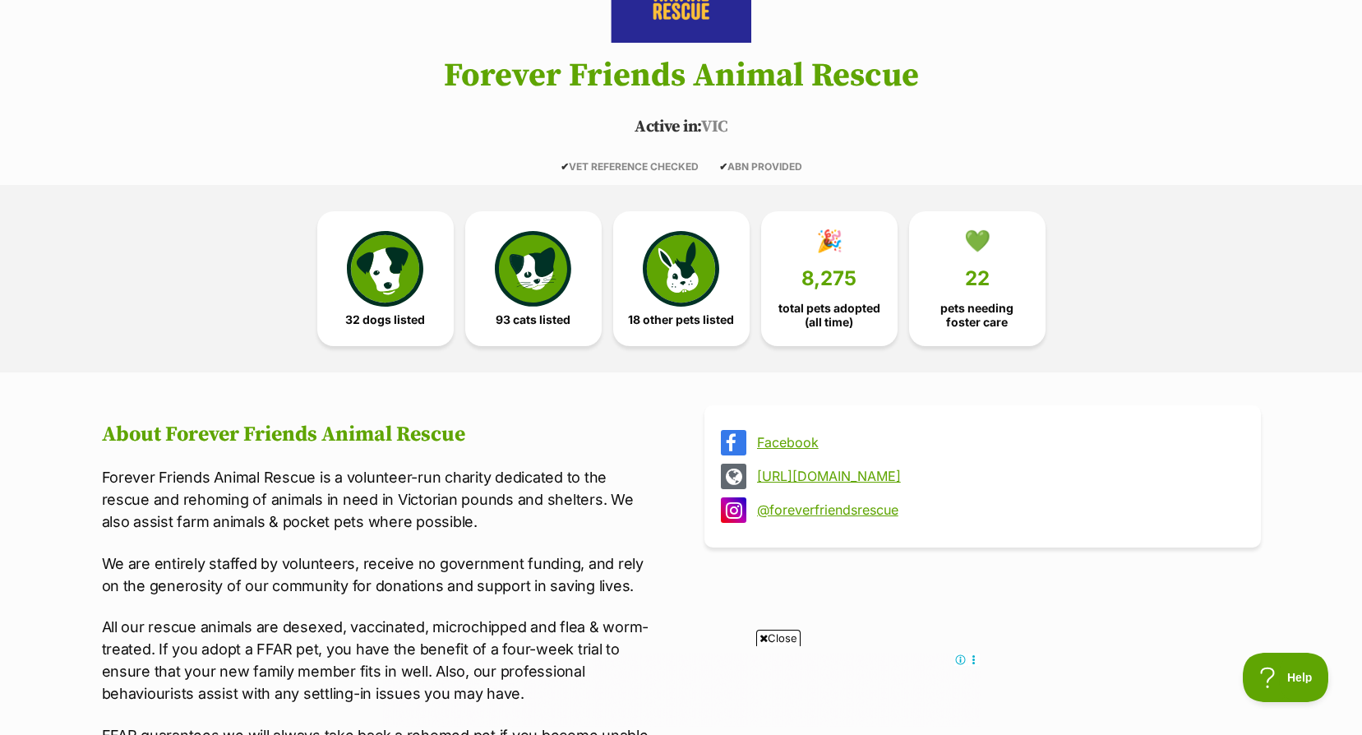
scroll to position [0, 0]
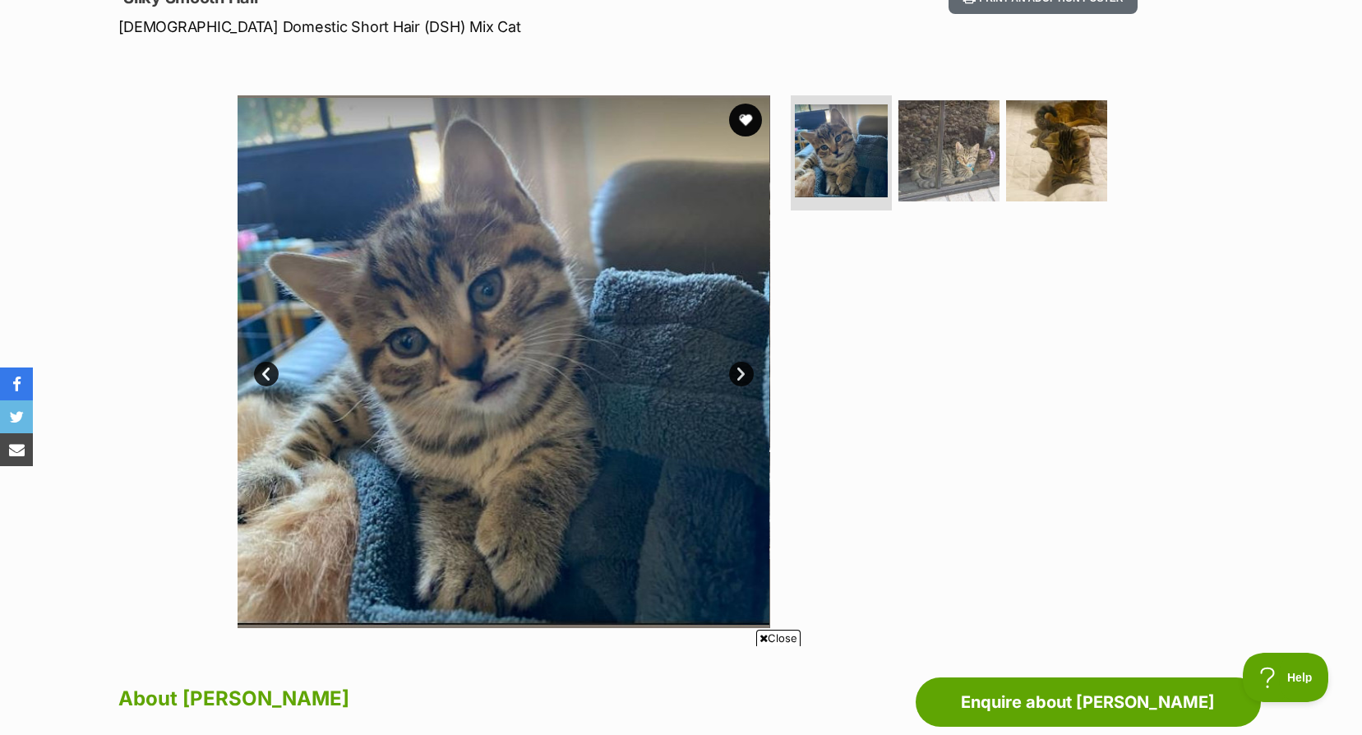
click at [737, 376] on link "Next" at bounding box center [741, 374] width 25 height 25
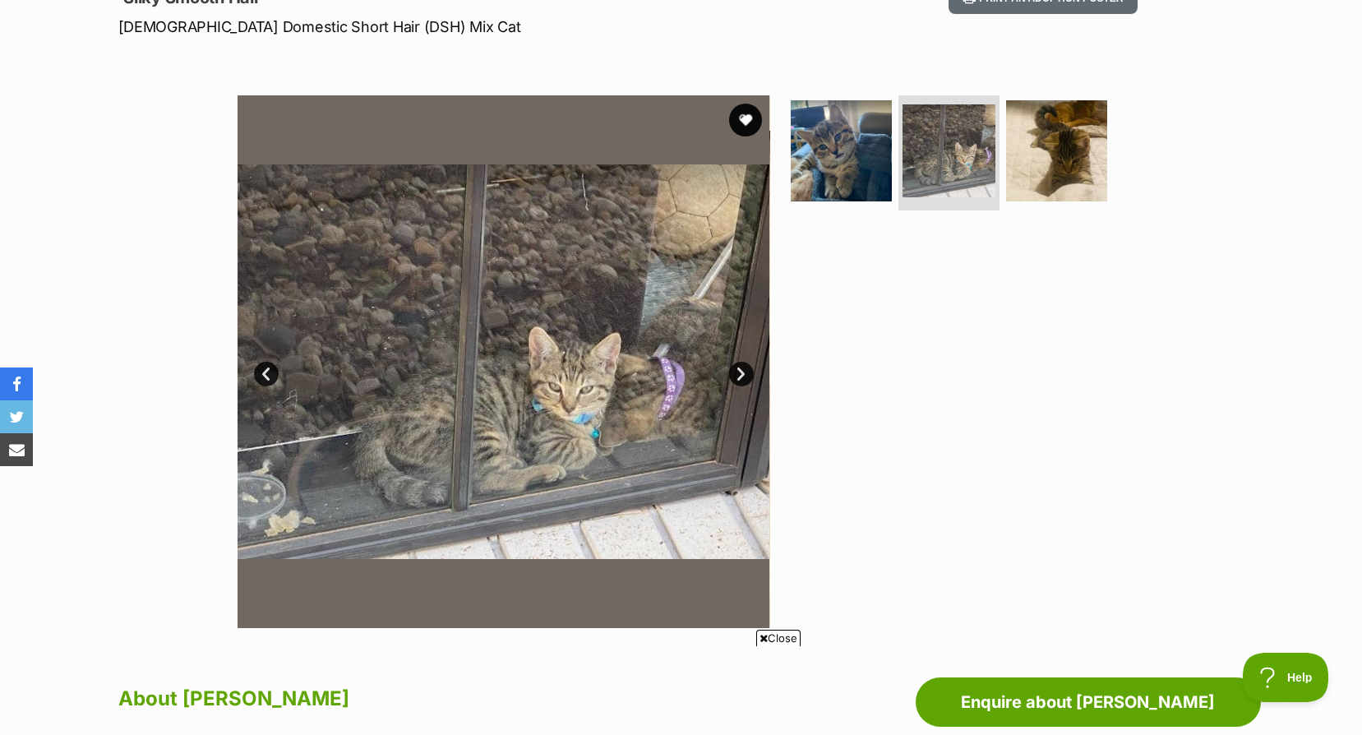
click at [737, 376] on link "Next" at bounding box center [741, 374] width 25 height 25
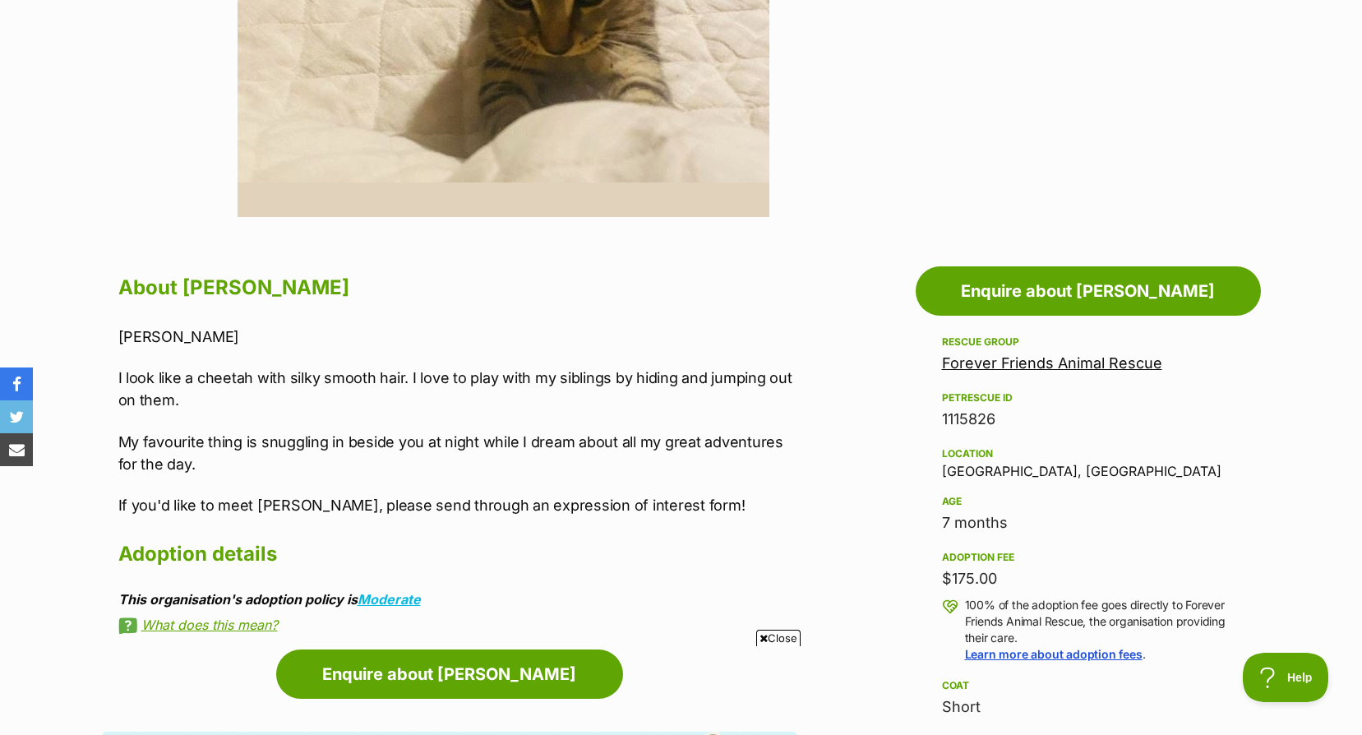
scroll to position [247, 0]
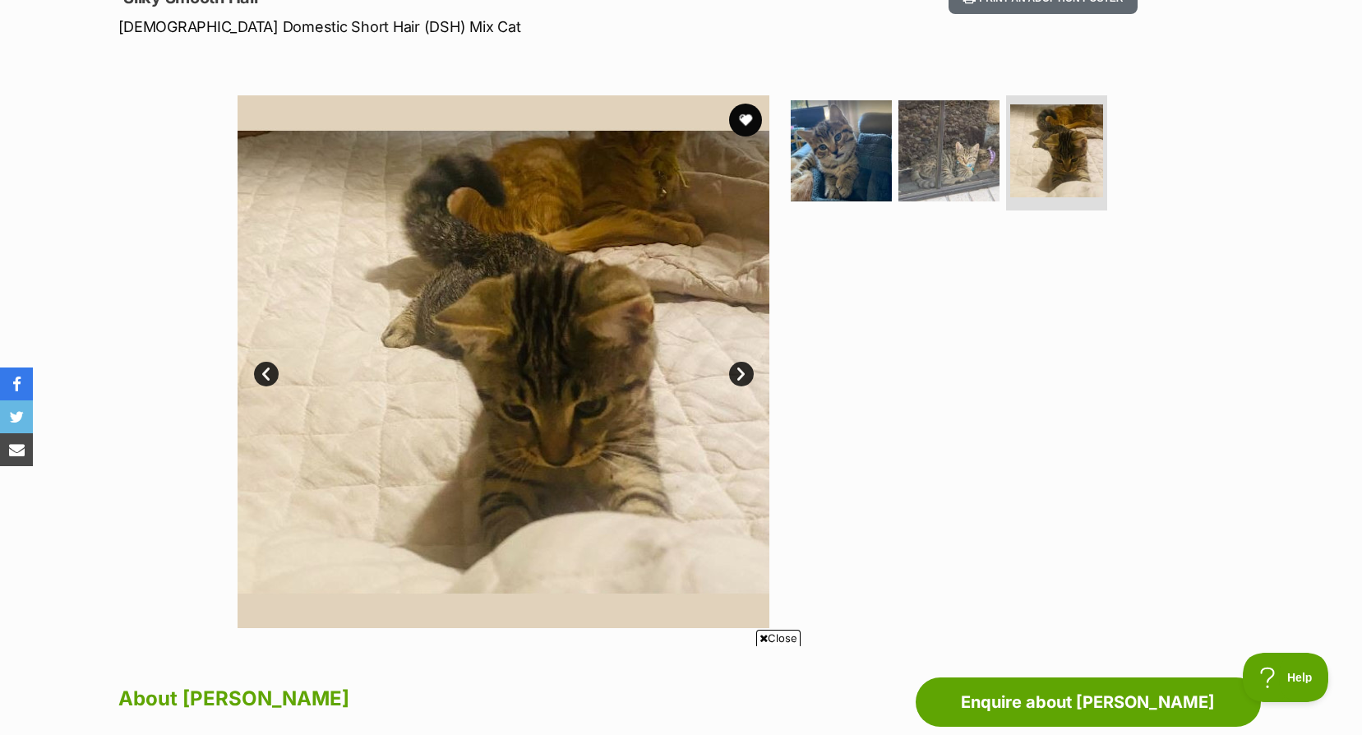
click at [734, 366] on link "Next" at bounding box center [741, 374] width 25 height 25
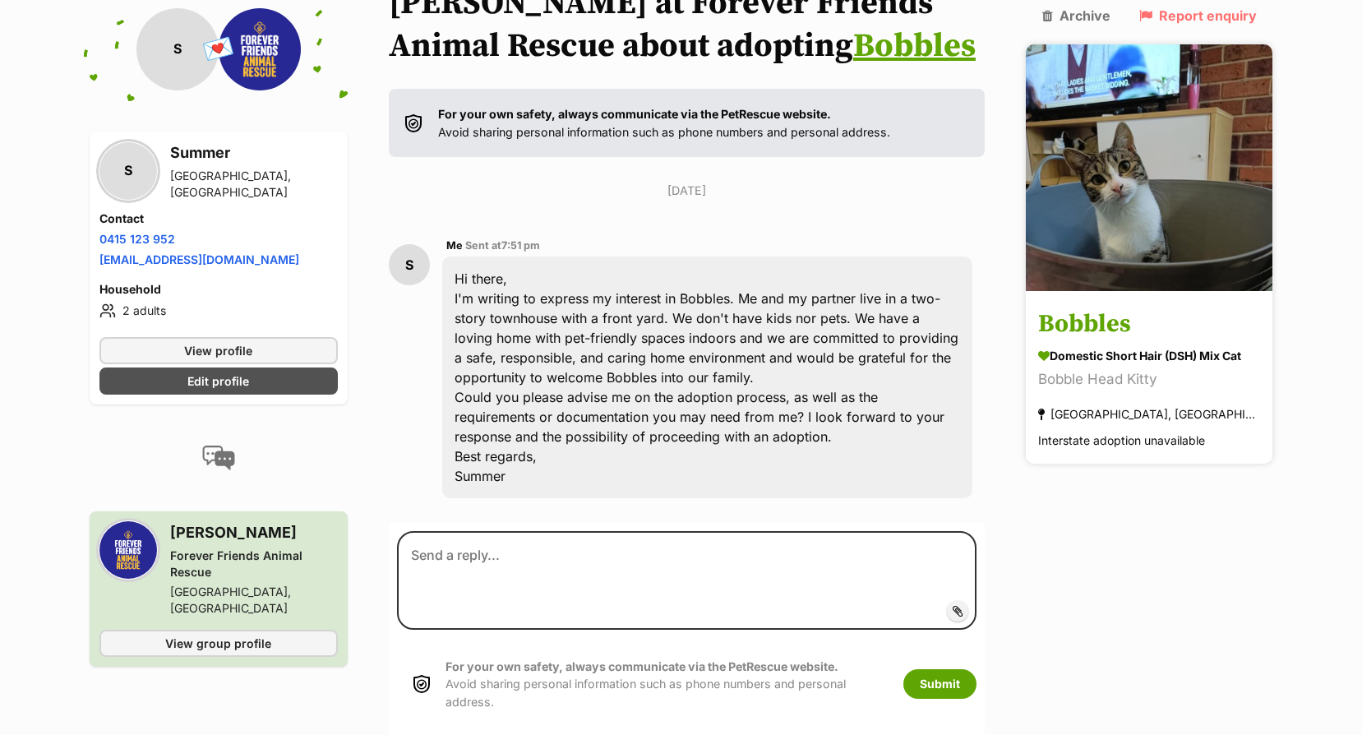
click at [1134, 231] on img at bounding box center [1148, 167] width 247 height 247
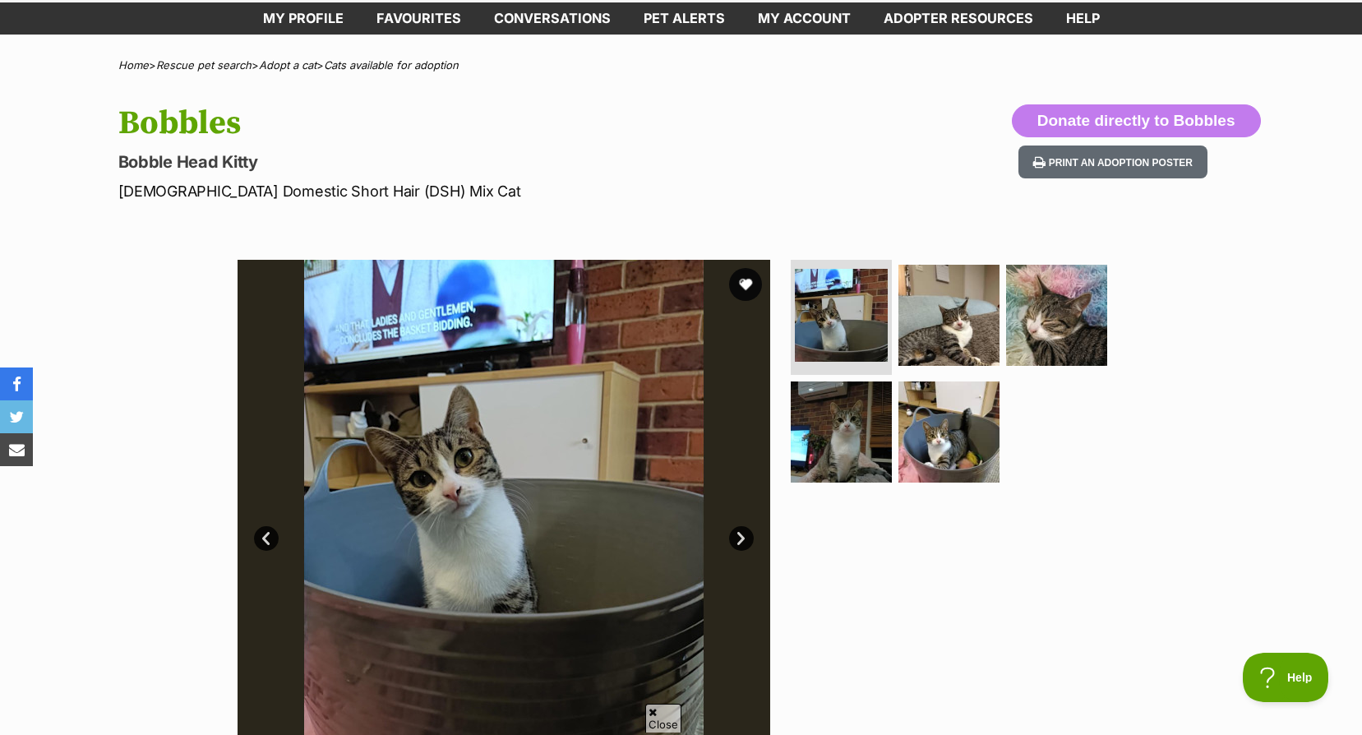
click at [749, 536] on link "Next" at bounding box center [741, 538] width 25 height 25
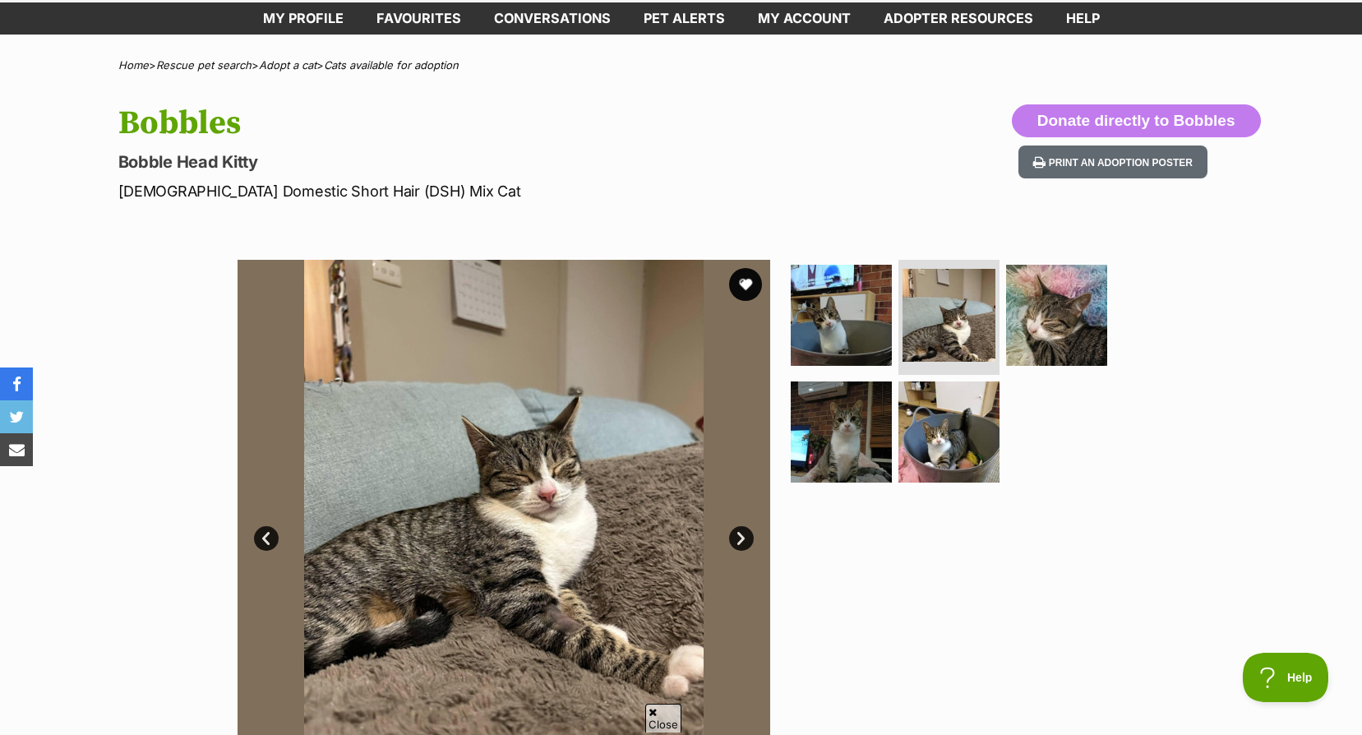
click at [749, 536] on link "Next" at bounding box center [741, 538] width 25 height 25
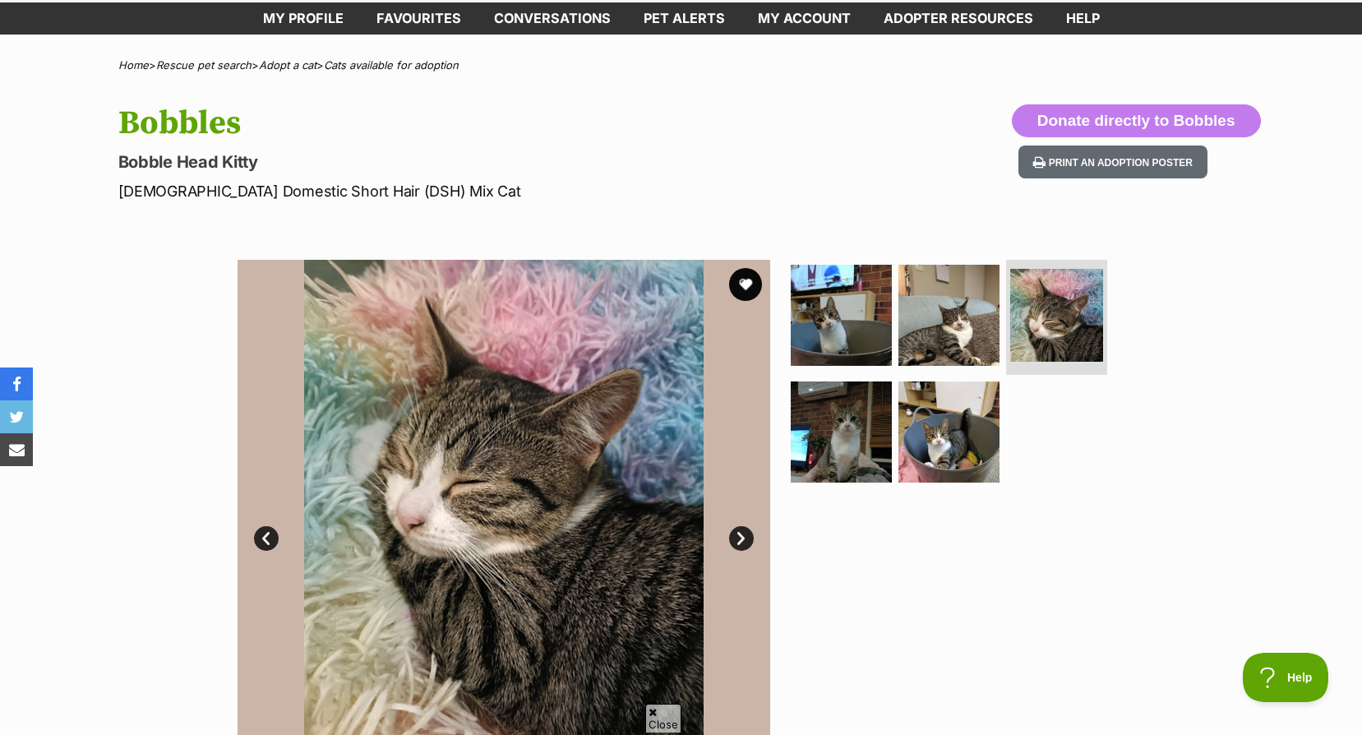
click at [749, 536] on link "Next" at bounding box center [741, 538] width 25 height 25
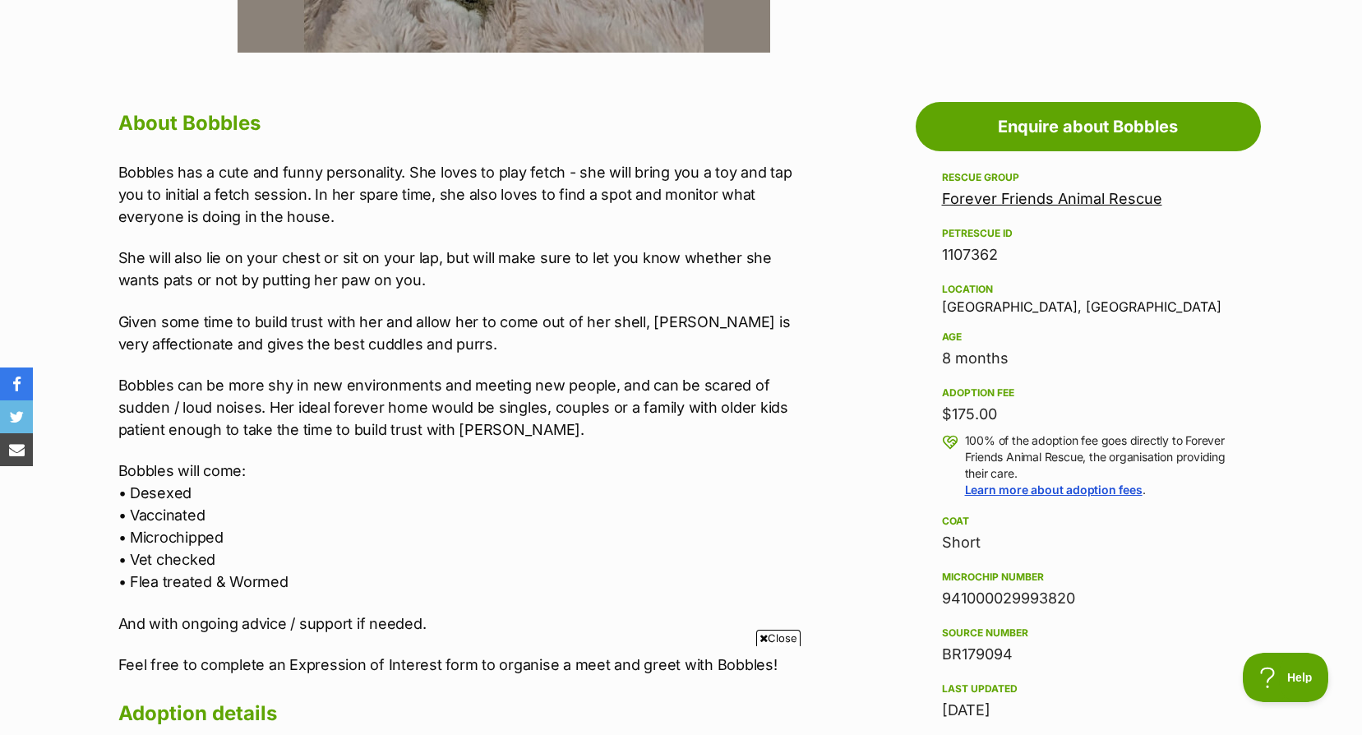
click at [1013, 198] on link "Forever Friends Animal Rescue" at bounding box center [1052, 198] width 220 height 17
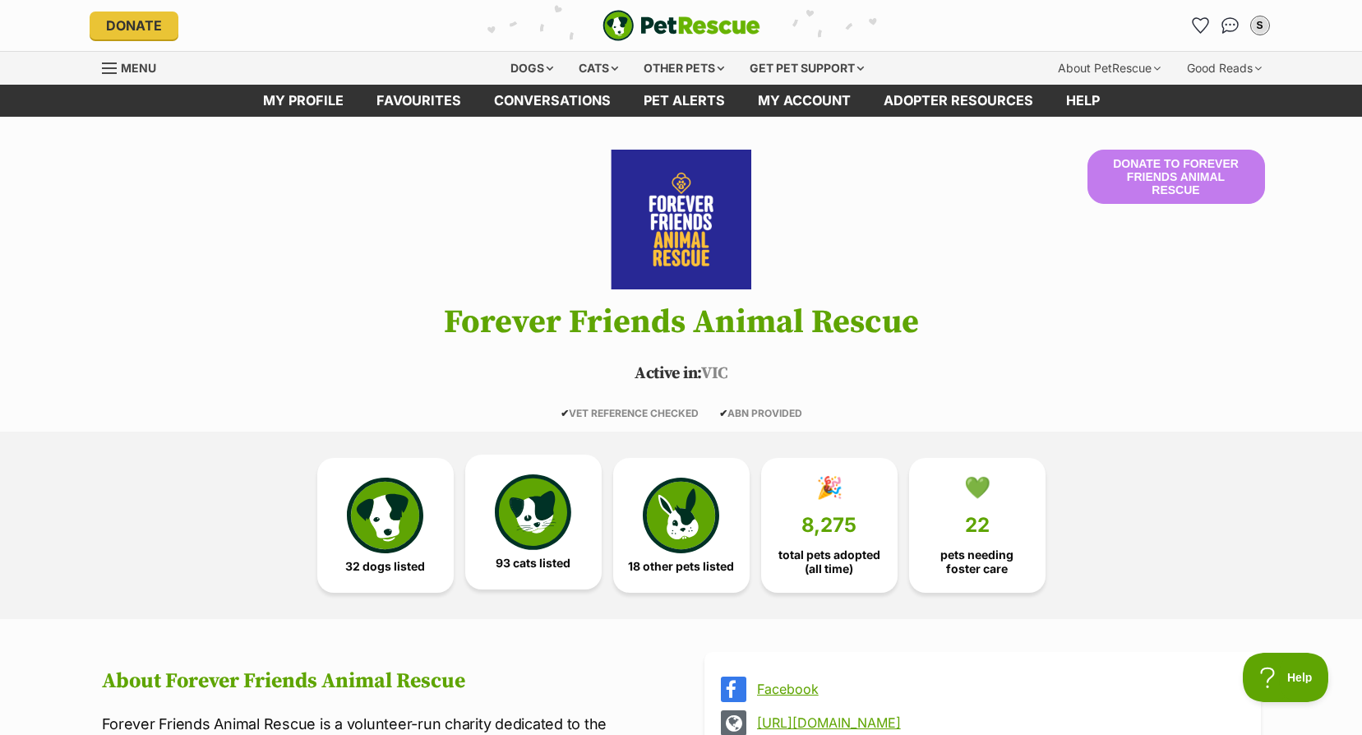
click at [518, 526] on img at bounding box center [533, 512] width 76 height 76
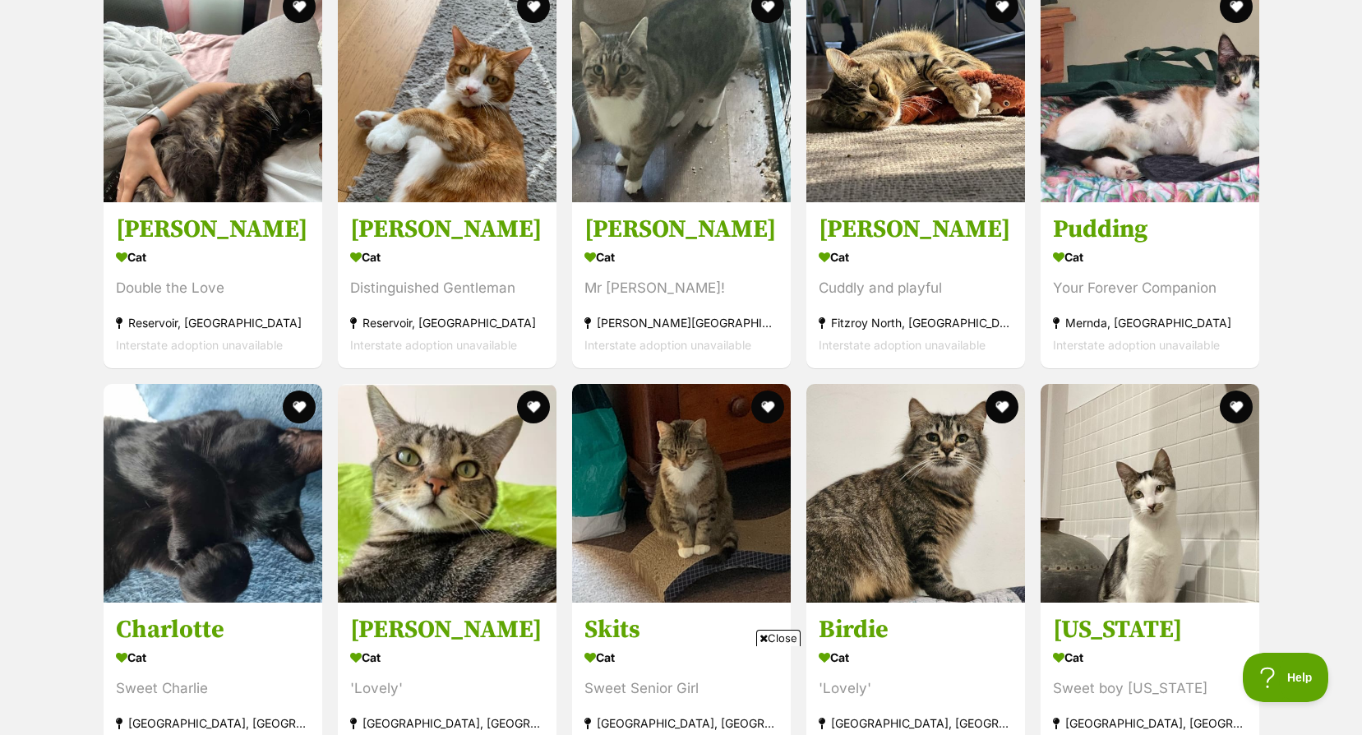
scroll to position [3413, 0]
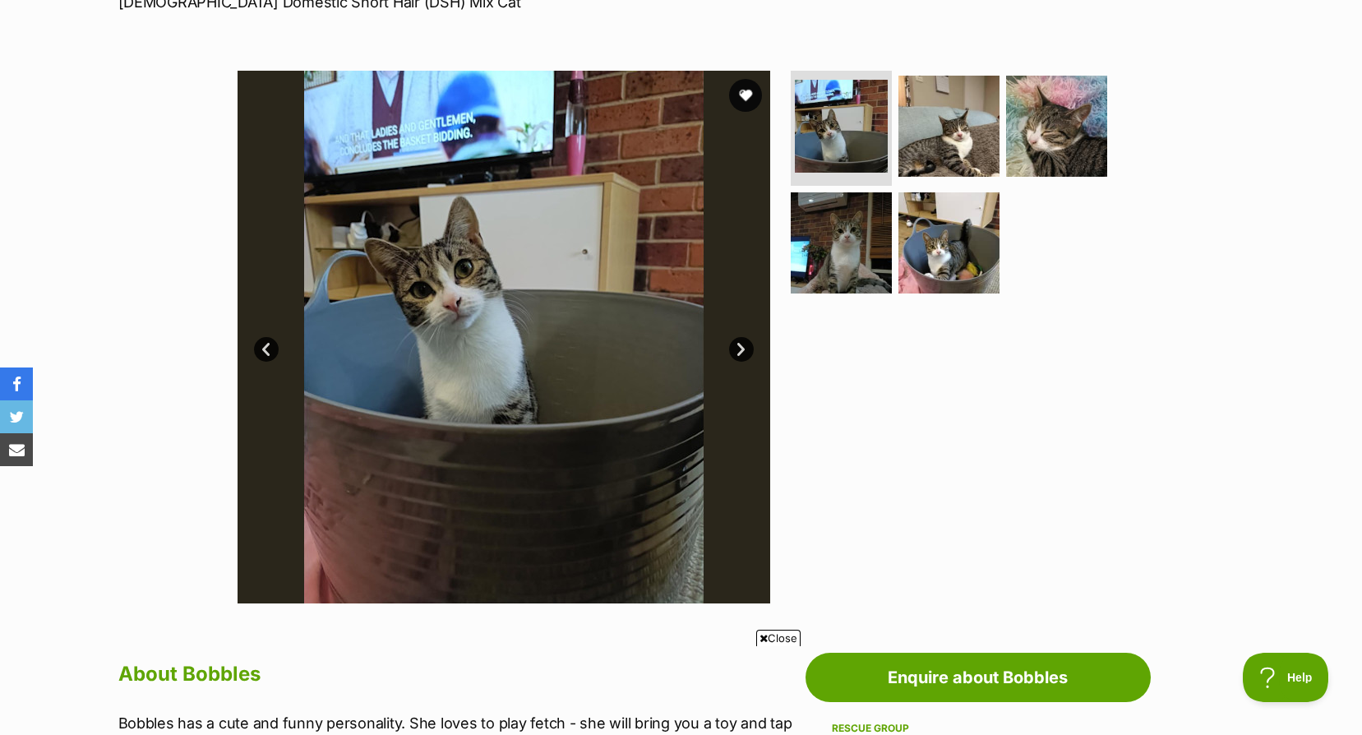
click at [740, 339] on link "Next" at bounding box center [741, 349] width 25 height 25
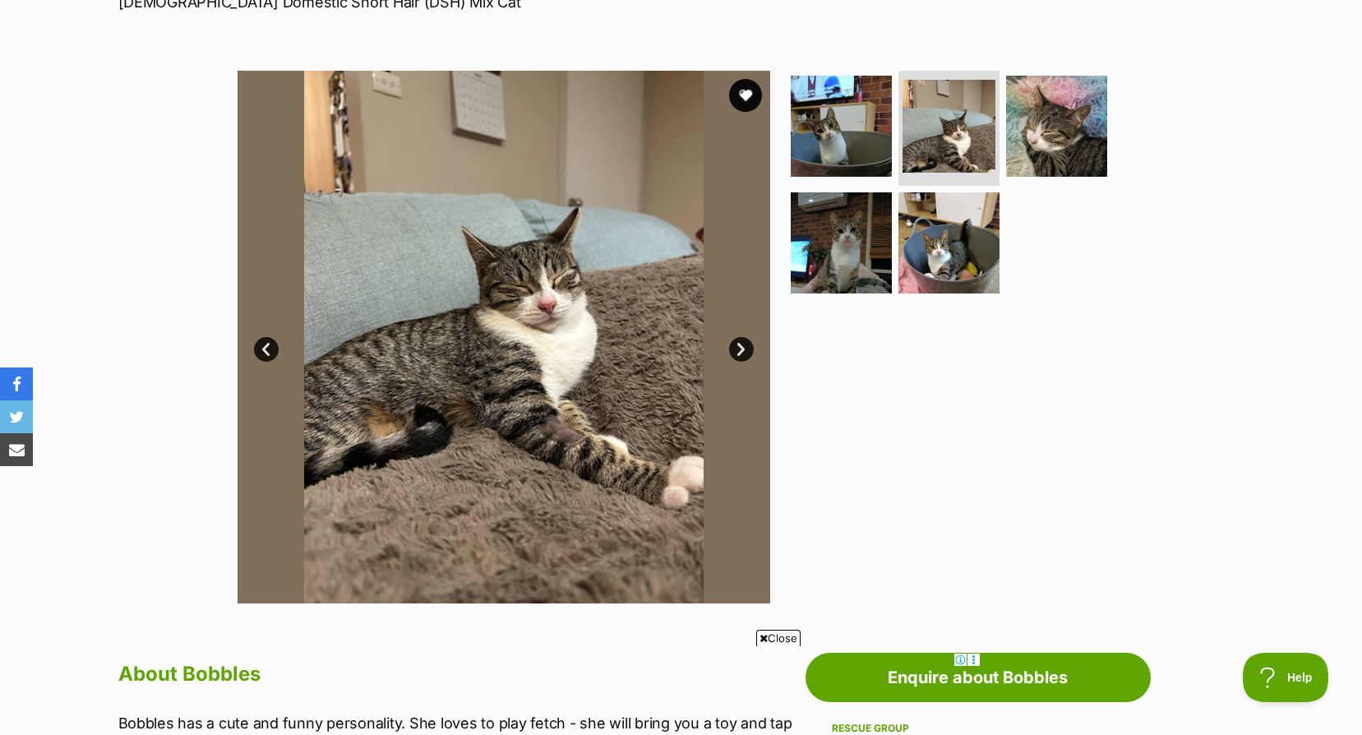
click at [740, 339] on link "Next" at bounding box center [741, 349] width 25 height 25
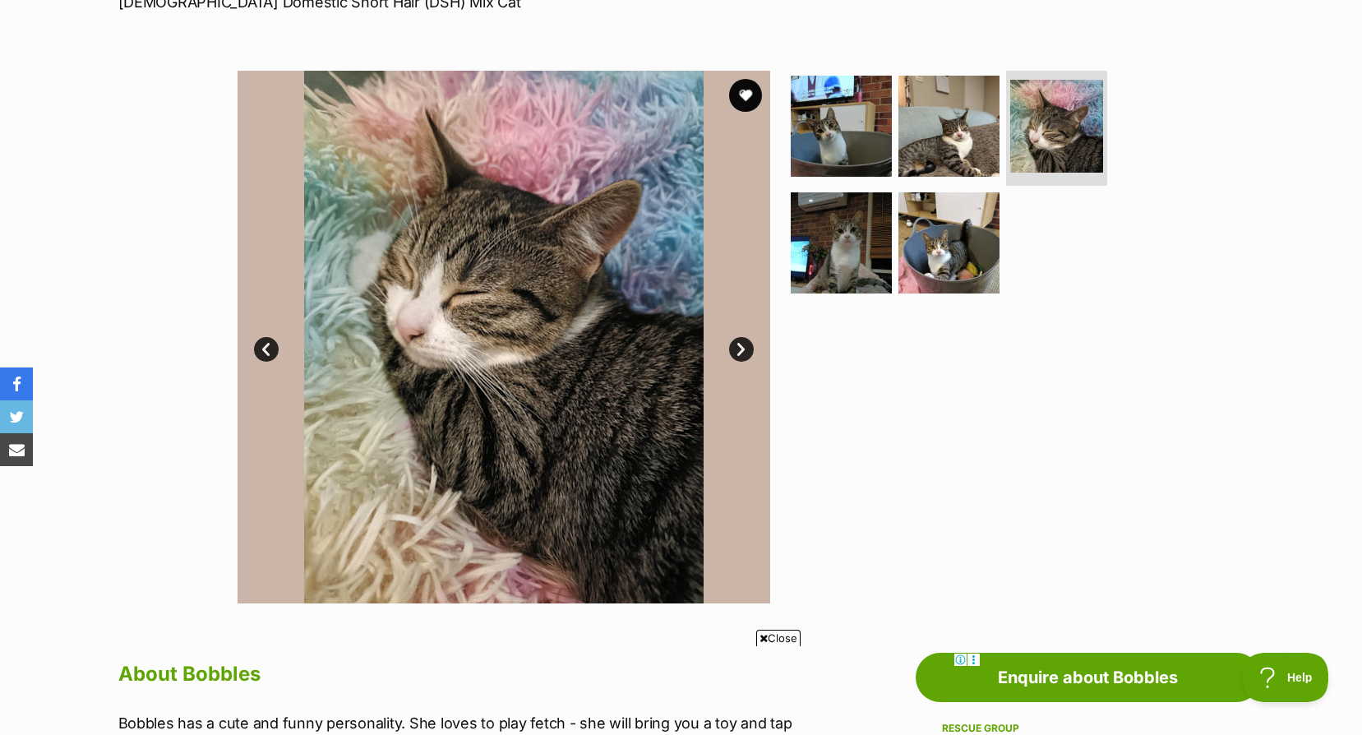
click at [740, 339] on link "Next" at bounding box center [741, 349] width 25 height 25
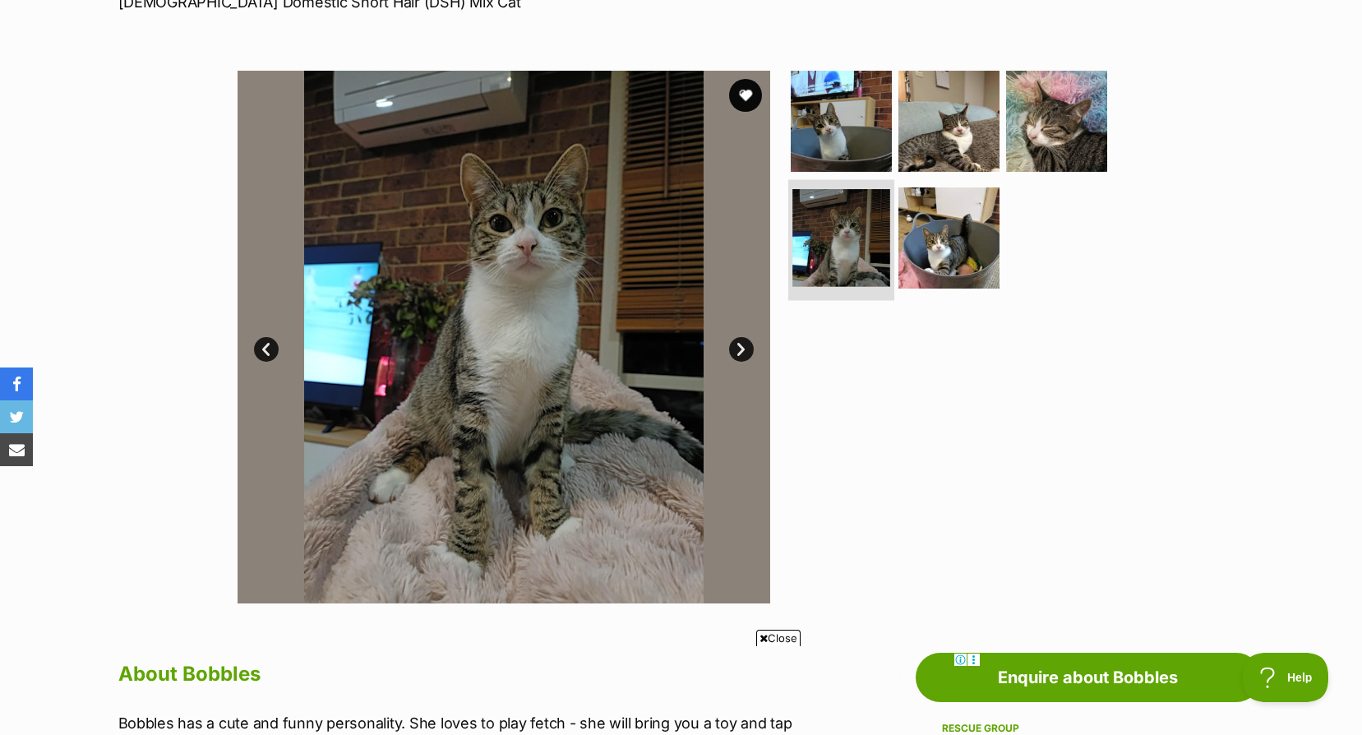
scroll to position [25, 0]
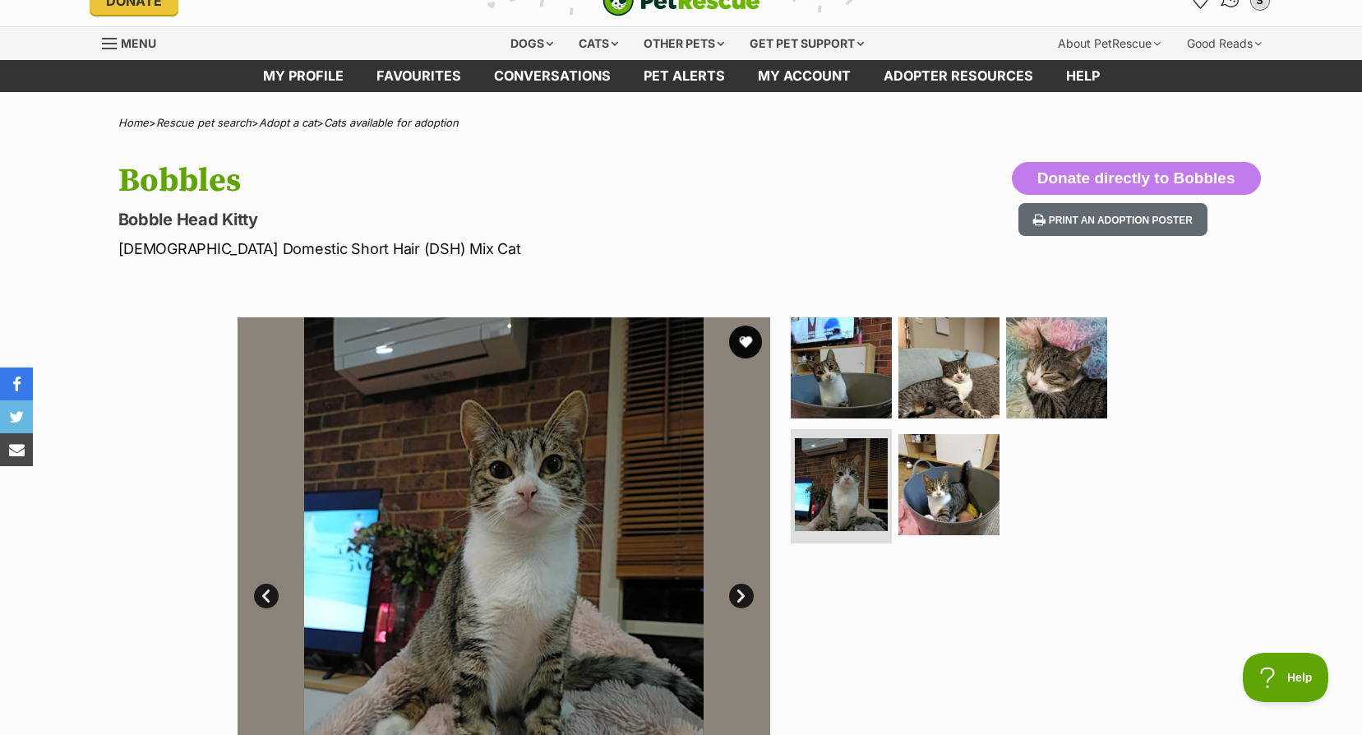
click at [1220, 7] on link "Conversations" at bounding box center [1230, 1] width 34 height 34
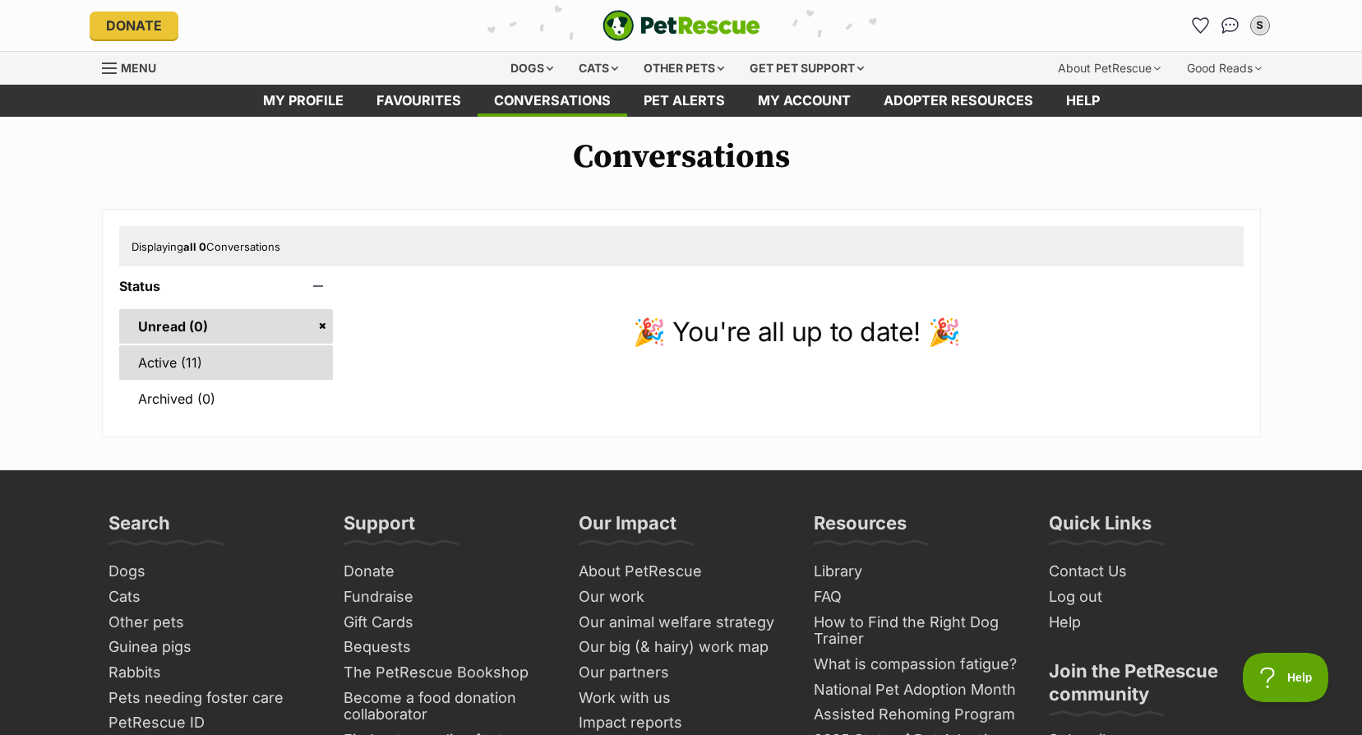
click at [175, 348] on link "Active (11)" at bounding box center [226, 362] width 214 height 35
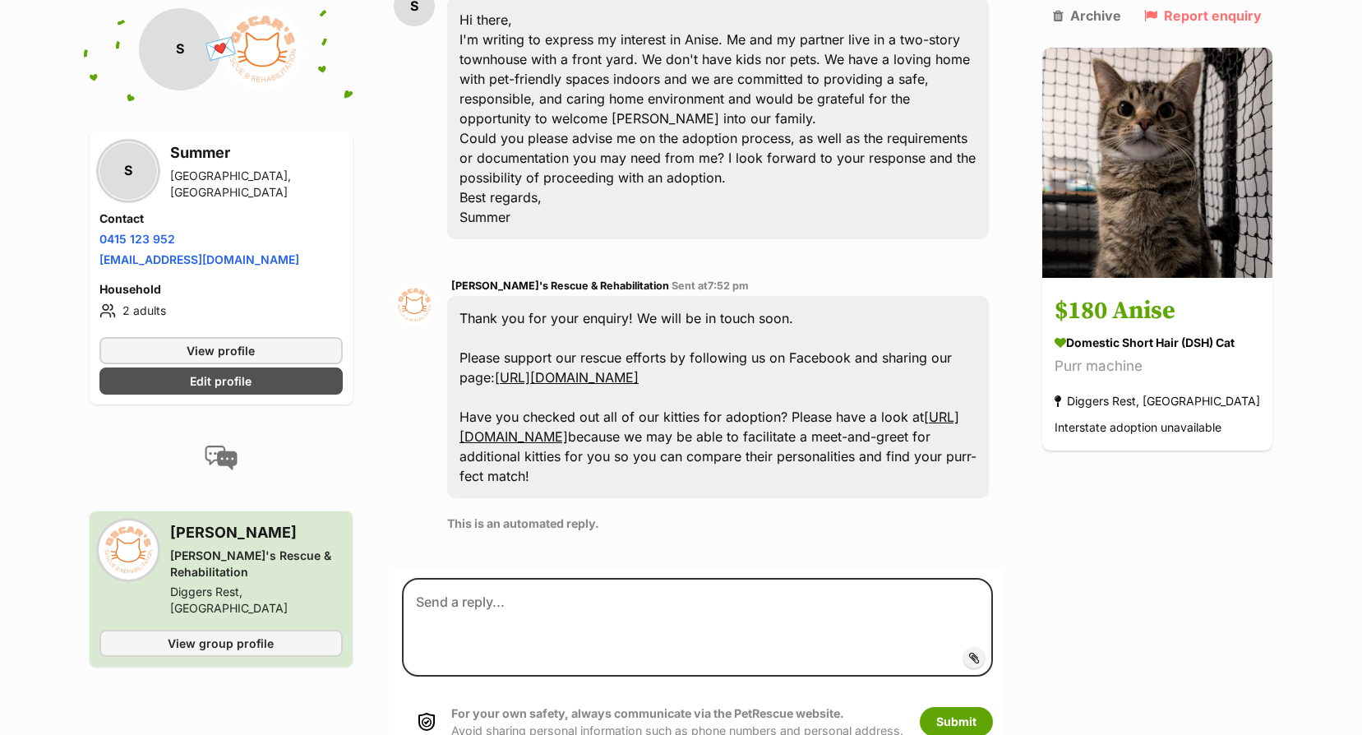
scroll to position [500, 0]
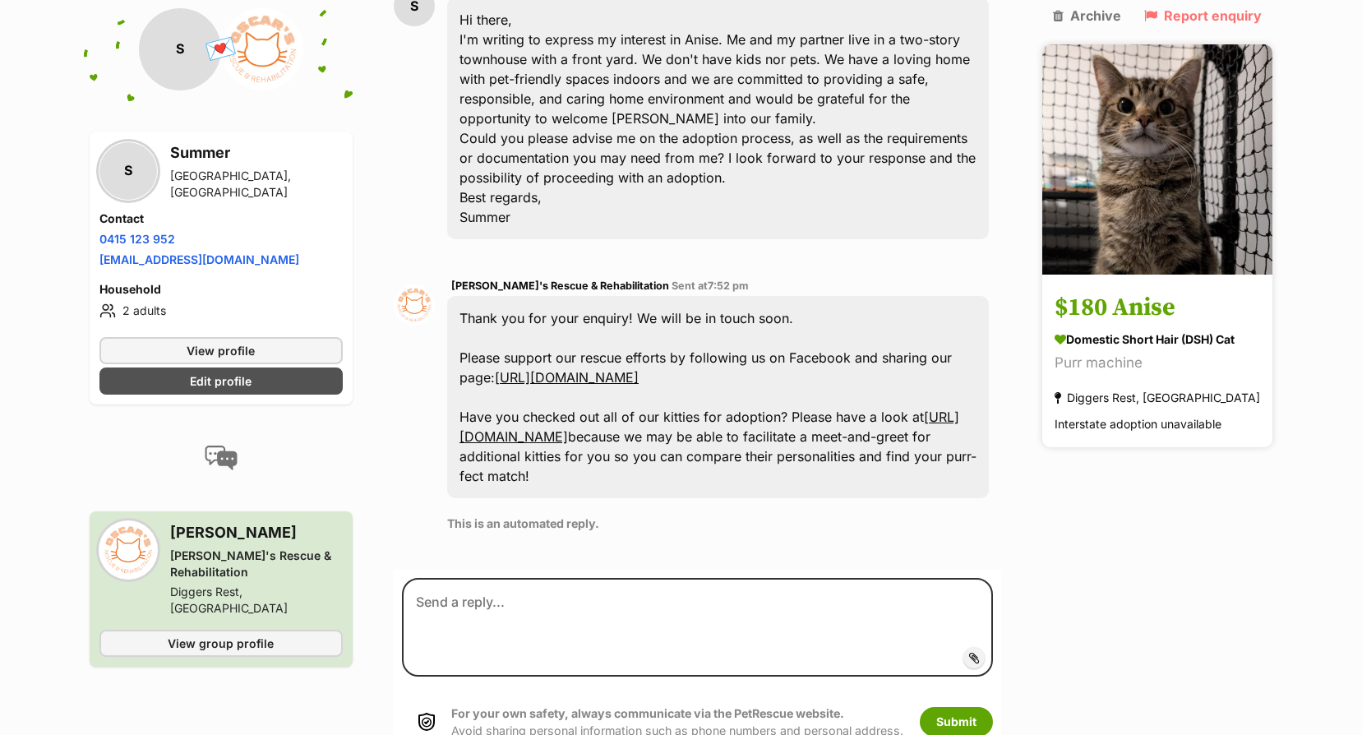
click at [1164, 290] on h3 "$180 Anise" at bounding box center [1156, 308] width 205 height 37
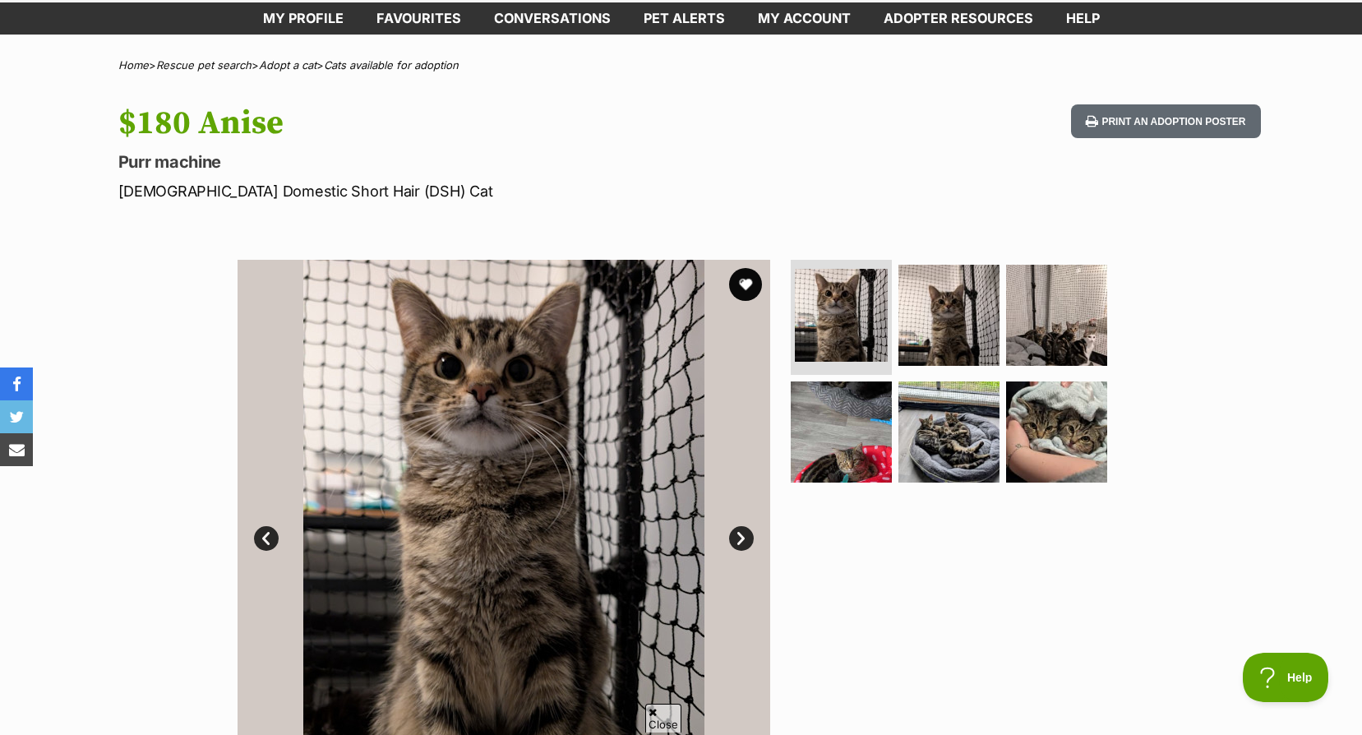
click at [737, 529] on link "Next" at bounding box center [741, 538] width 25 height 25
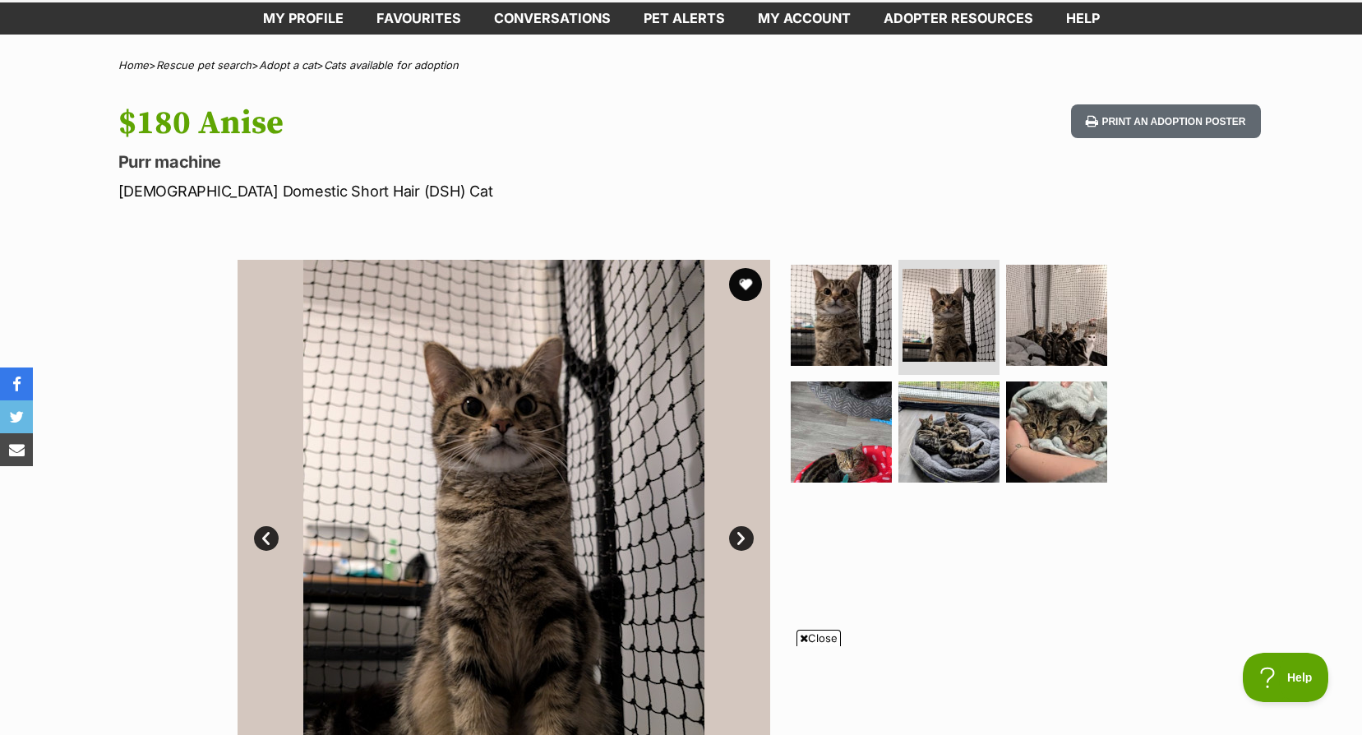
click at [737, 529] on link "Next" at bounding box center [741, 538] width 25 height 25
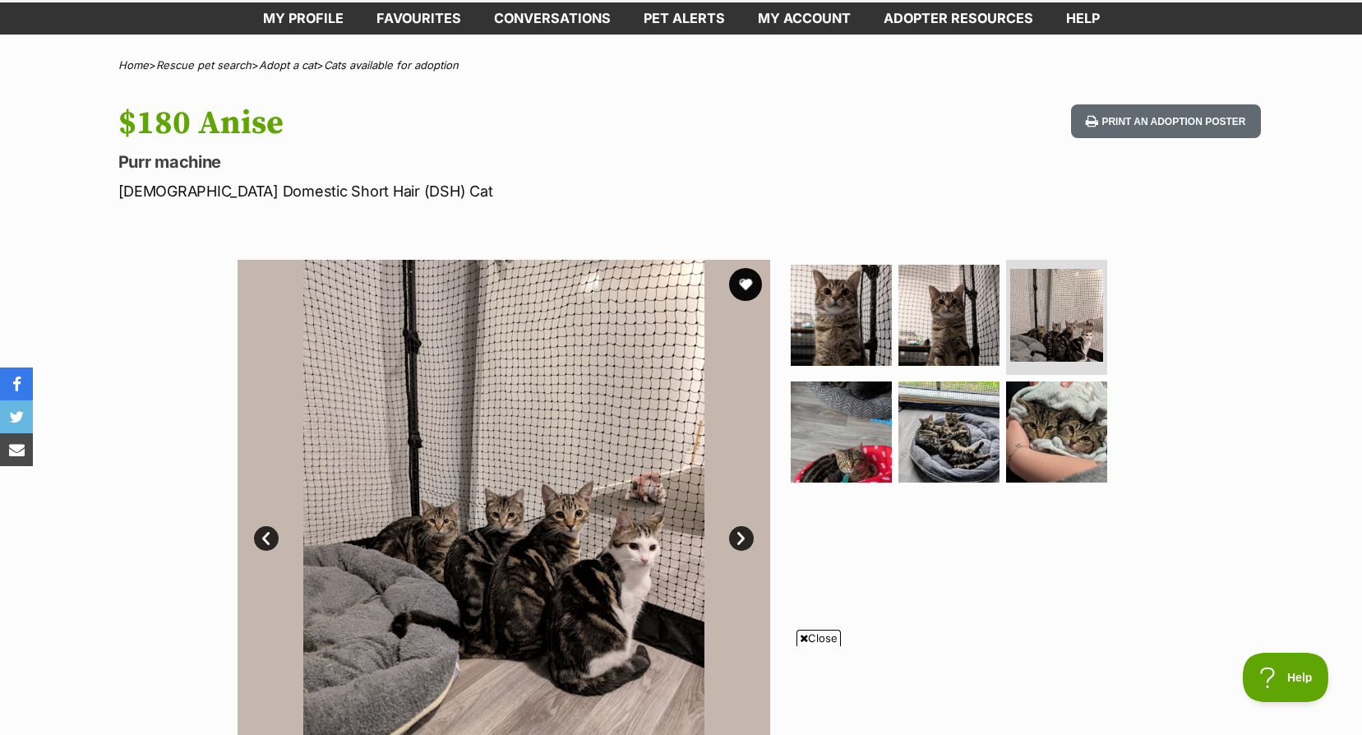
click at [737, 529] on link "Next" at bounding box center [741, 538] width 25 height 25
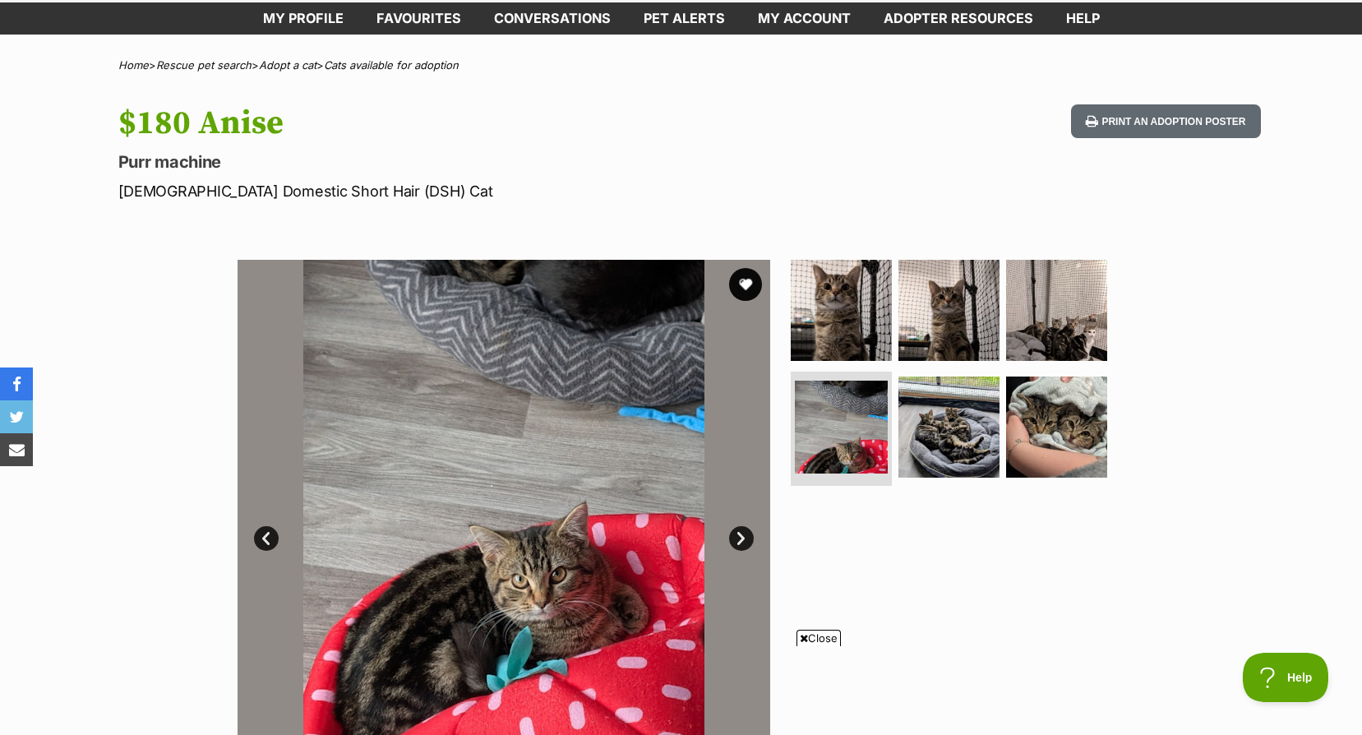
scroll to position [247, 0]
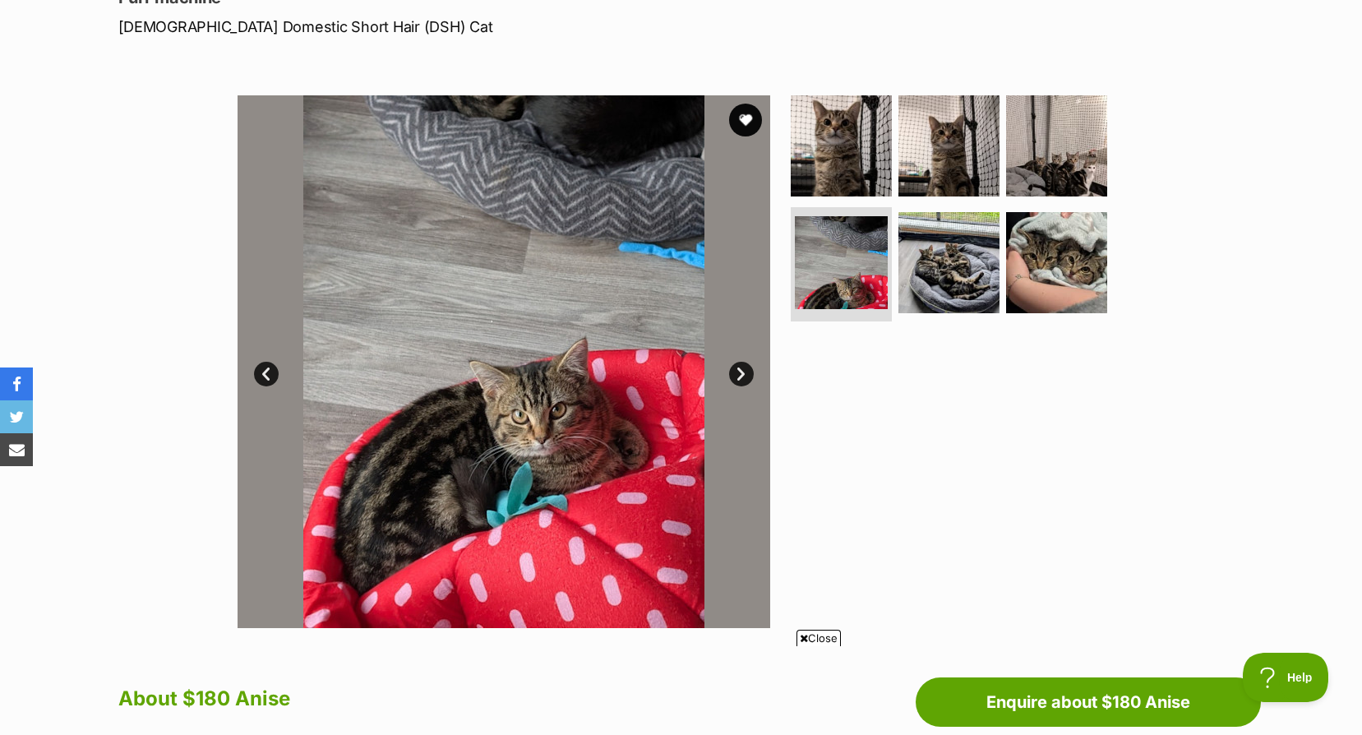
click at [751, 365] on img at bounding box center [503, 361] width 532 height 532
click at [738, 374] on link "Next" at bounding box center [741, 374] width 25 height 25
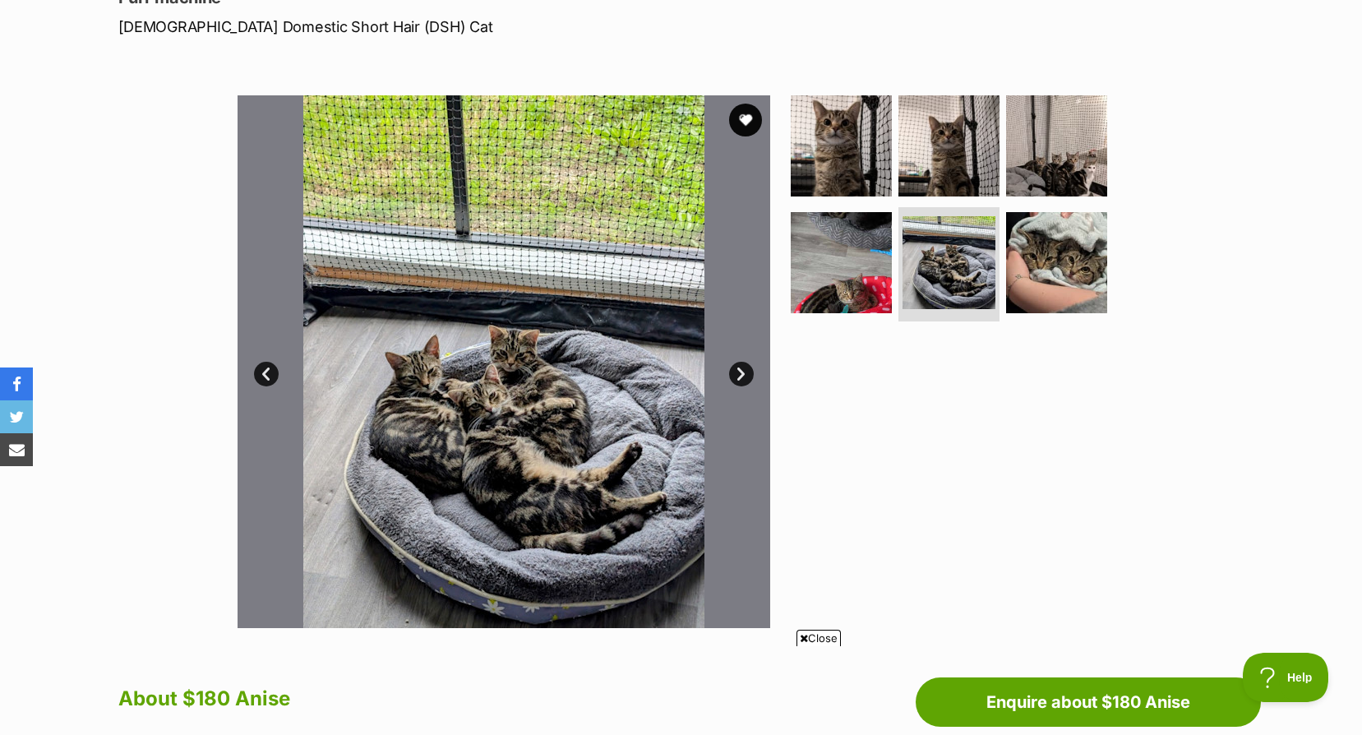
click at [738, 374] on link "Next" at bounding box center [741, 374] width 25 height 25
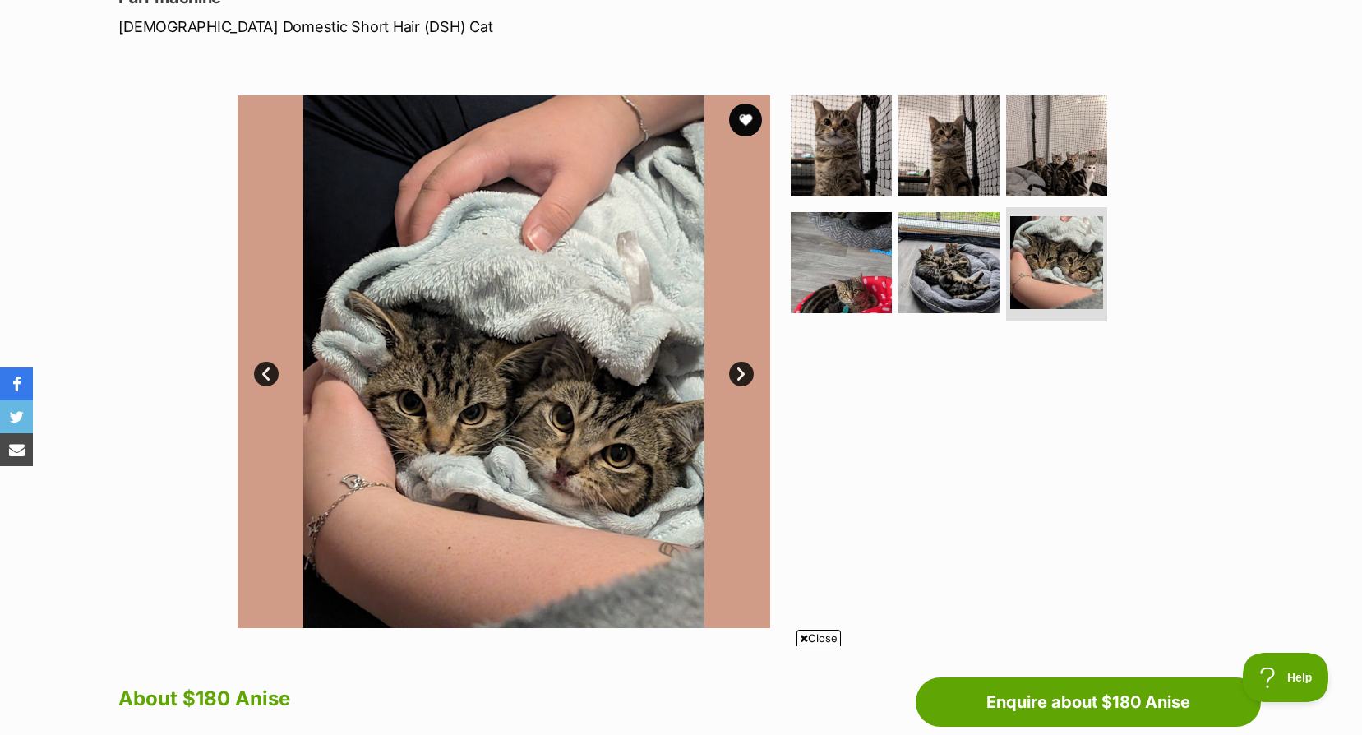
click at [738, 374] on link "Next" at bounding box center [741, 374] width 25 height 25
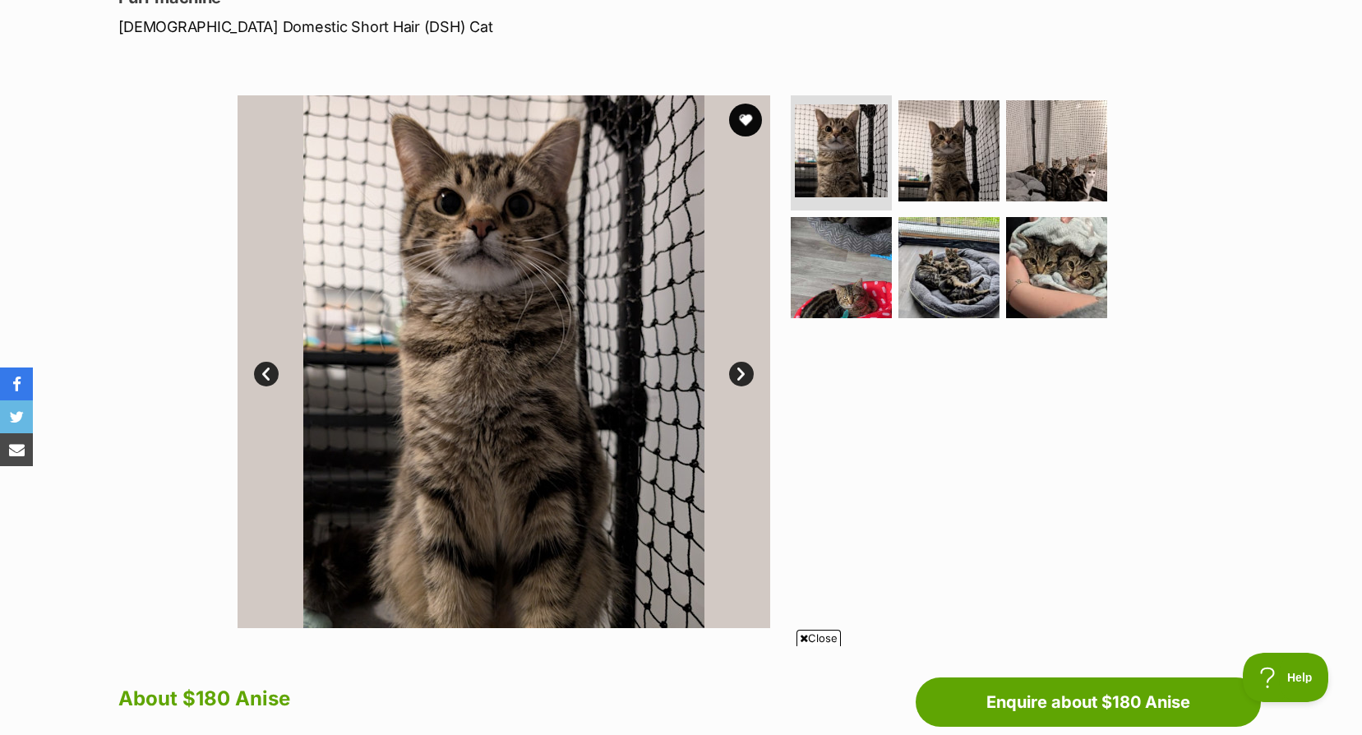
click at [738, 374] on link "Next" at bounding box center [741, 374] width 25 height 25
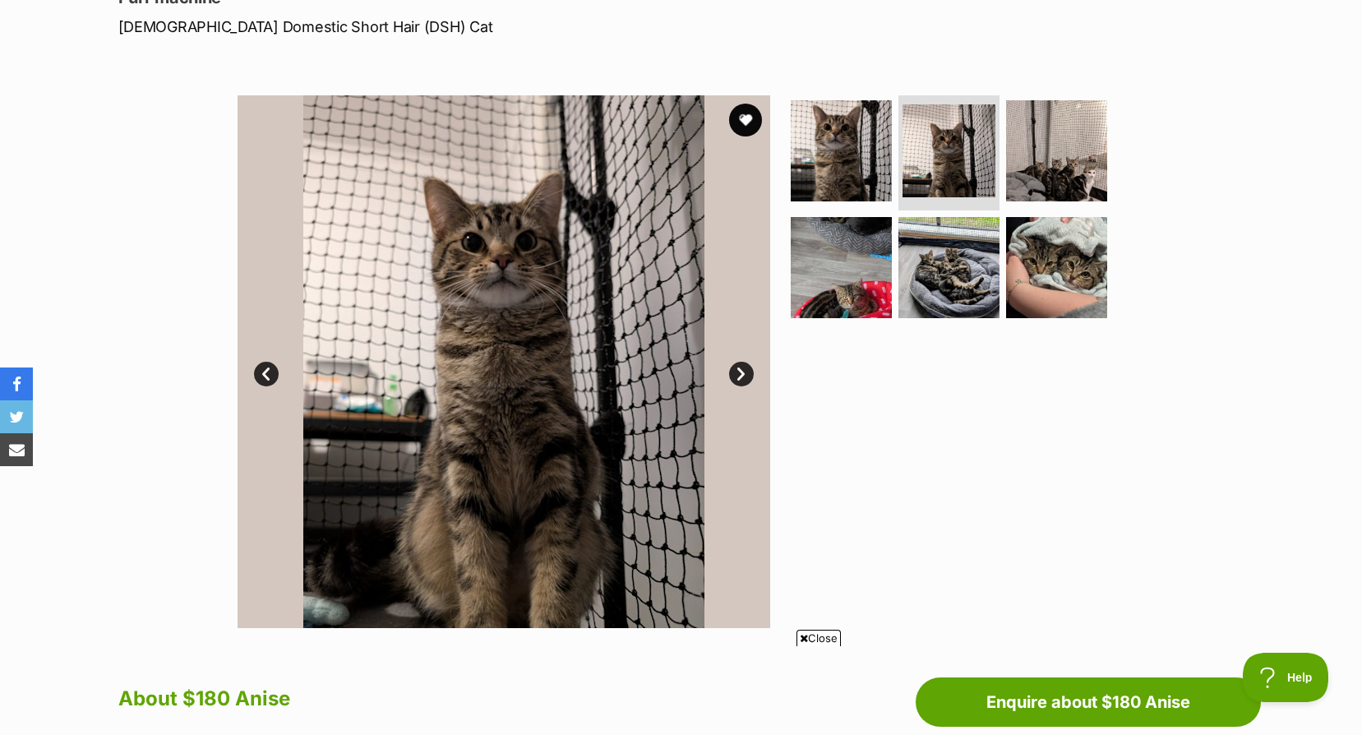
click at [738, 374] on link "Next" at bounding box center [741, 374] width 25 height 25
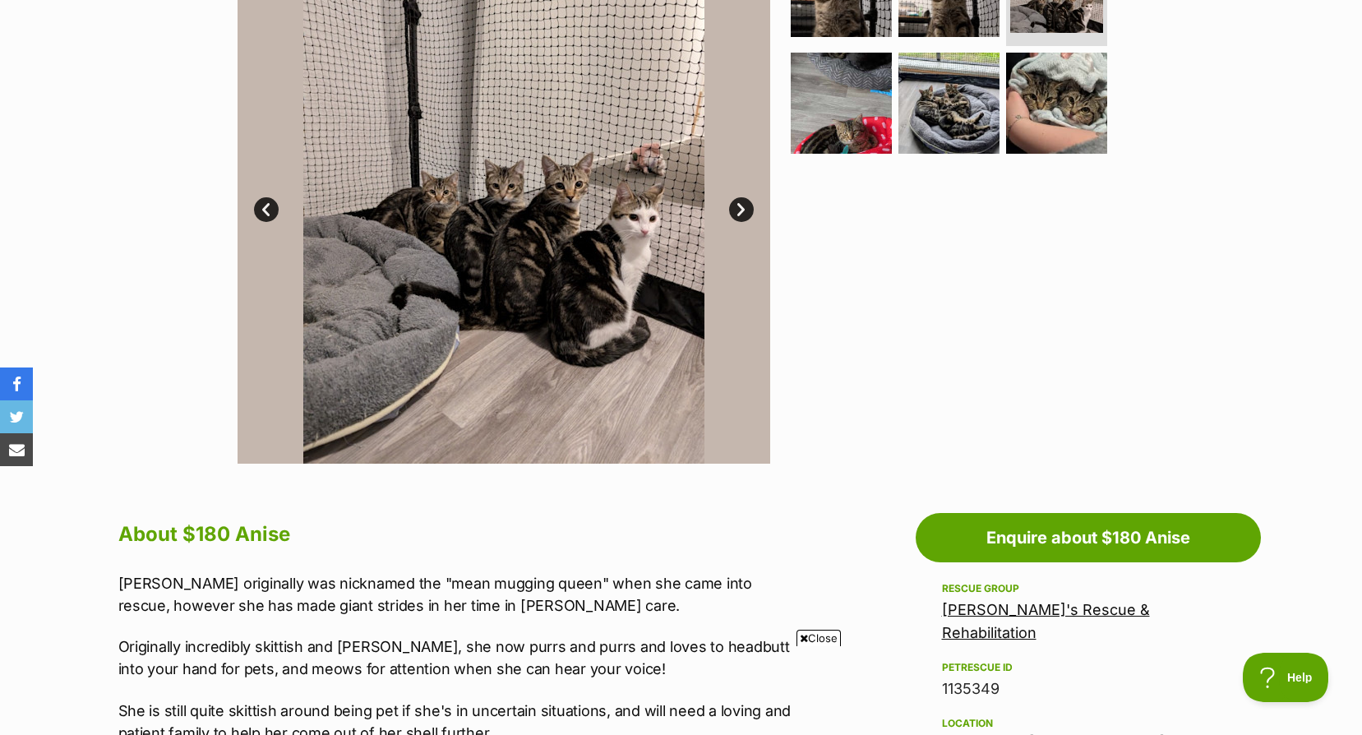
scroll to position [329, 0]
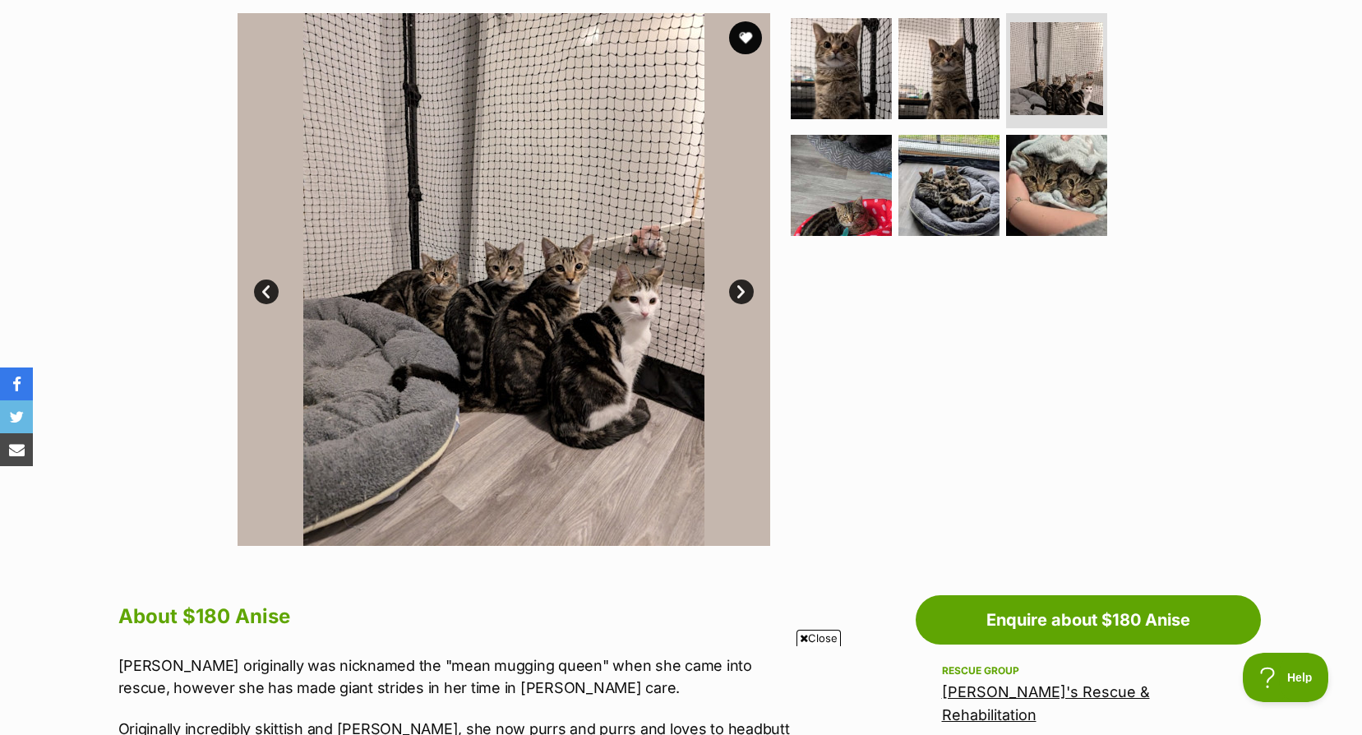
click at [743, 288] on link "Next" at bounding box center [741, 291] width 25 height 25
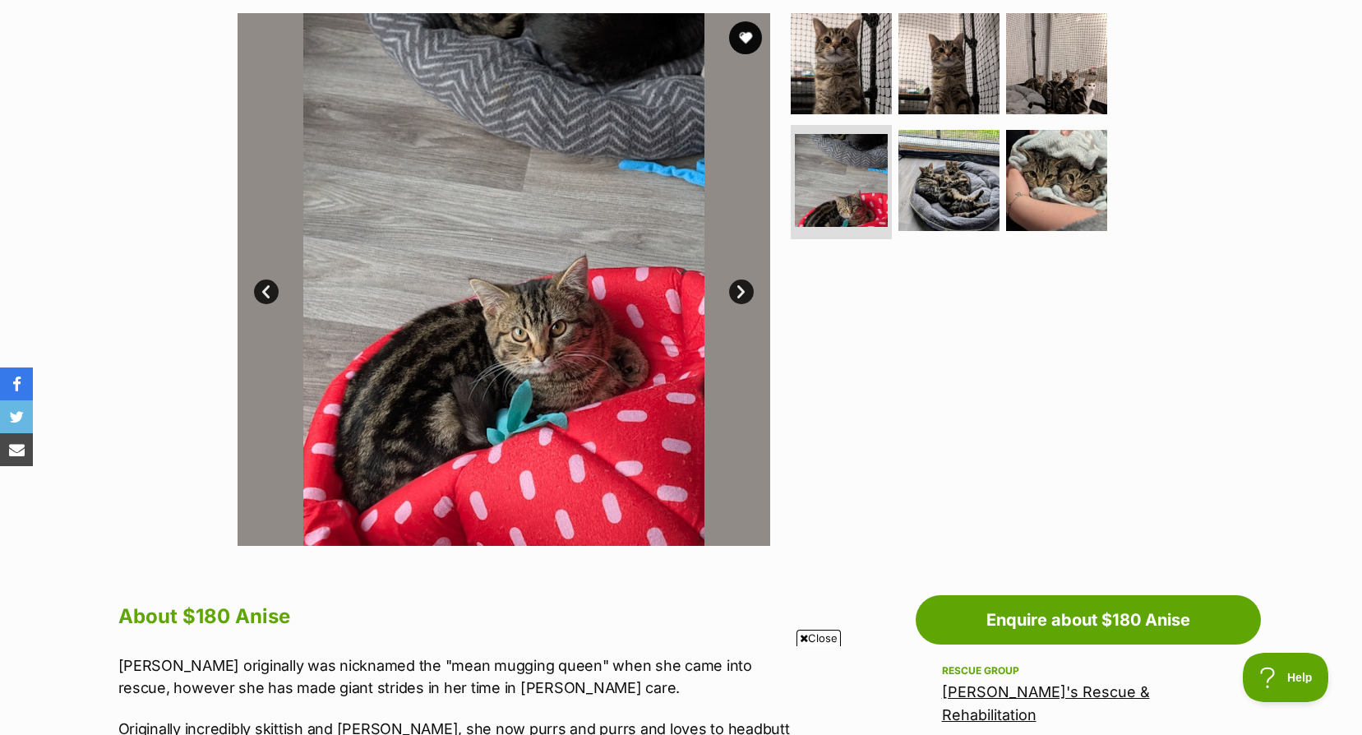
click at [743, 288] on link "Next" at bounding box center [741, 291] width 25 height 25
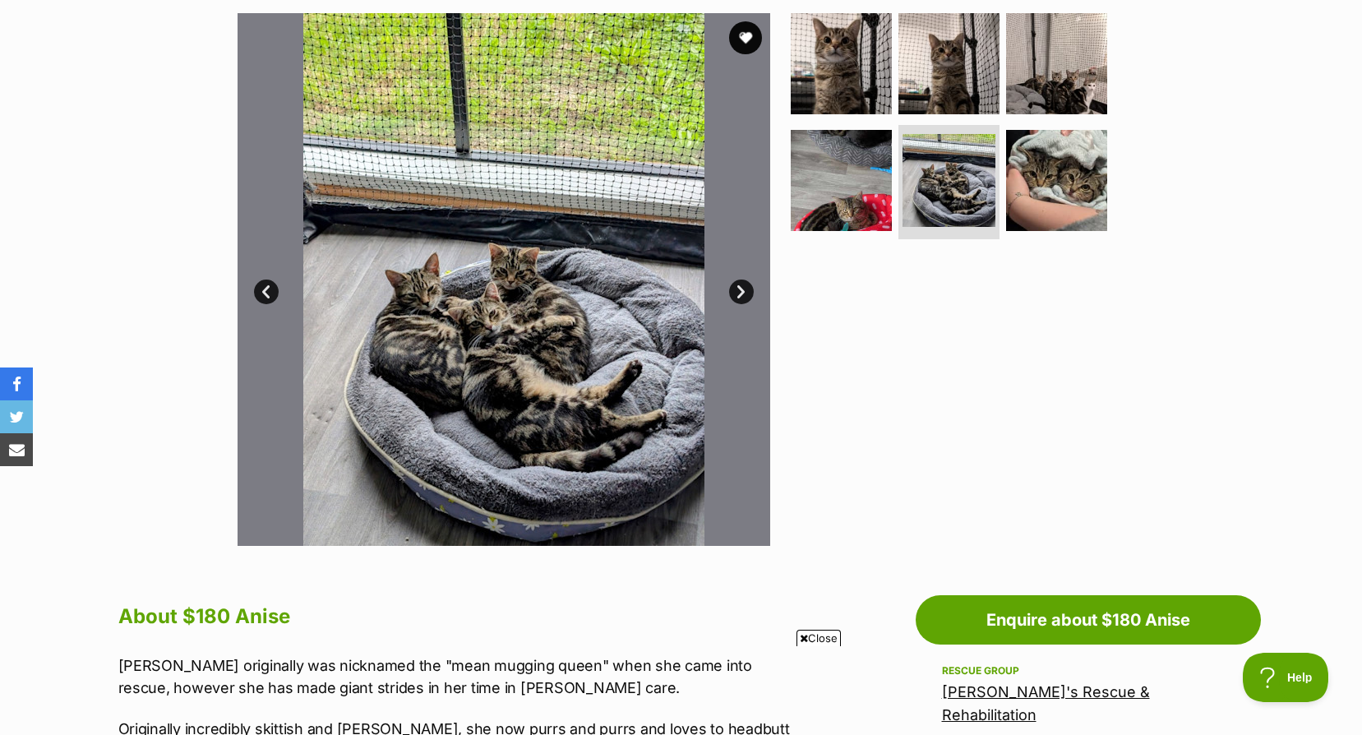
click at [743, 288] on link "Next" at bounding box center [741, 291] width 25 height 25
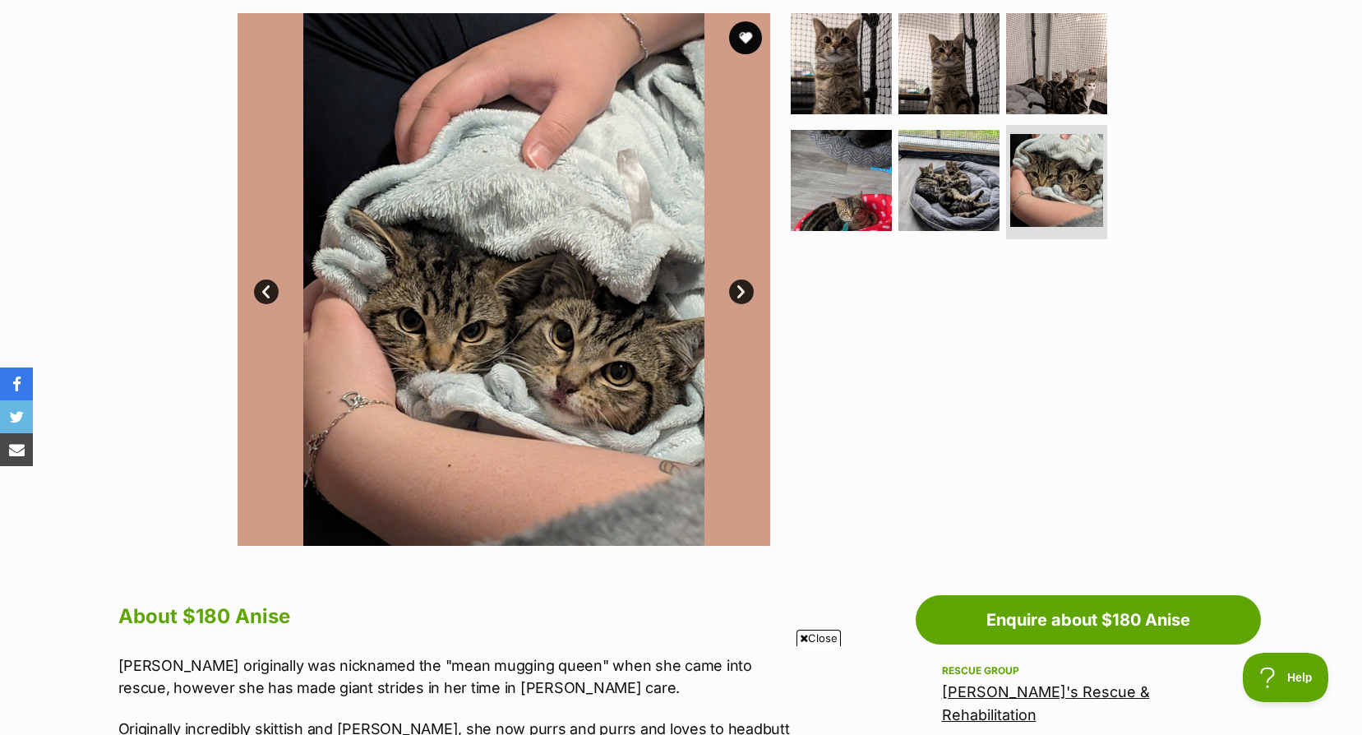
click at [743, 288] on link "Next" at bounding box center [741, 291] width 25 height 25
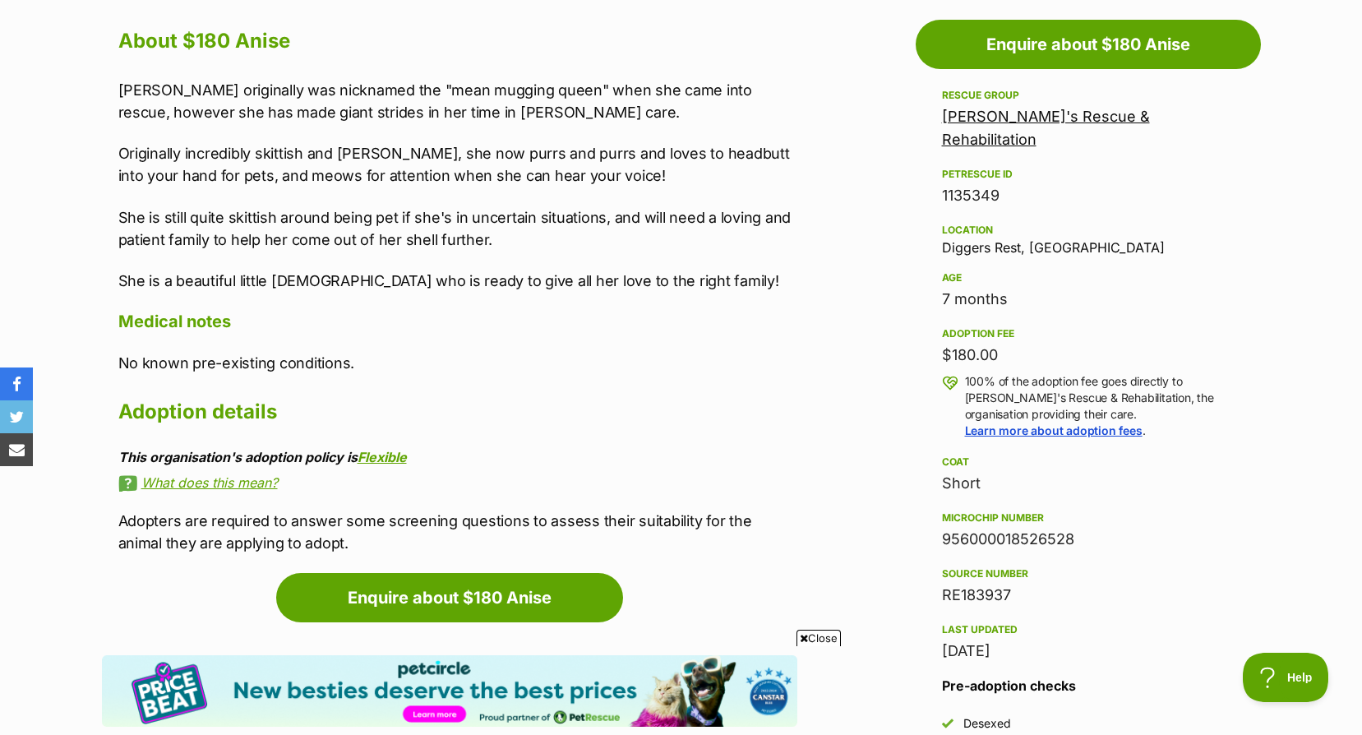
scroll to position [657, 0]
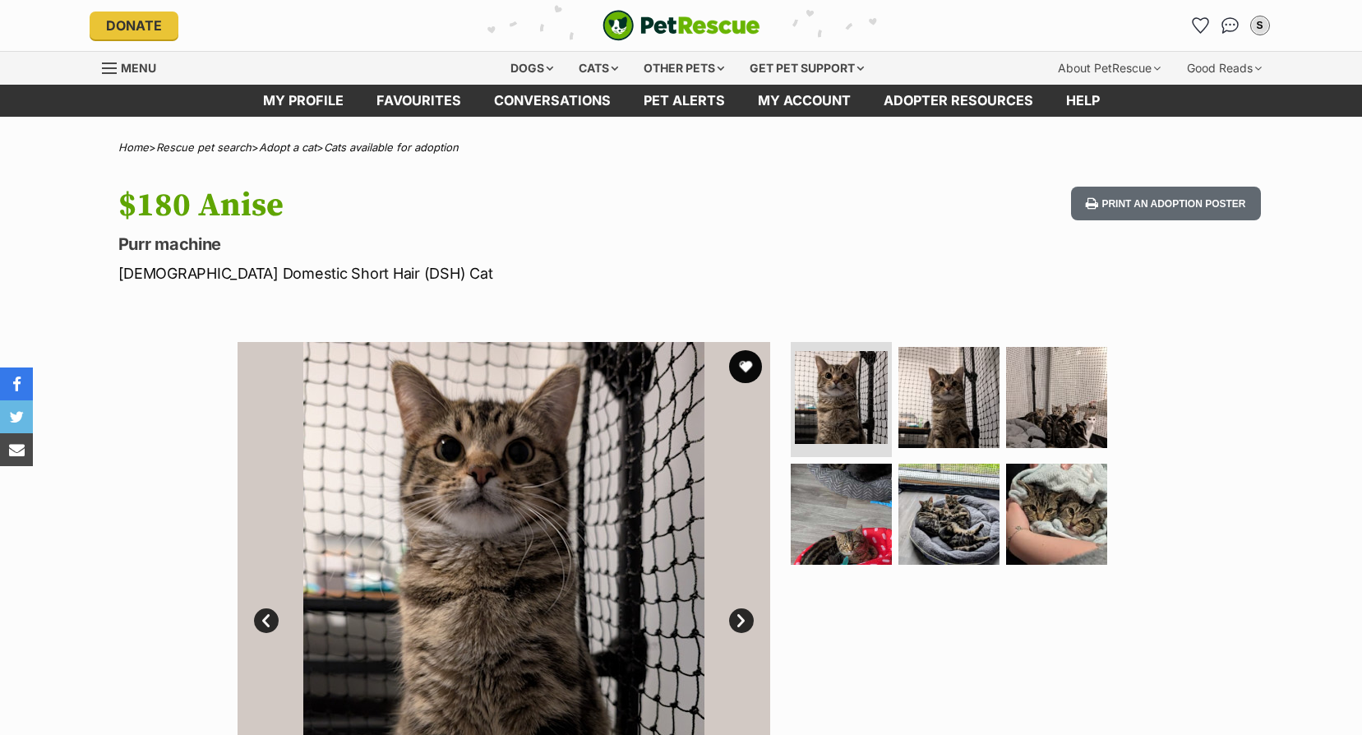
click at [1197, 25] on icon "Favourites" at bounding box center [1200, 25] width 16 height 15
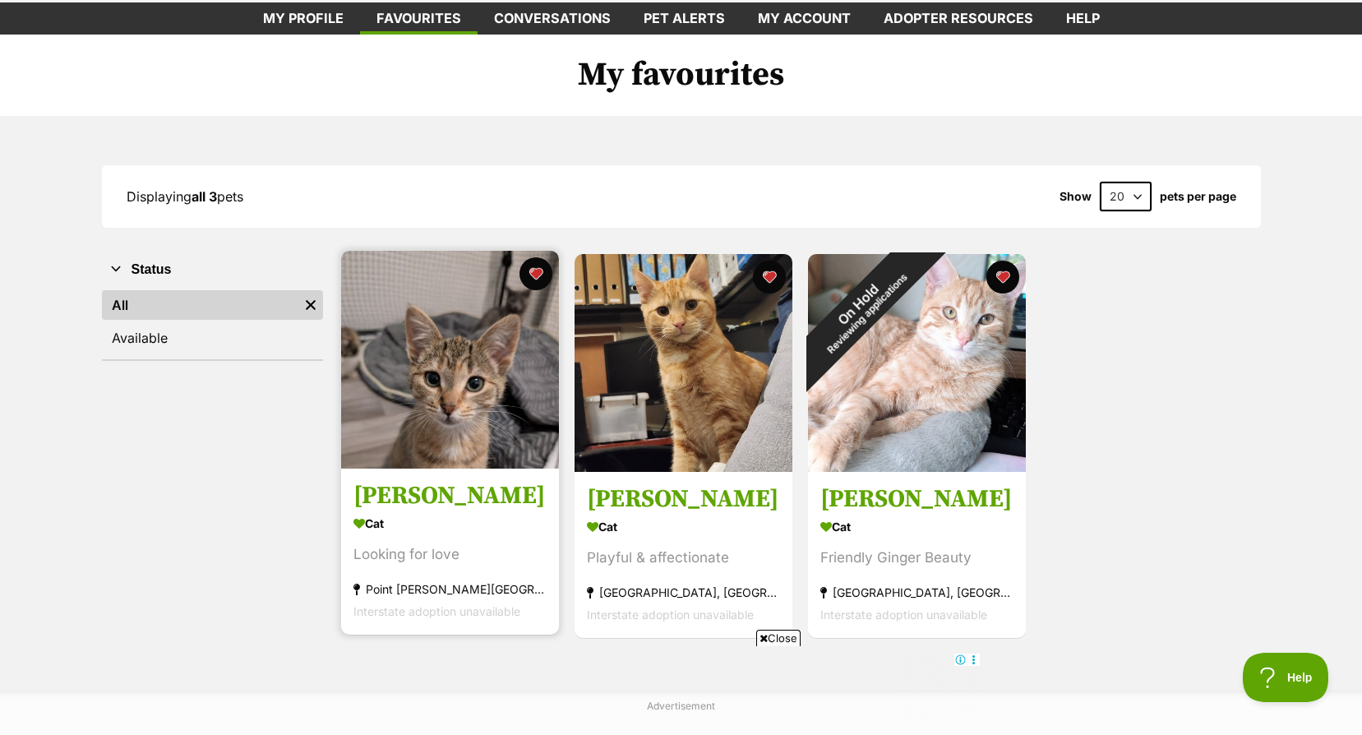
click at [436, 369] on img at bounding box center [450, 360] width 218 height 218
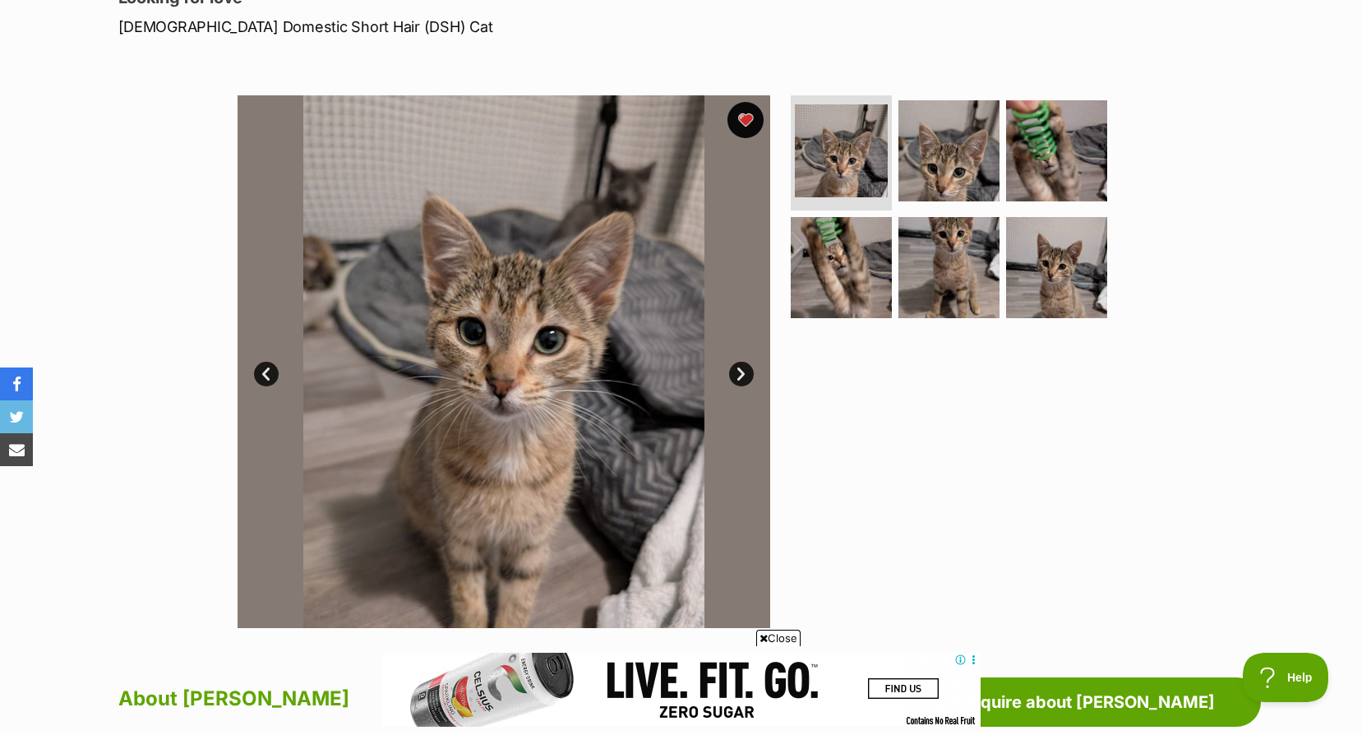
click at [737, 120] on button "favourite" at bounding box center [745, 120] width 36 height 36
